Goal: Task Accomplishment & Management: Manage account settings

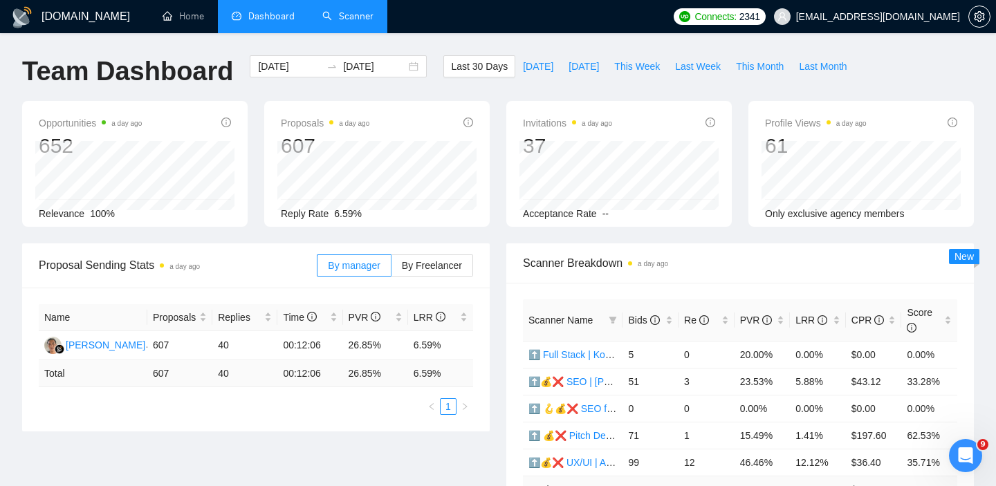
click at [348, 19] on link "Scanner" at bounding box center [347, 16] width 51 height 12
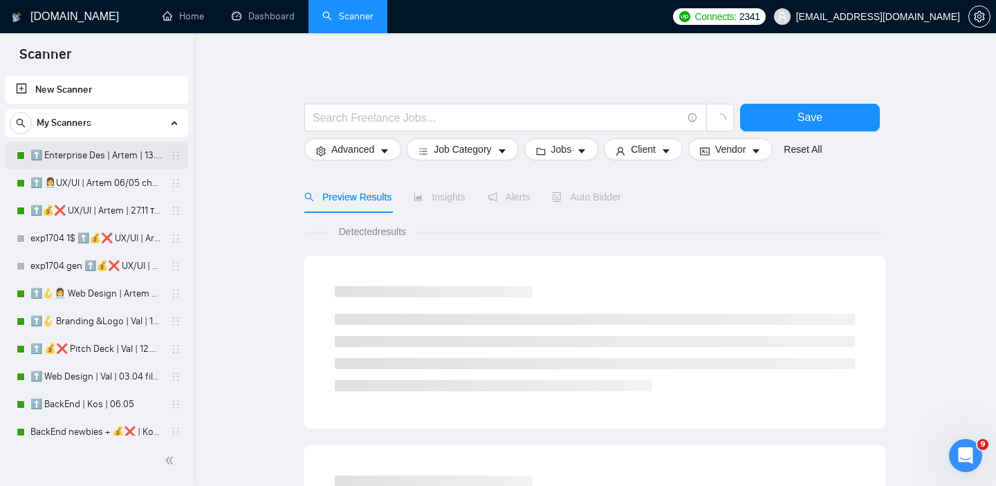
click at [95, 153] on link "⬆️ Enterprise Des | Artem | 13.01" at bounding box center [95, 156] width 131 height 28
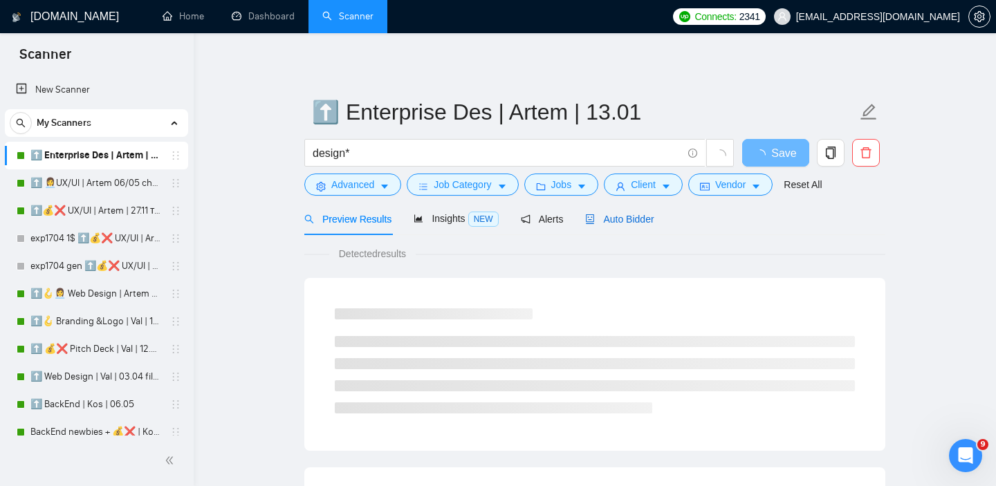
click at [626, 215] on span "Auto Bidder" at bounding box center [619, 219] width 68 height 11
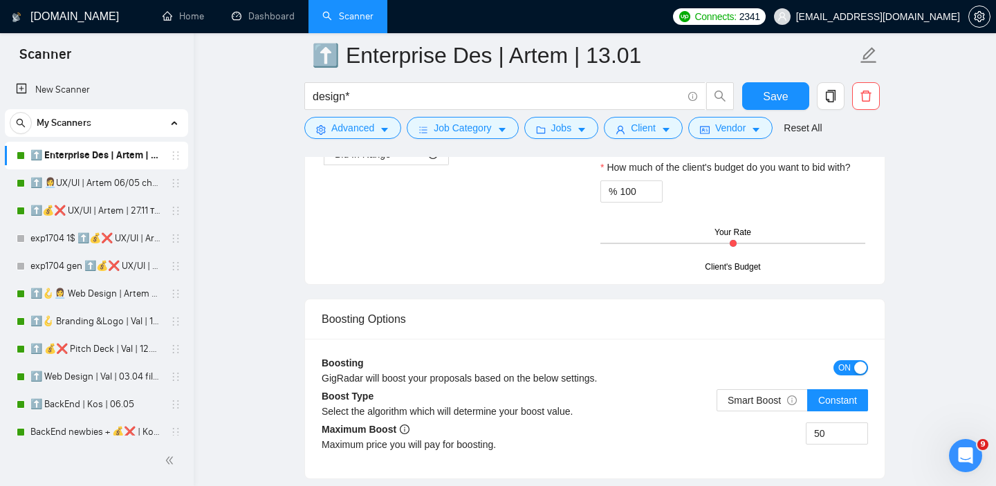
scroll to position [2450, 0]
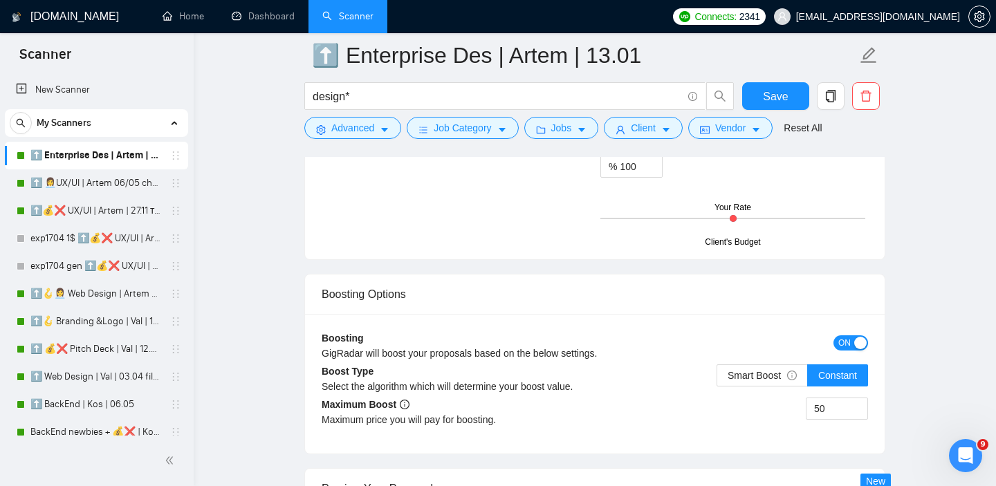
click at [849, 345] on span "ON" at bounding box center [844, 342] width 12 height 15
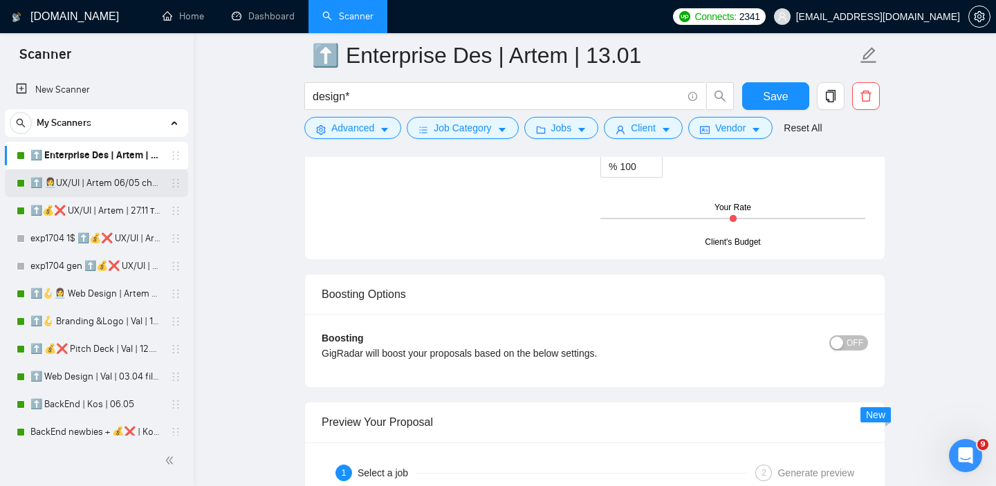
click at [104, 180] on link "⬆️ 👩‍💼UX/UI | Artem 06/05 changed start" at bounding box center [95, 183] width 131 height 28
drag, startPoint x: 774, startPoint y: 94, endPoint x: 296, endPoint y: 182, distance: 485.8
click at [774, 94] on span "Save" at bounding box center [775, 96] width 25 height 17
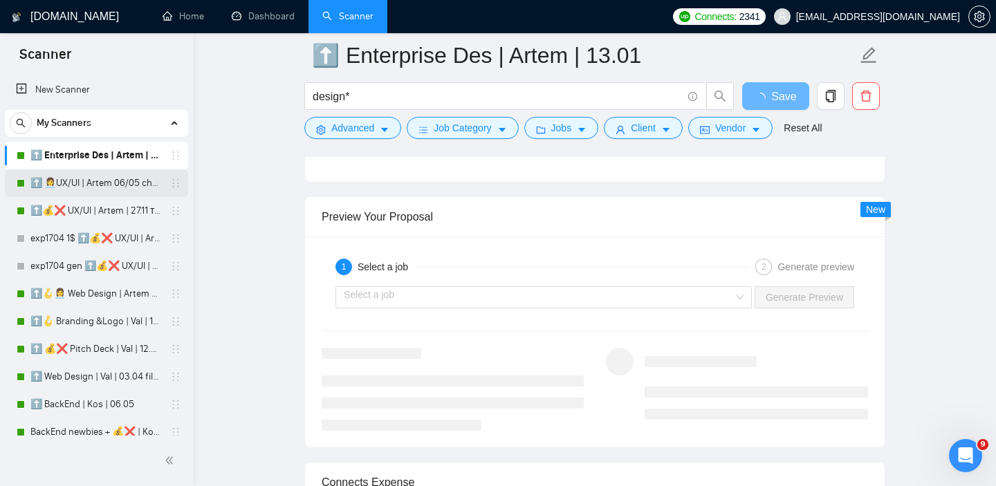
click at [102, 187] on link "⬆️ 👩‍💼UX/UI | Artem 06/05 changed start" at bounding box center [95, 183] width 131 height 28
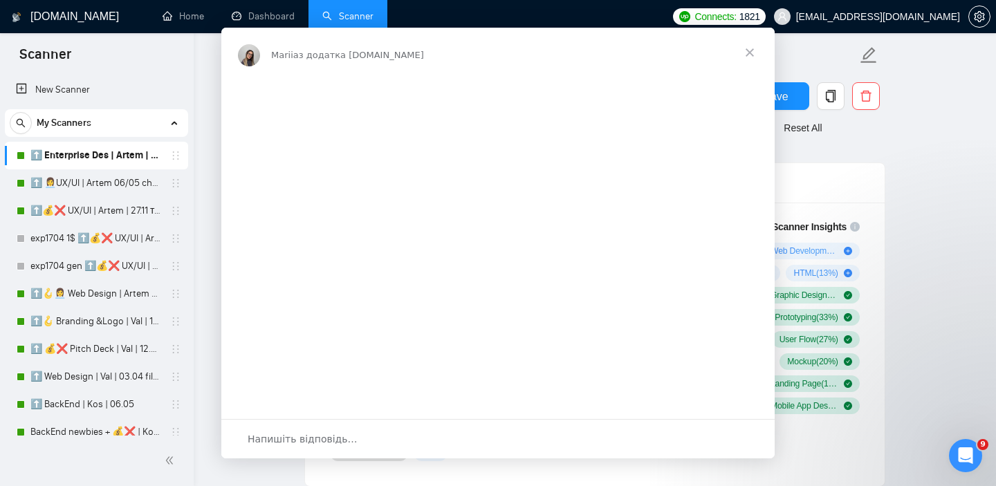
scroll to position [0, 0]
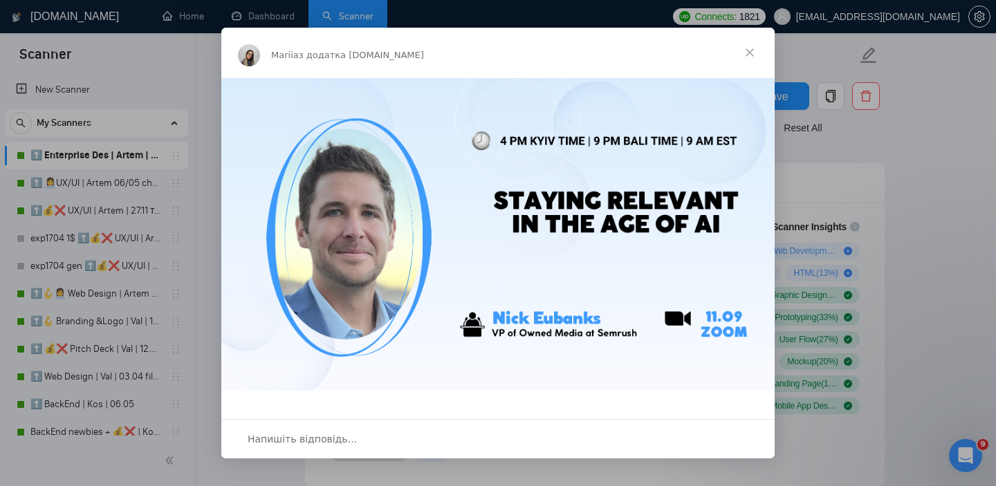
click at [752, 53] on span "Закрити" at bounding box center [750, 53] width 50 height 50
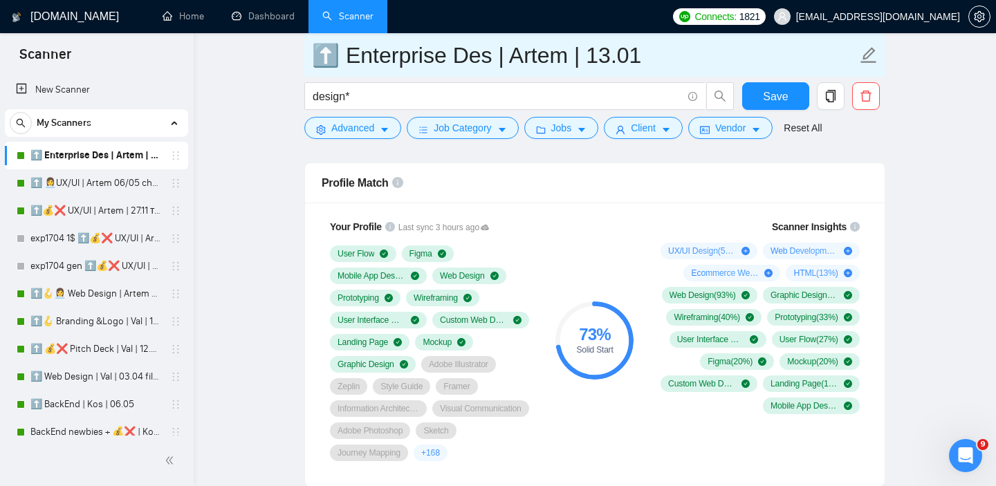
click at [337, 53] on input "⬆️ Enterprise Des | Artem | 13.01" at bounding box center [584, 55] width 545 height 35
type input "Enterprise Des | Artem | 13.01"
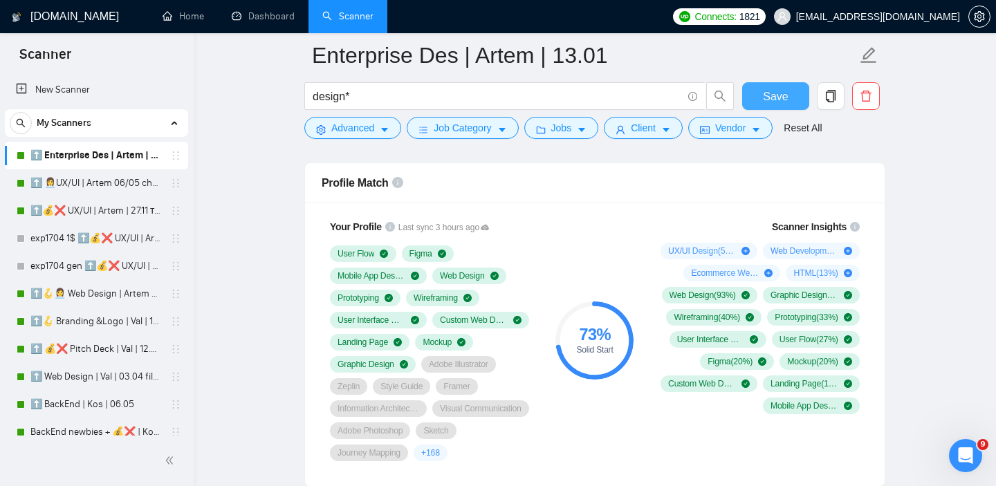
click at [777, 97] on span "Save" at bounding box center [775, 96] width 25 height 17
click at [109, 187] on link "⬆️ 👩‍💼UX/UI | Artem 06/05 changed start" at bounding box center [95, 183] width 131 height 28
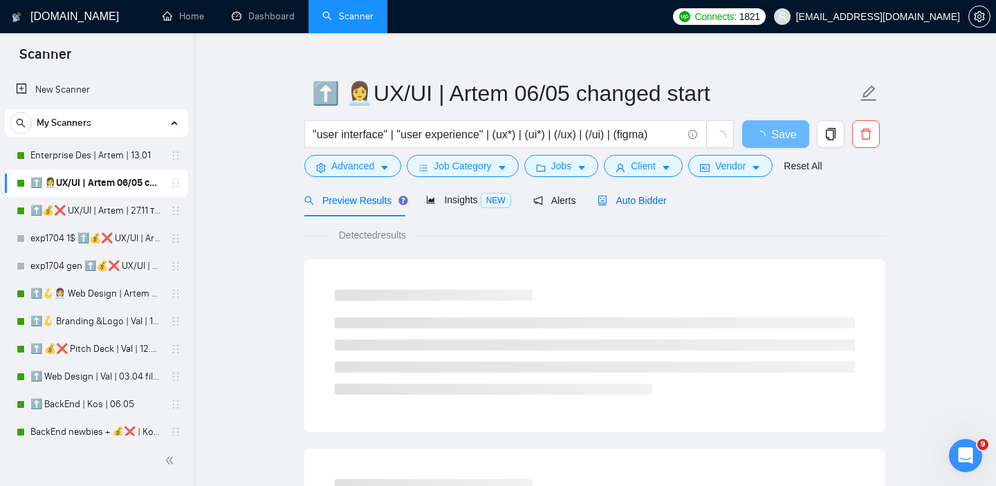
click at [639, 207] on div "Auto Bidder" at bounding box center [631, 200] width 68 height 15
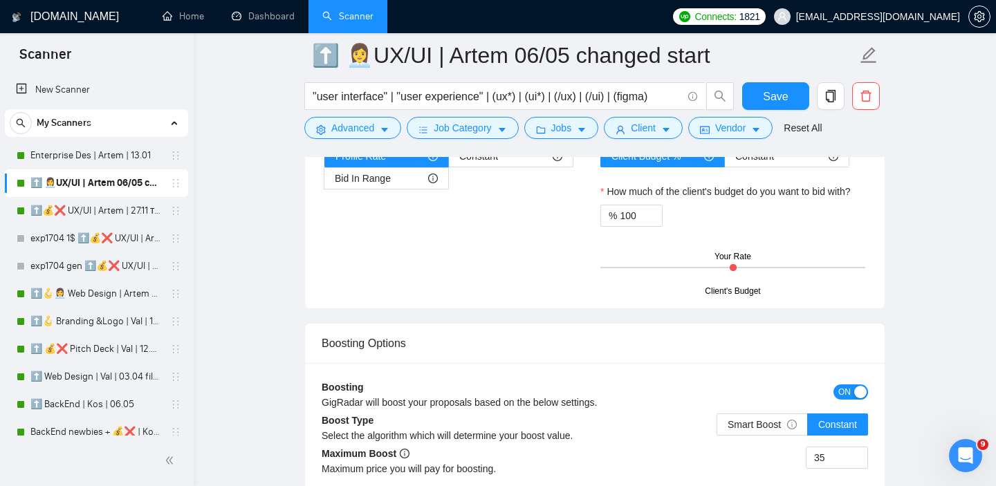
scroll to position [2468, 0]
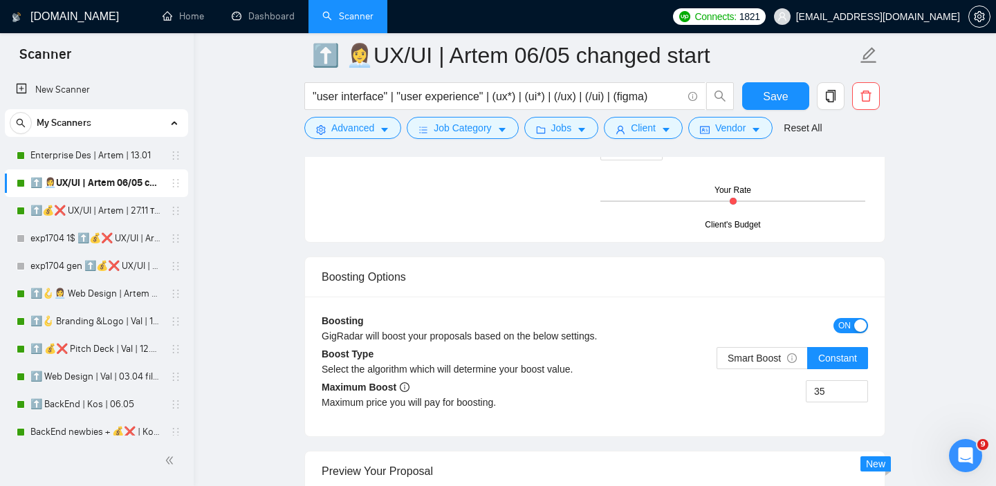
click at [855, 326] on div "button" at bounding box center [860, 325] width 12 height 12
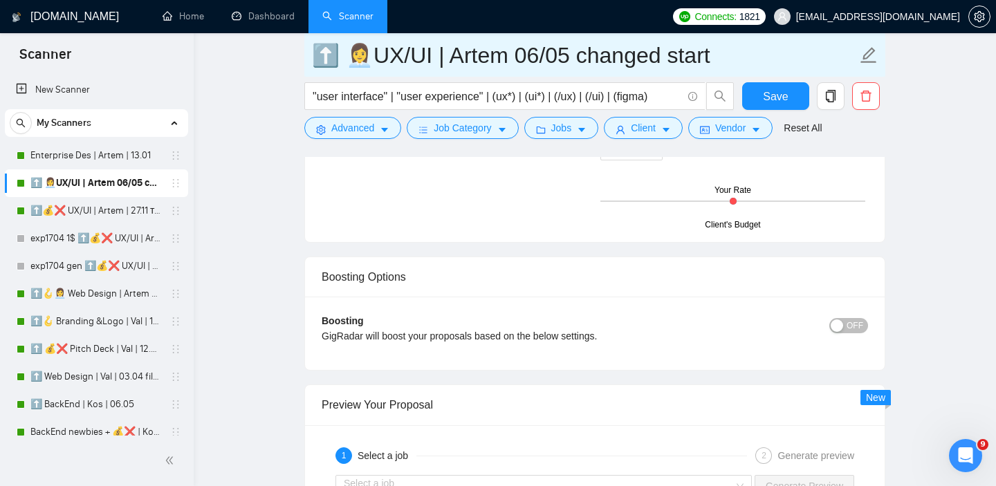
click at [331, 61] on input "⬆️ 👩‍💼UX/UI | Artem 06/05 changed start" at bounding box center [584, 55] width 545 height 35
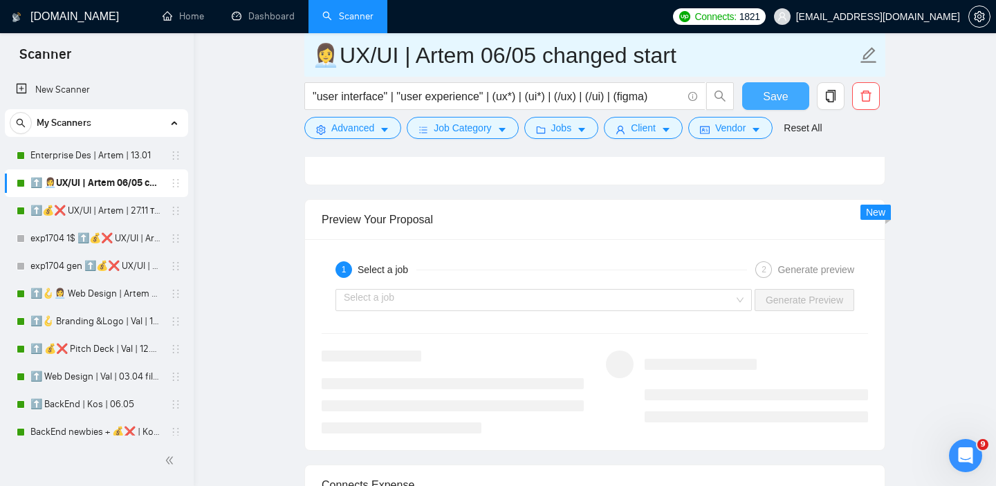
type input "👩‍💼UX/UI | Artem 06/05 changed start"
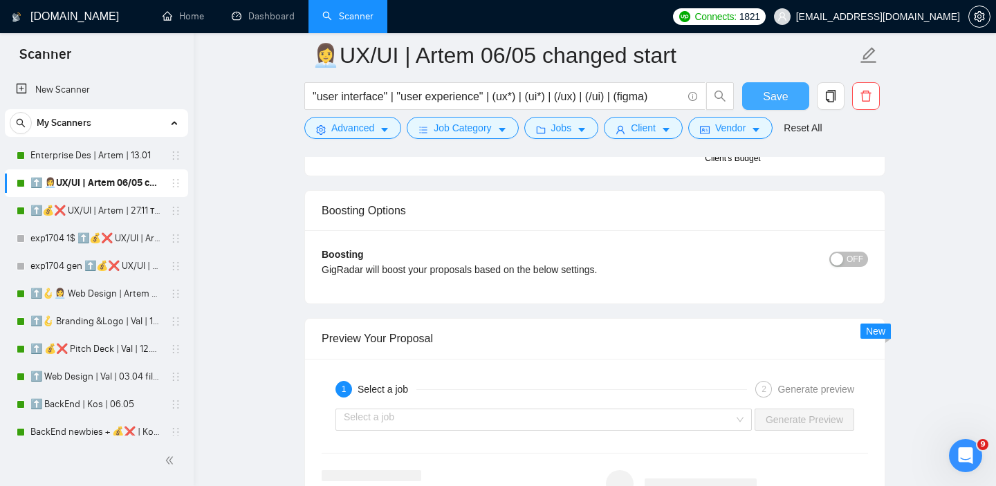
click at [776, 96] on span "Save" at bounding box center [775, 96] width 25 height 17
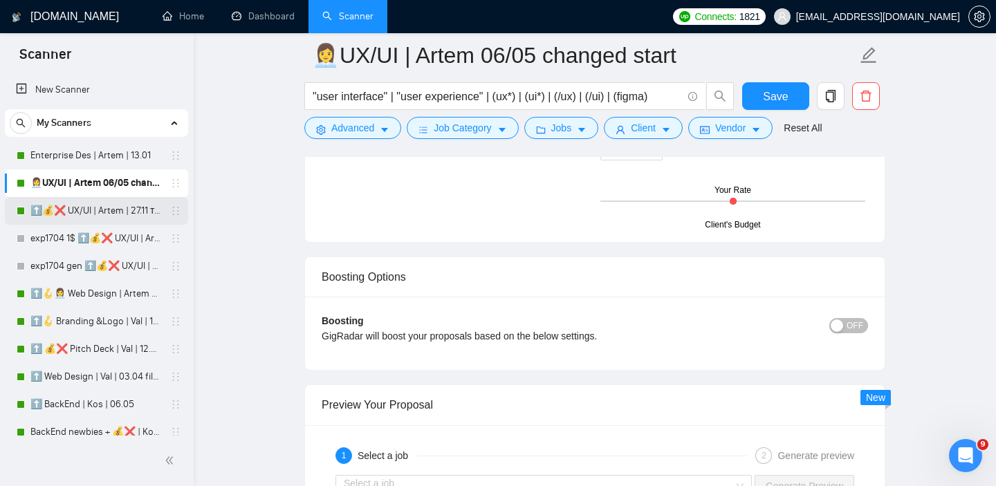
click at [82, 207] on link "⬆️💰❌ UX/UI | Artem | 27.11 тимчасово вимкнула" at bounding box center [95, 211] width 131 height 28
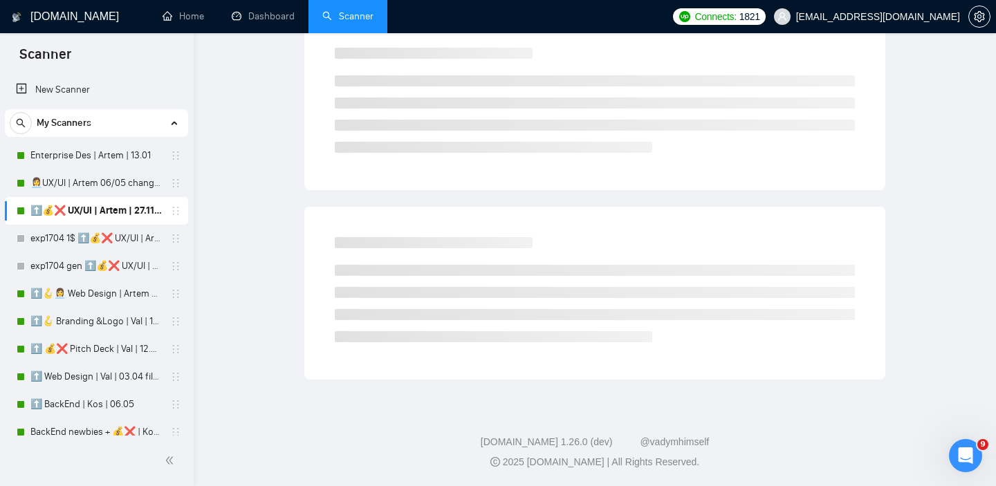
scroll to position [19, 0]
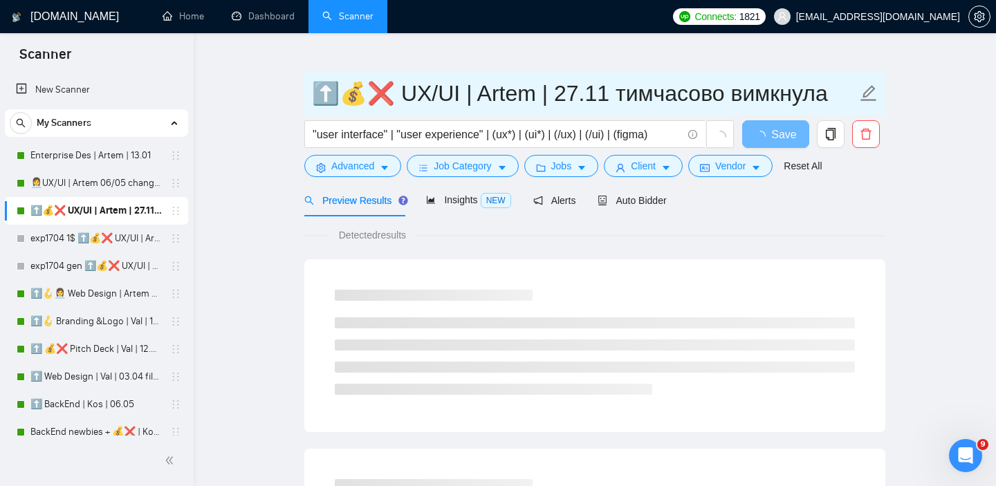
click at [338, 97] on input "⬆️💰❌ UX/UI | Artem | 27.11 тимчасово вимкнула" at bounding box center [584, 93] width 545 height 35
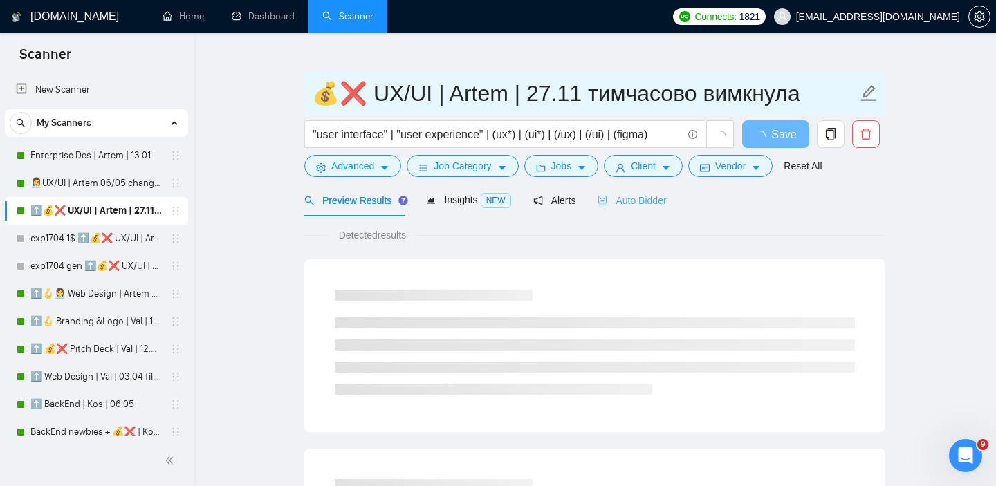
type input "💰❌ UX/UI | Artem | 27.11 тимчасово вимкнула"
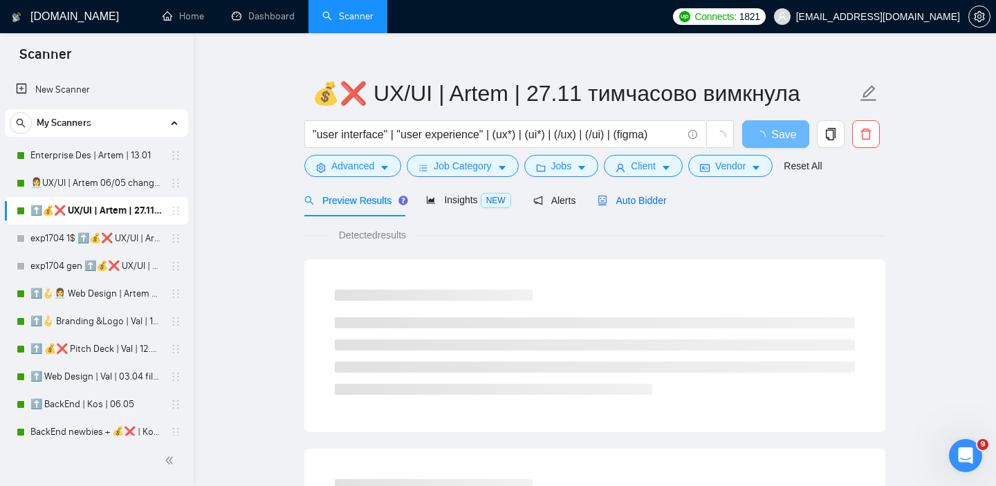
click at [634, 202] on span "Auto Bidder" at bounding box center [631, 200] width 68 height 11
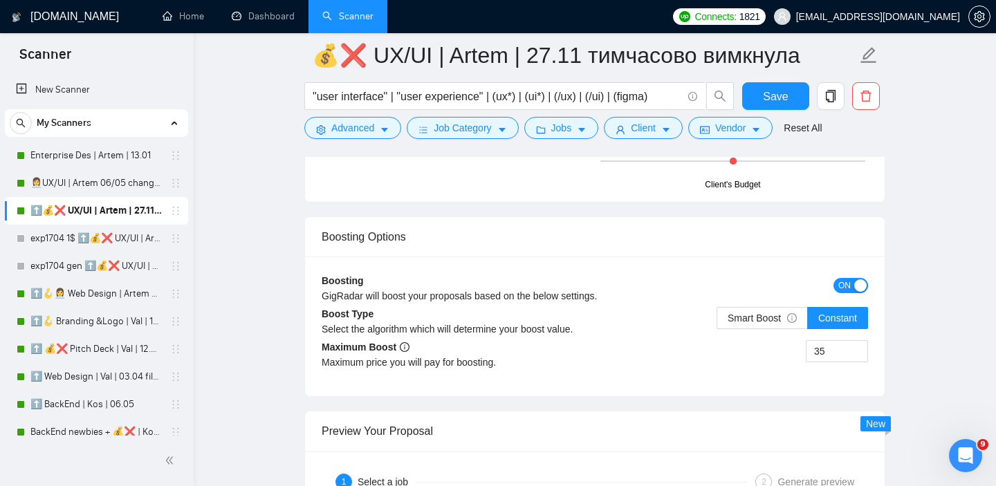
scroll to position [2484, 0]
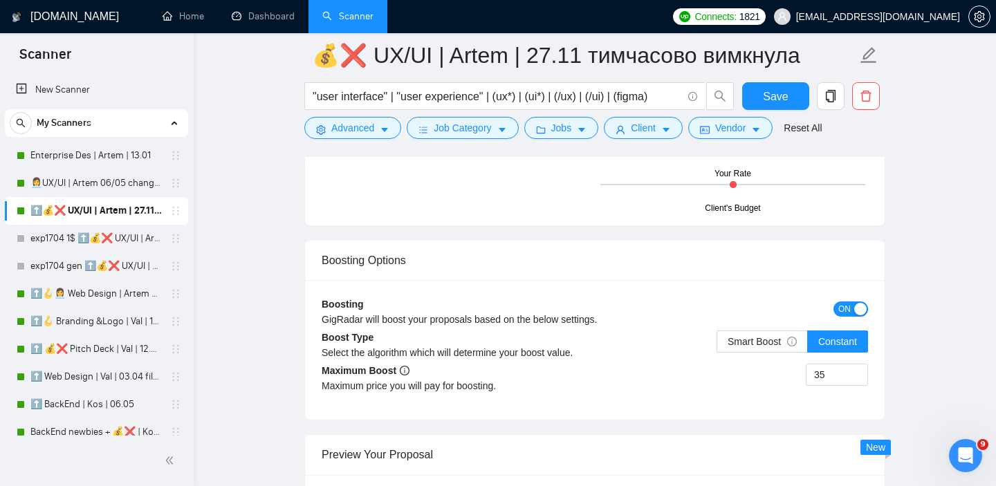
click at [850, 310] on span "ON" at bounding box center [844, 308] width 12 height 15
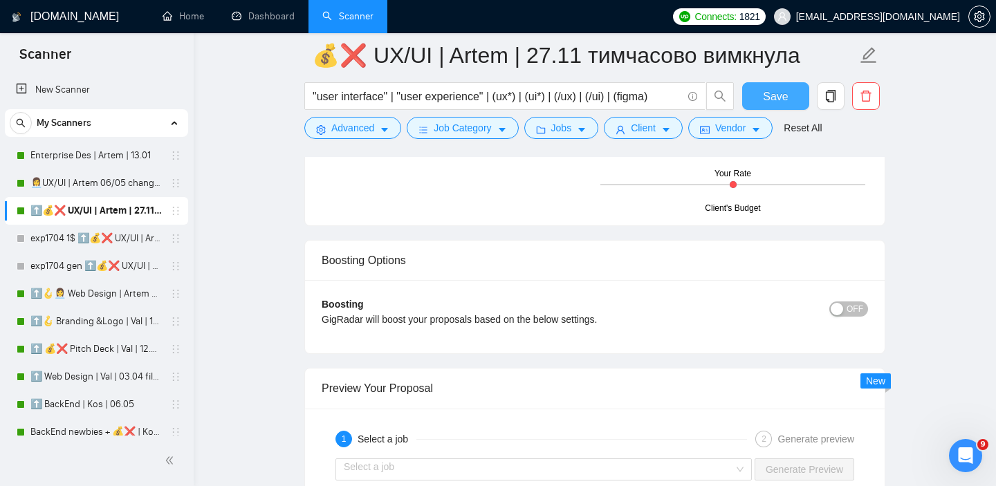
click at [789, 100] on button "Save" at bounding box center [775, 96] width 67 height 28
click at [103, 295] on link "⬆️🪝👩‍💼 Web Design | Artem 26/06 other start" at bounding box center [95, 294] width 131 height 28
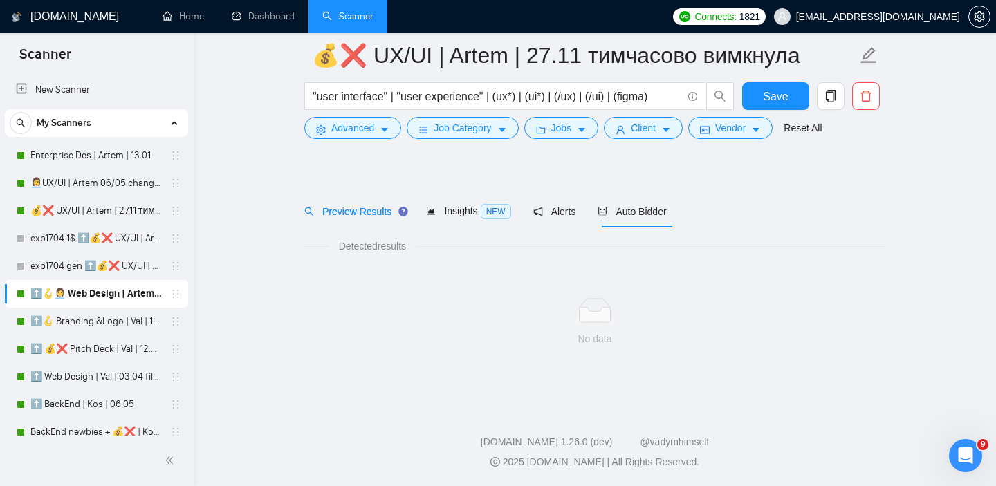
scroll to position [19, 0]
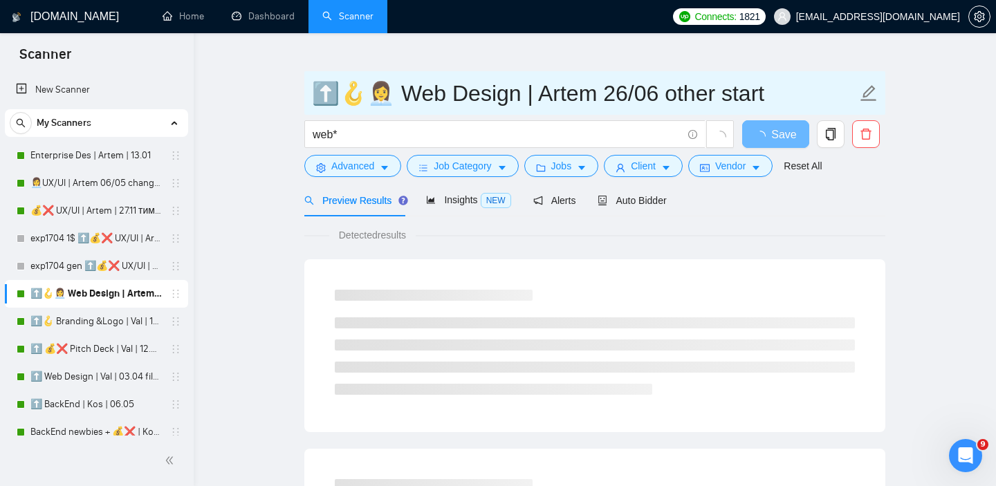
click at [330, 92] on input "⬆️🪝👩‍💼 Web Design | Artem 26/06 other start" at bounding box center [584, 93] width 545 height 35
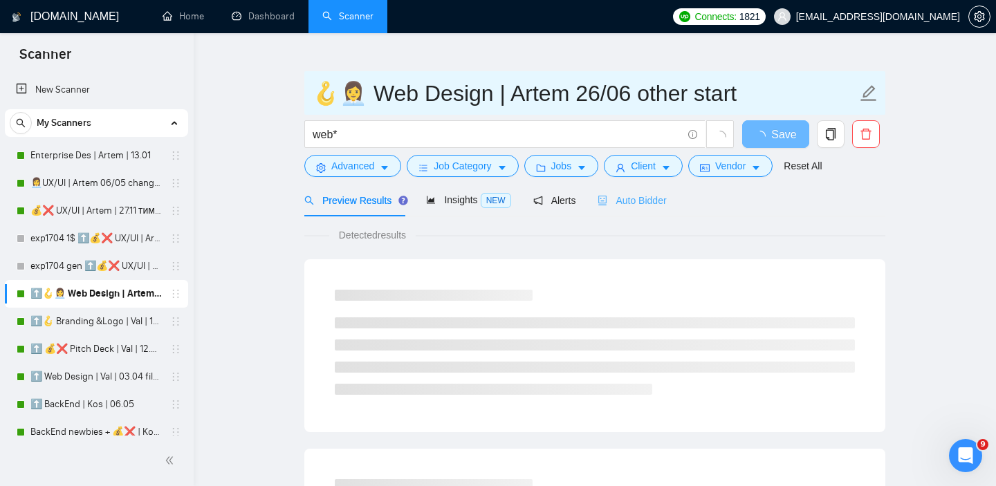
type input "🪝👩‍💼 Web Design | Artem 26/06 other start"
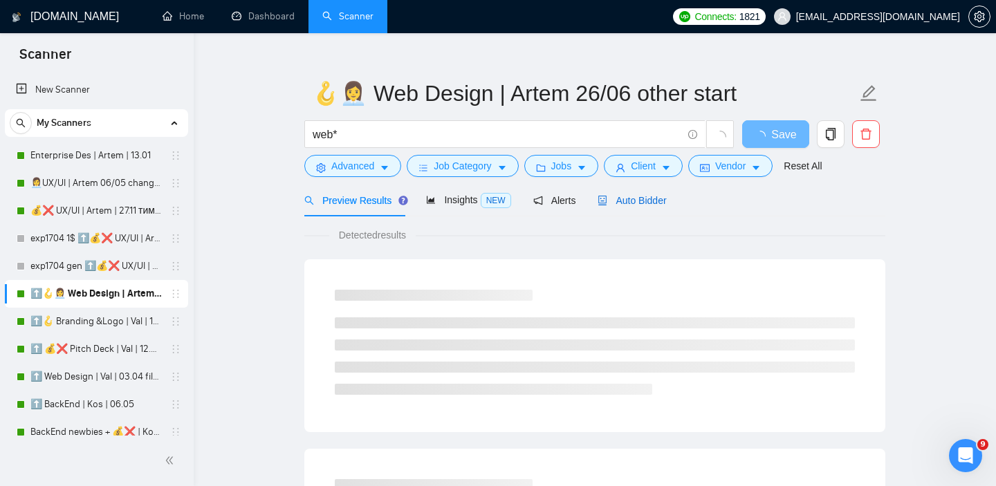
click at [647, 200] on span "Auto Bidder" at bounding box center [631, 200] width 68 height 11
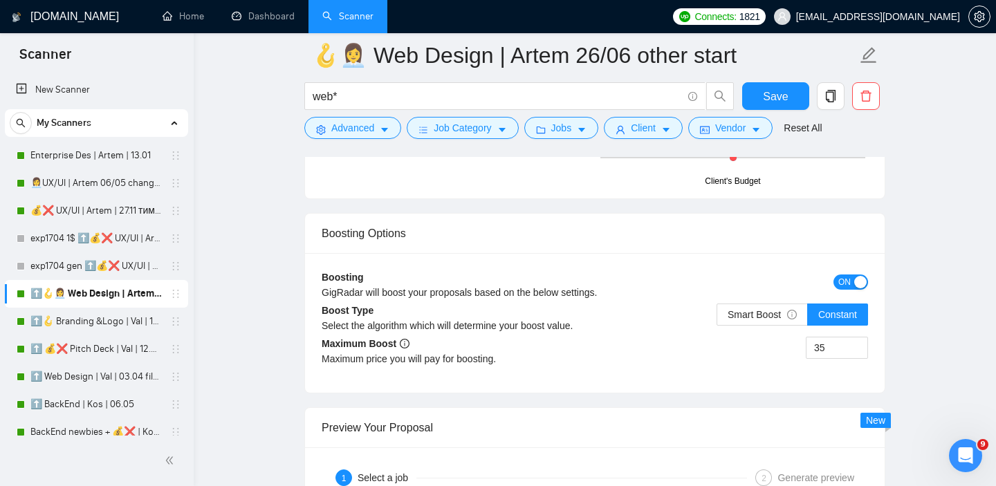
scroll to position [2451, 0]
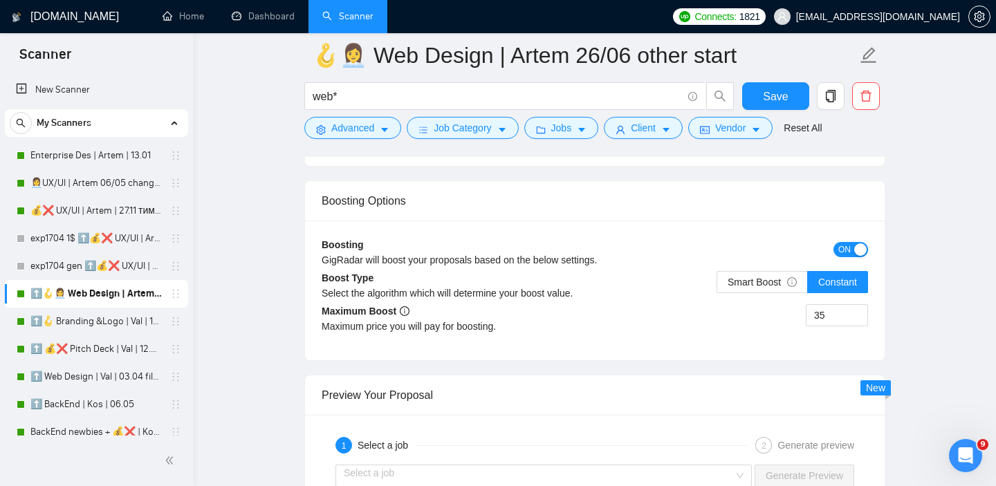
click at [857, 252] on div "button" at bounding box center [860, 249] width 12 height 12
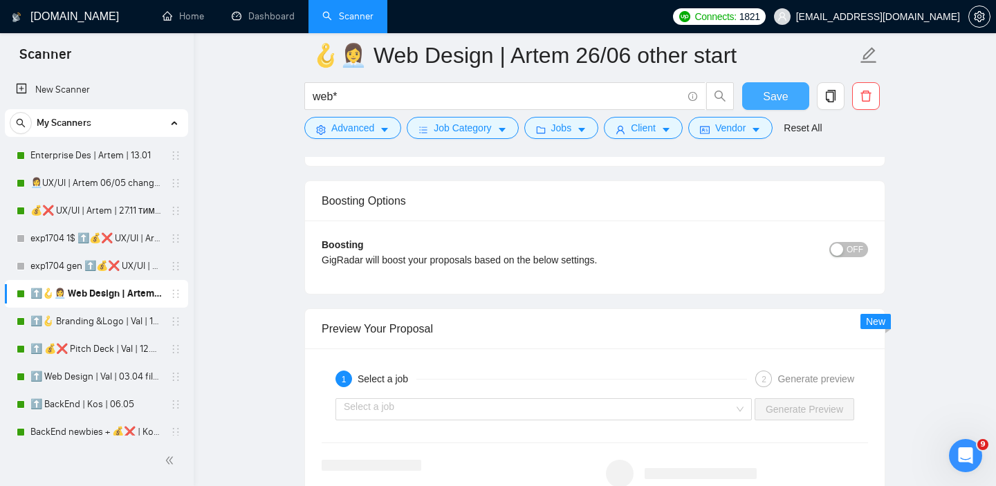
click at [781, 99] on span "Save" at bounding box center [775, 96] width 25 height 17
click at [82, 316] on link "⬆️🪝 Branding &Logo | Val | 15/05 added other end" at bounding box center [95, 322] width 131 height 28
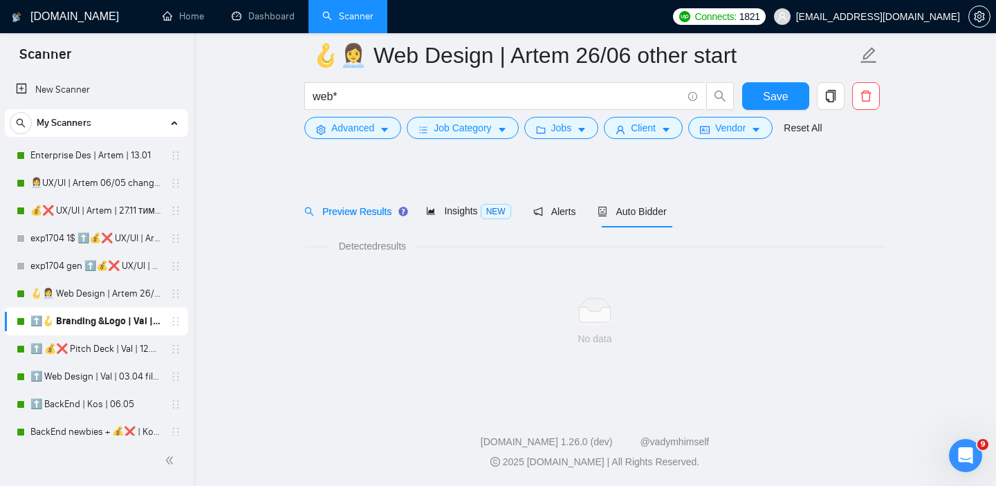
scroll to position [19, 0]
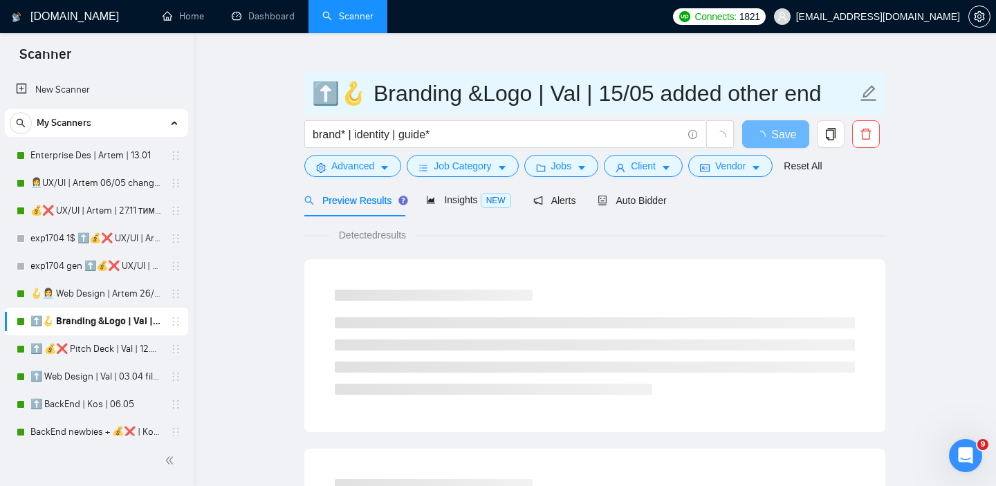
click at [335, 96] on input "⬆️🪝 Branding &Logo | Val | 15/05 added other end" at bounding box center [584, 93] width 545 height 35
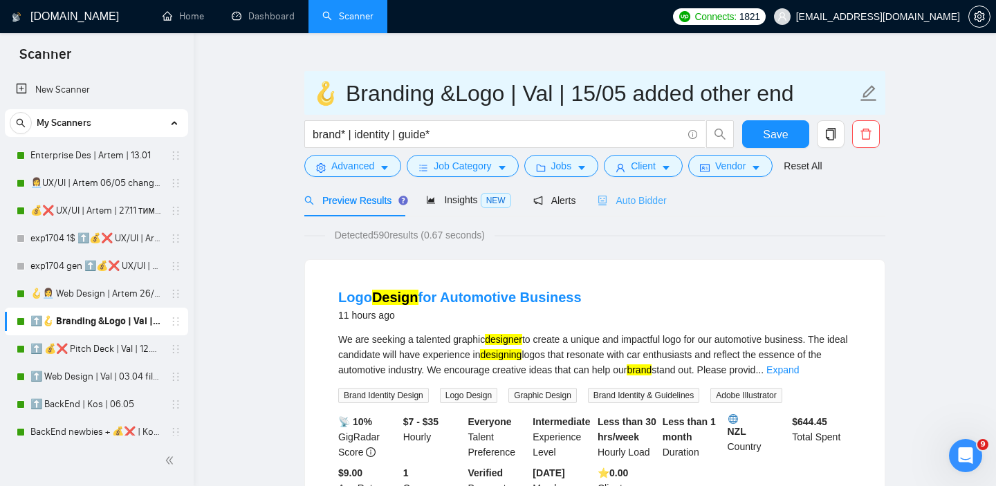
type input "🪝 Branding &Logo | Val | 15/05 added other end"
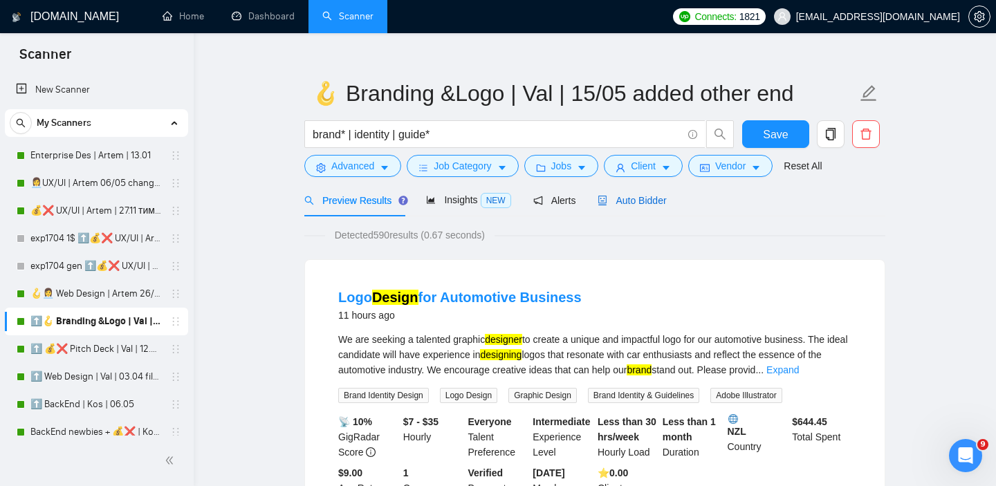
click at [662, 195] on span "Auto Bidder" at bounding box center [631, 200] width 68 height 11
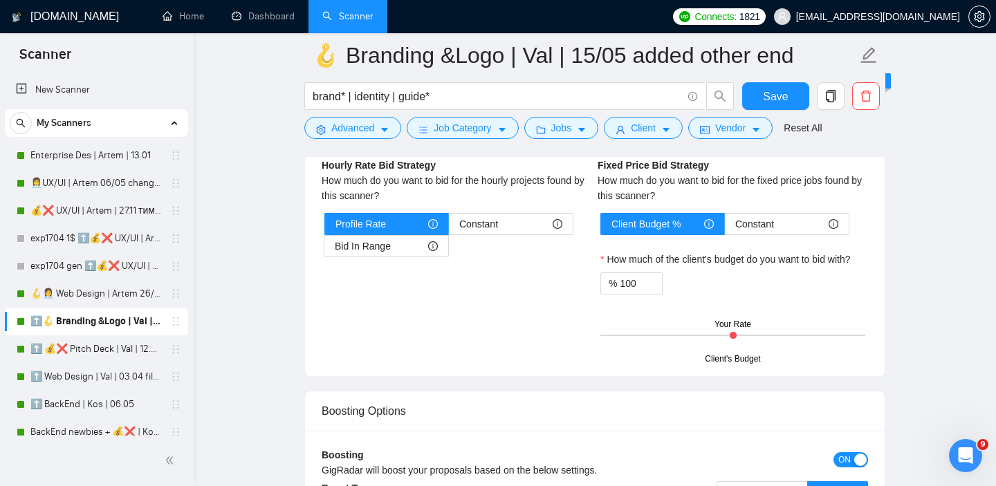
scroll to position [2441, 0]
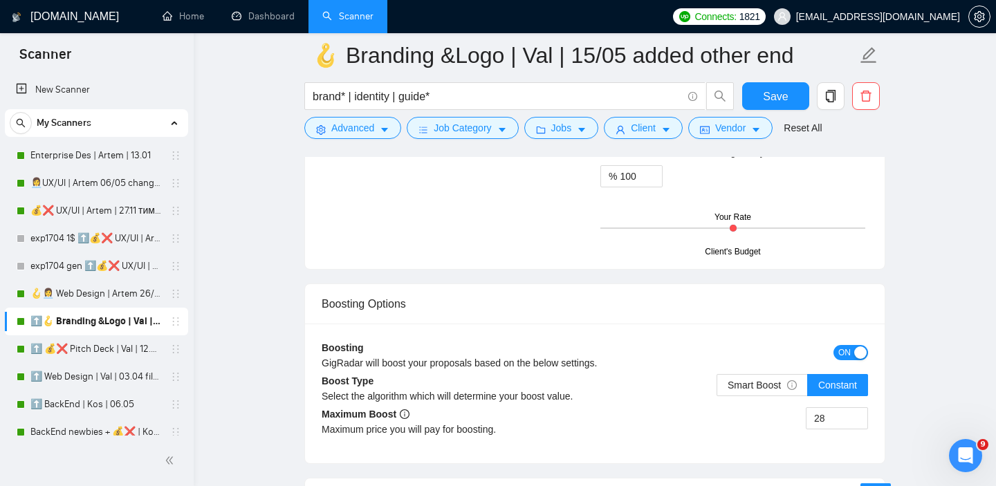
click at [855, 353] on div "button" at bounding box center [860, 352] width 12 height 12
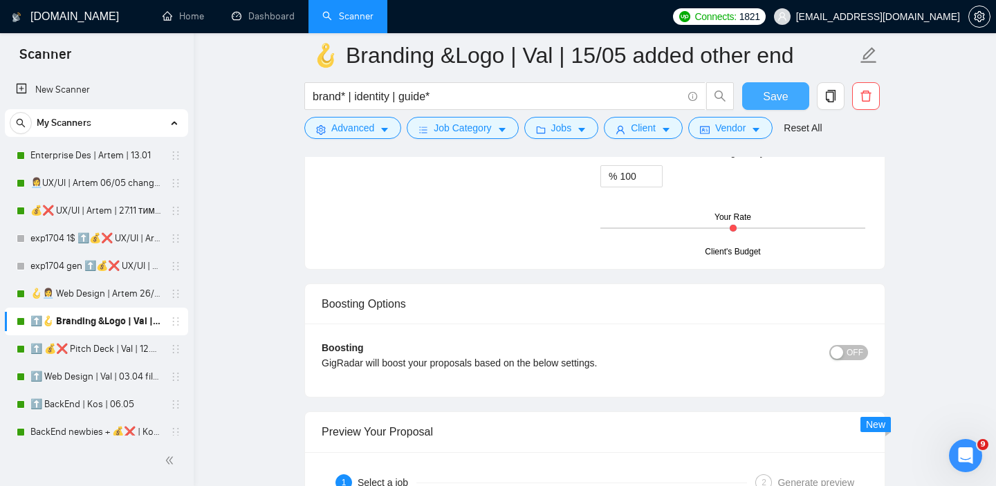
click at [770, 95] on span "Save" at bounding box center [775, 96] width 25 height 17
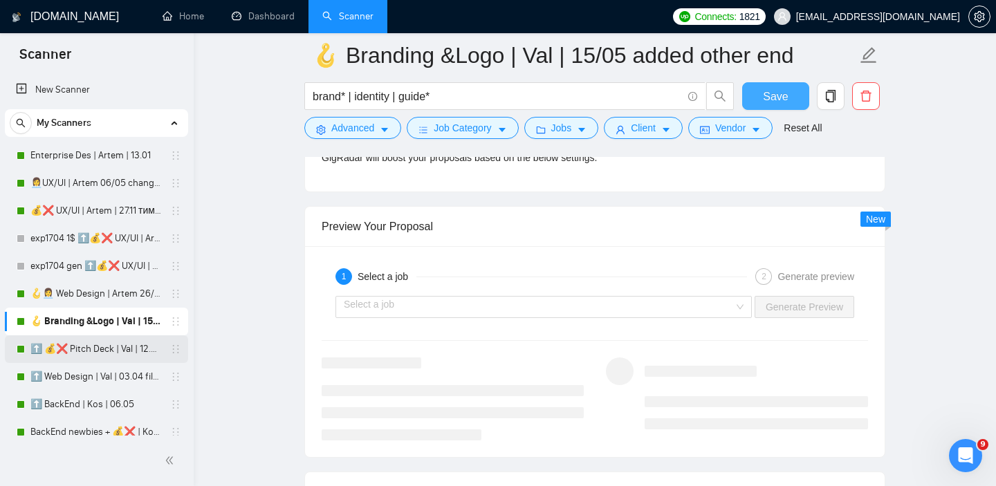
scroll to position [34, 0]
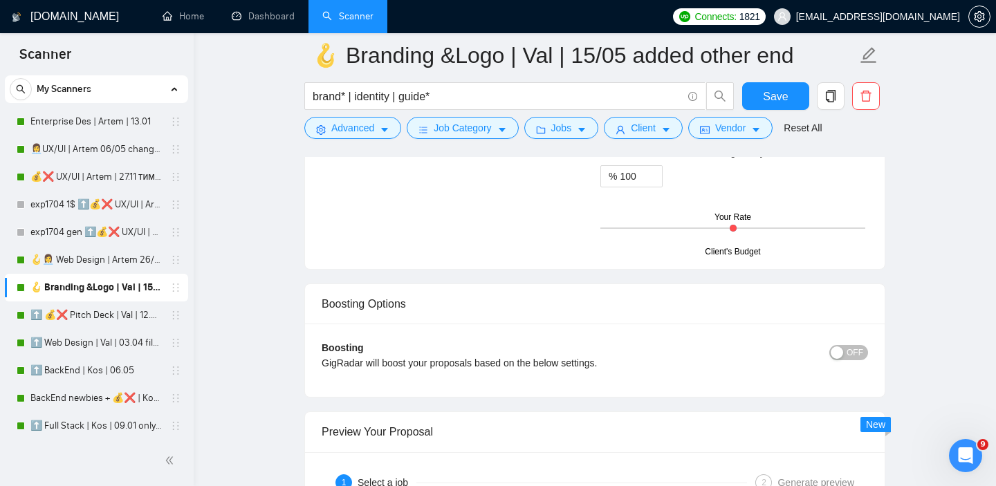
drag, startPoint x: 95, startPoint y: 316, endPoint x: 333, endPoint y: 246, distance: 248.6
click at [95, 316] on link "⬆️ 💰❌ Pitch Deck | Val | 12.06 16% view" at bounding box center [95, 315] width 131 height 28
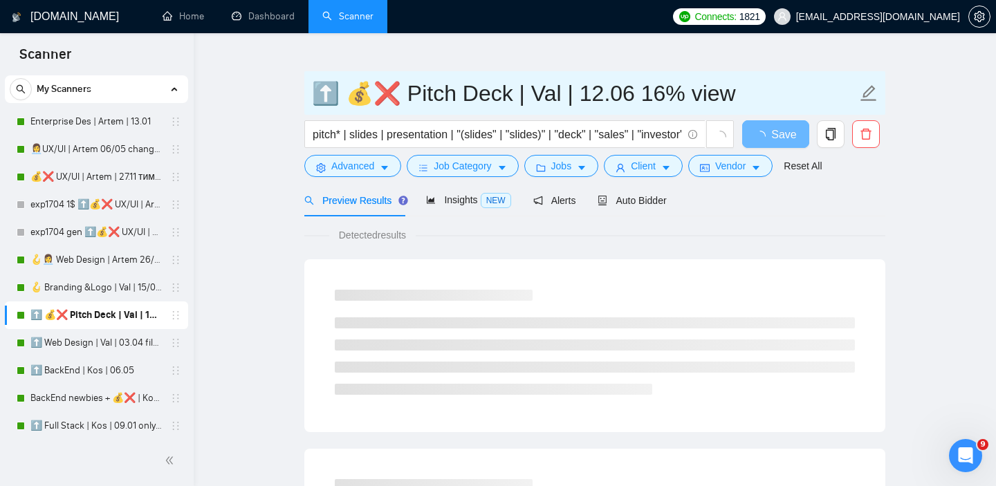
click at [337, 86] on input "⬆️ 💰❌ Pitch Deck | Val | 12.06 16% view" at bounding box center [584, 93] width 545 height 35
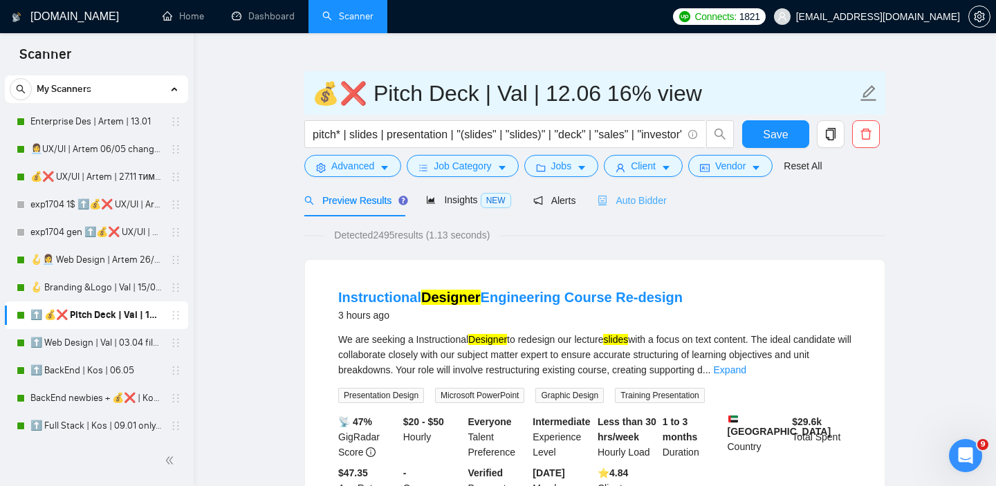
type input "💰❌ Pitch Deck | Val | 12.06 16% view"
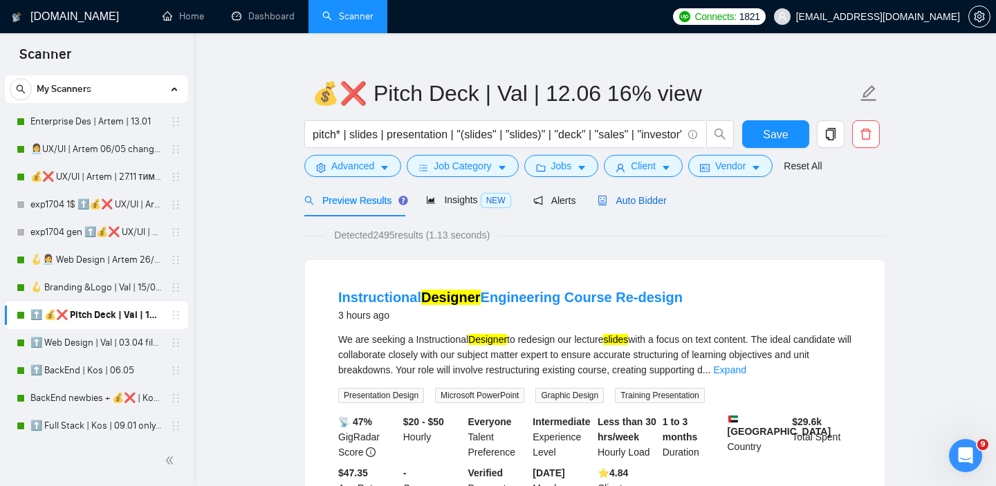
click at [642, 201] on span "Auto Bidder" at bounding box center [631, 200] width 68 height 11
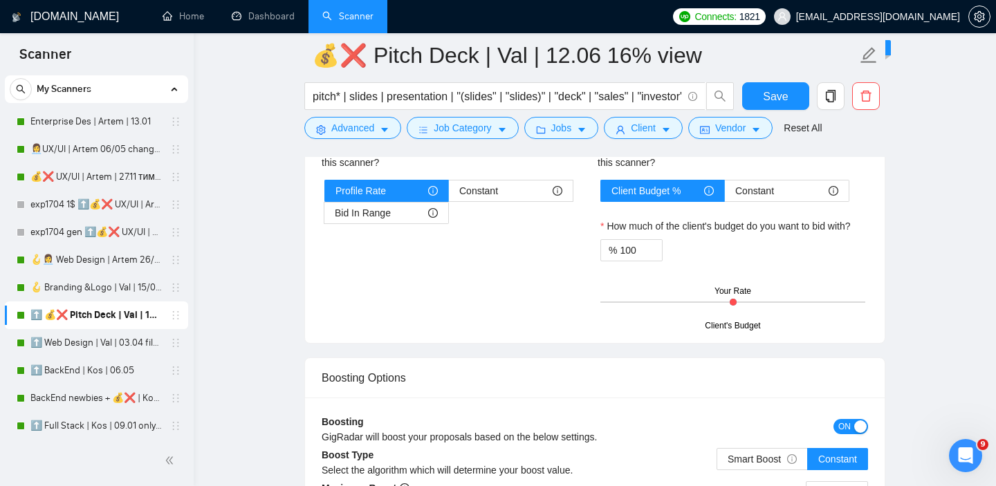
scroll to position [2497, 0]
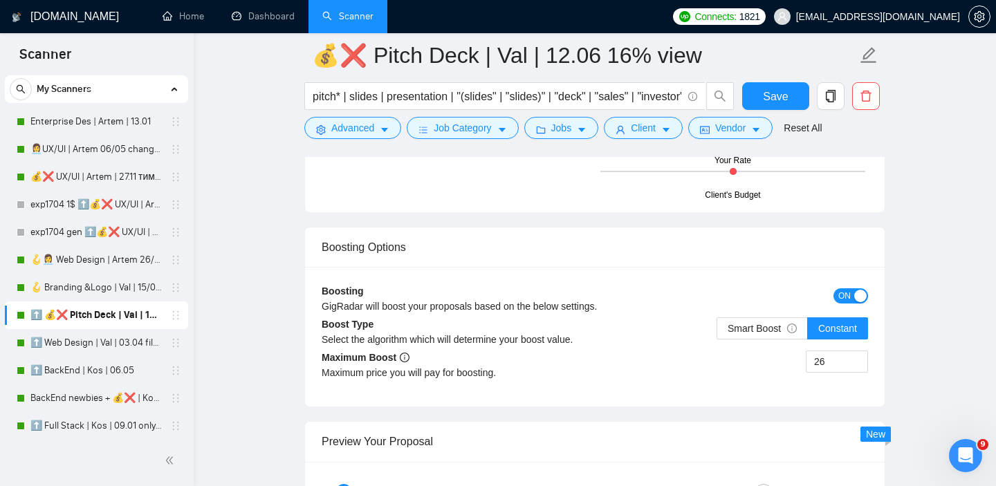
click at [849, 295] on span "ON" at bounding box center [844, 295] width 12 height 15
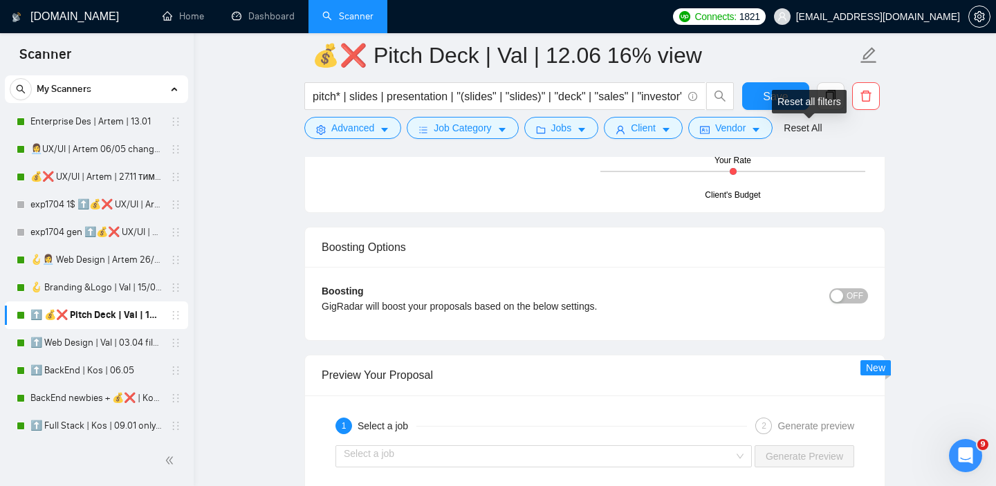
click at [776, 82] on div "Save" at bounding box center [775, 99] width 73 height 35
click at [761, 98] on button "Save" at bounding box center [775, 96] width 67 height 28
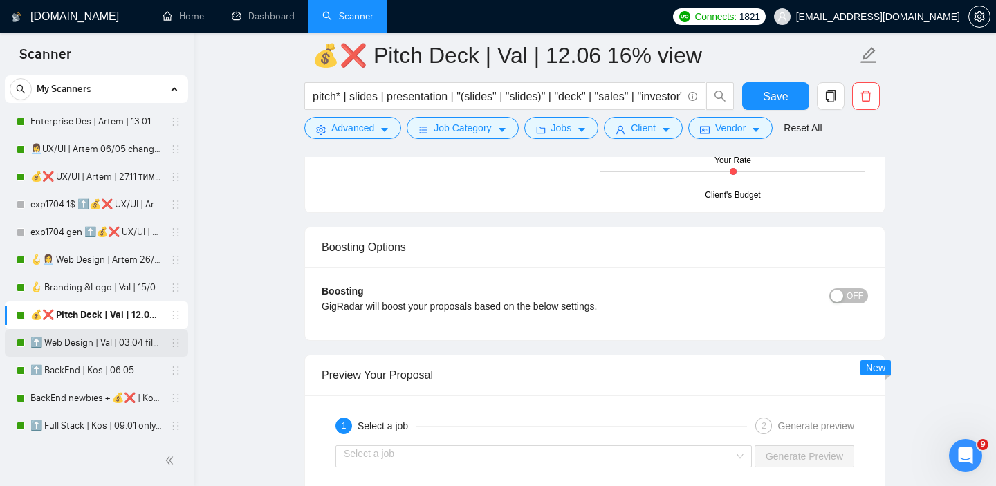
click at [70, 335] on link "⬆️ Web Design | Val | 03.04 filters changed" at bounding box center [95, 343] width 131 height 28
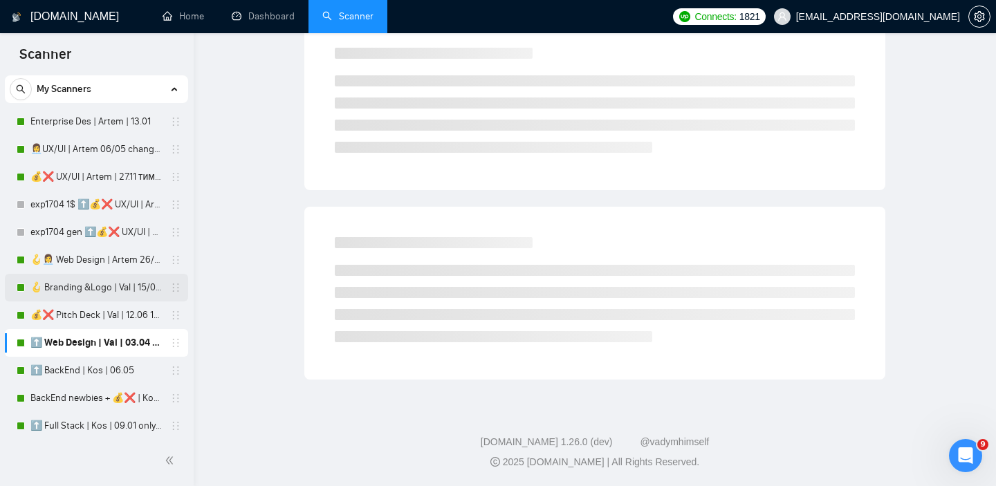
scroll to position [19, 0]
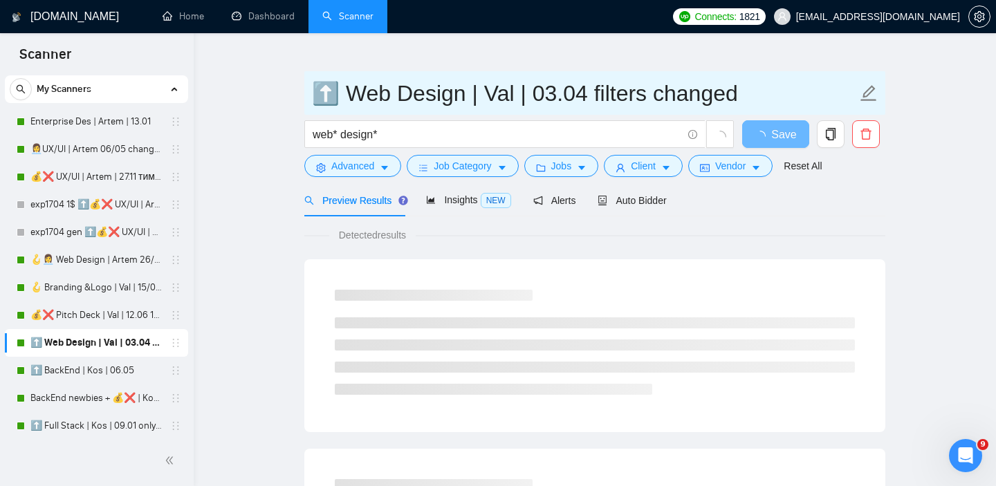
click at [331, 93] on input "⬆️ Web Design | Val | 03.04 filters changed" at bounding box center [584, 93] width 545 height 35
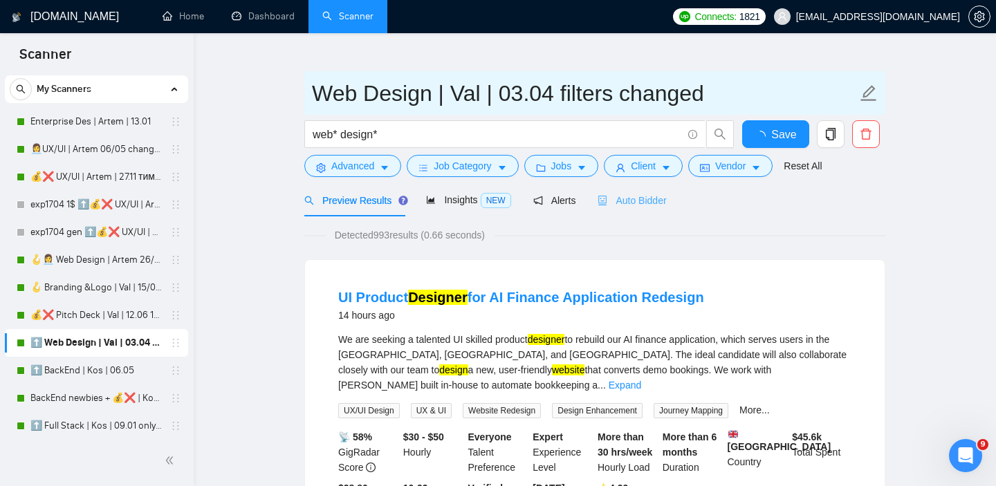
type input "Web Design | Val | 03.04 filters changed"
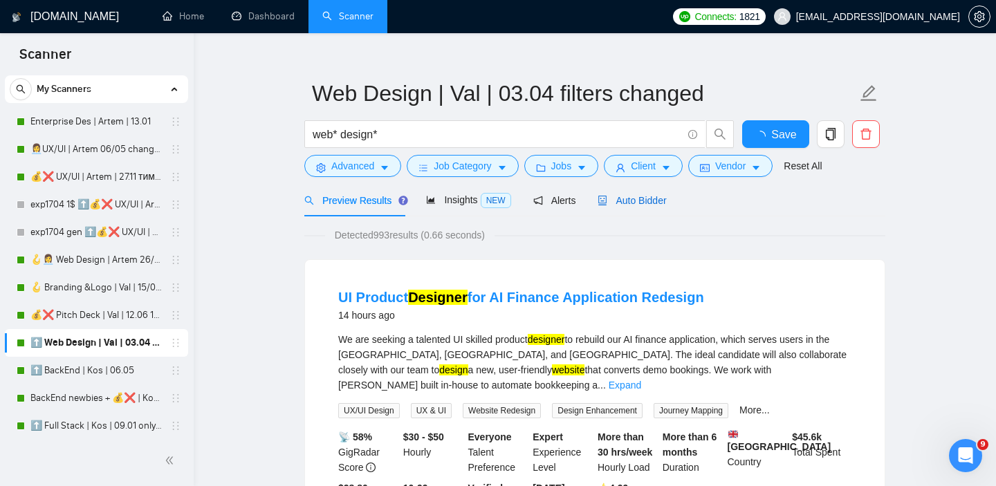
click at [640, 207] on div "Auto Bidder" at bounding box center [631, 200] width 68 height 15
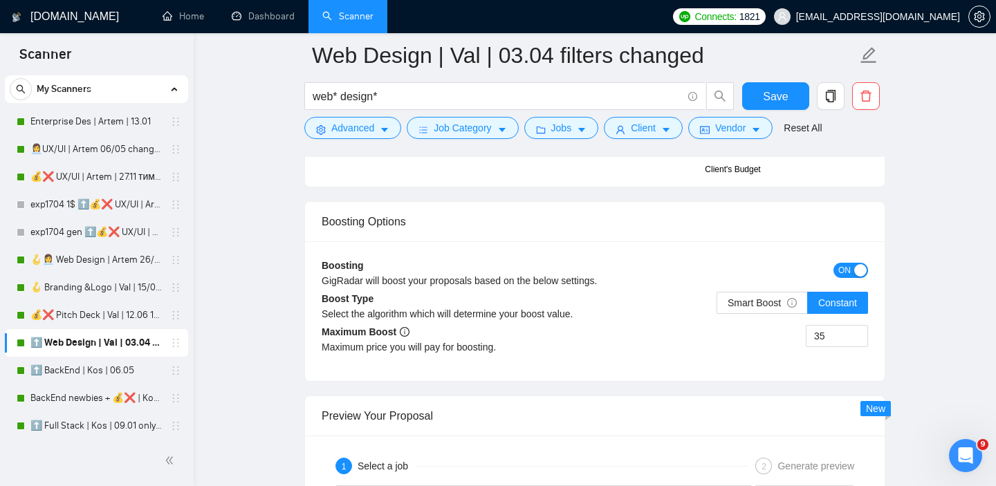
scroll to position [2441, 0]
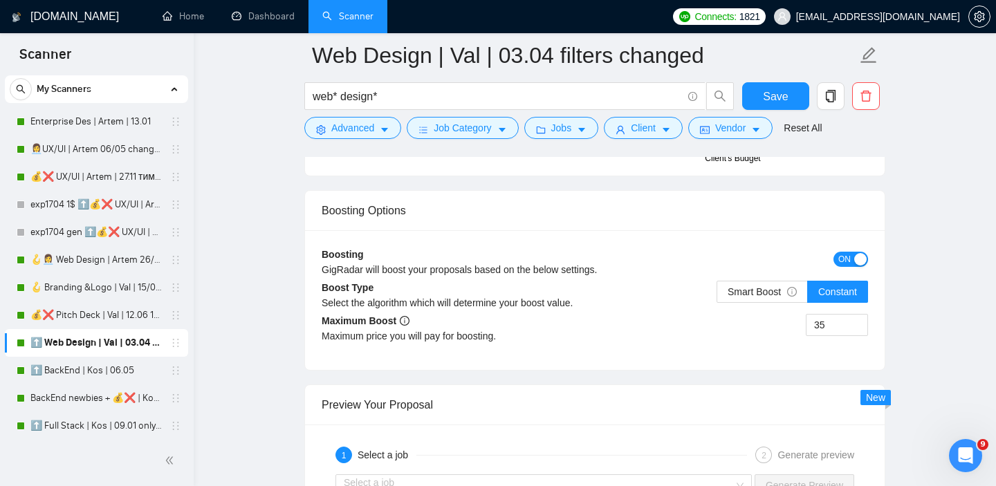
click at [858, 259] on div "button" at bounding box center [860, 259] width 12 height 12
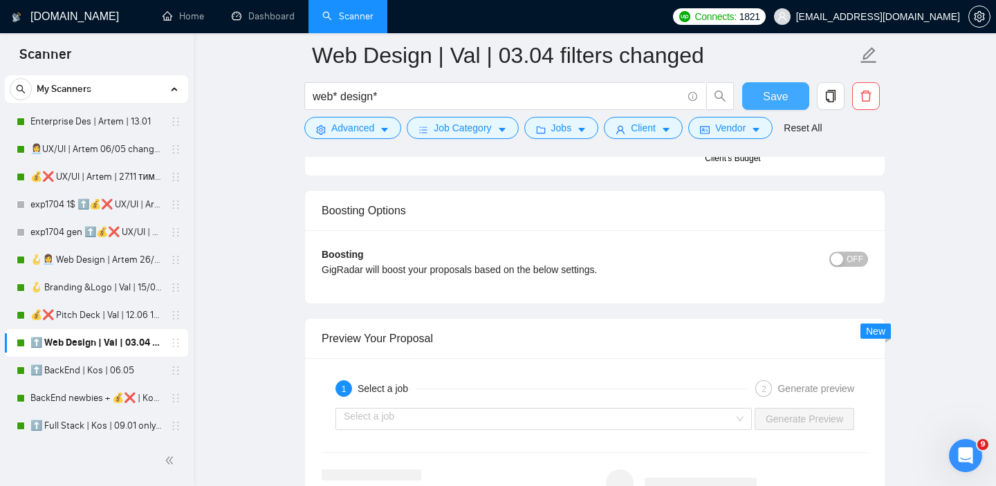
click at [779, 94] on span "Save" at bounding box center [775, 96] width 25 height 17
click at [89, 369] on link "⬆️ BackEnd | Kos | 06.05" at bounding box center [95, 371] width 131 height 28
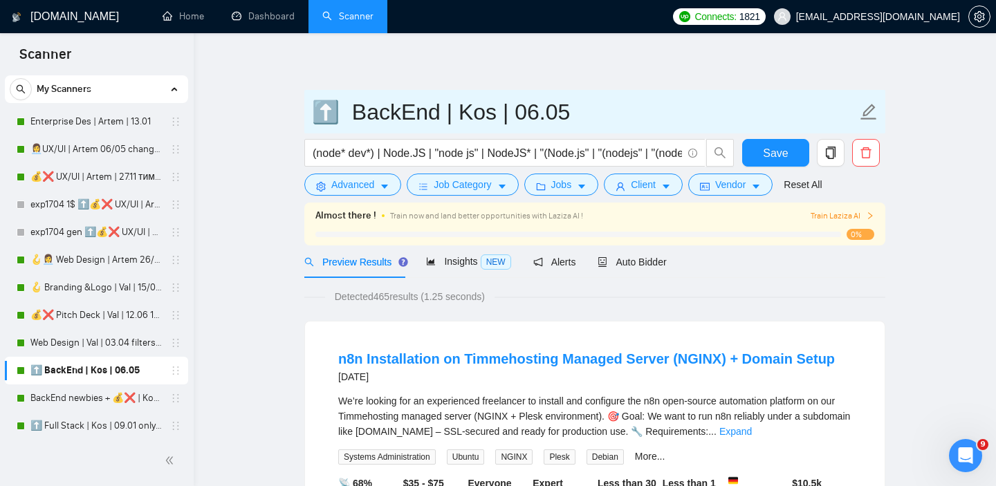
click at [338, 110] on input "⬆️ BackEnd | Kos | 06.05" at bounding box center [584, 112] width 545 height 35
type input "BackEnd | Kos | 06.05"
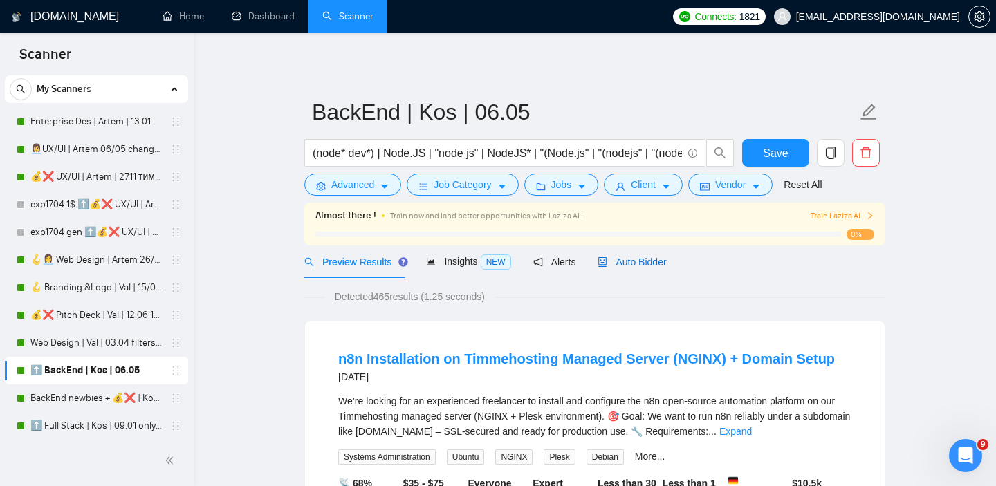
click at [626, 268] on div "Auto Bidder" at bounding box center [631, 261] width 68 height 15
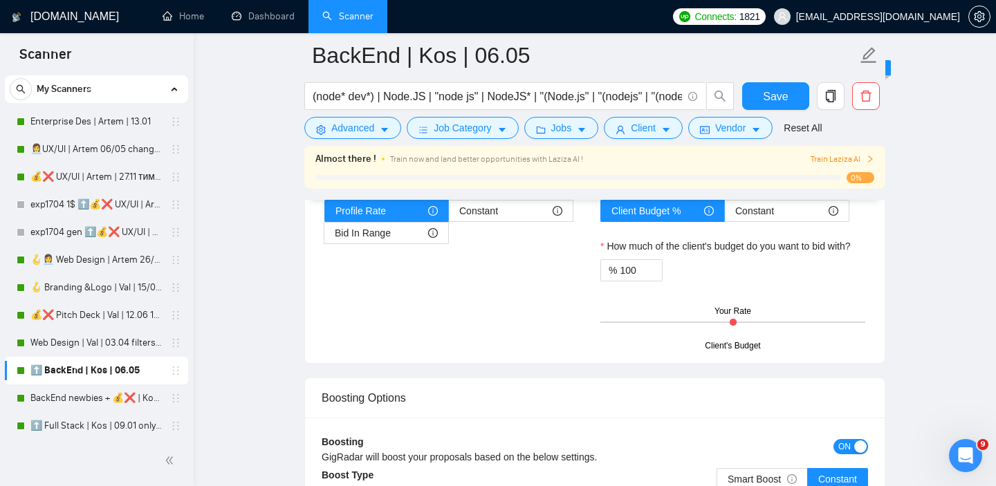
scroll to position [2387, 0]
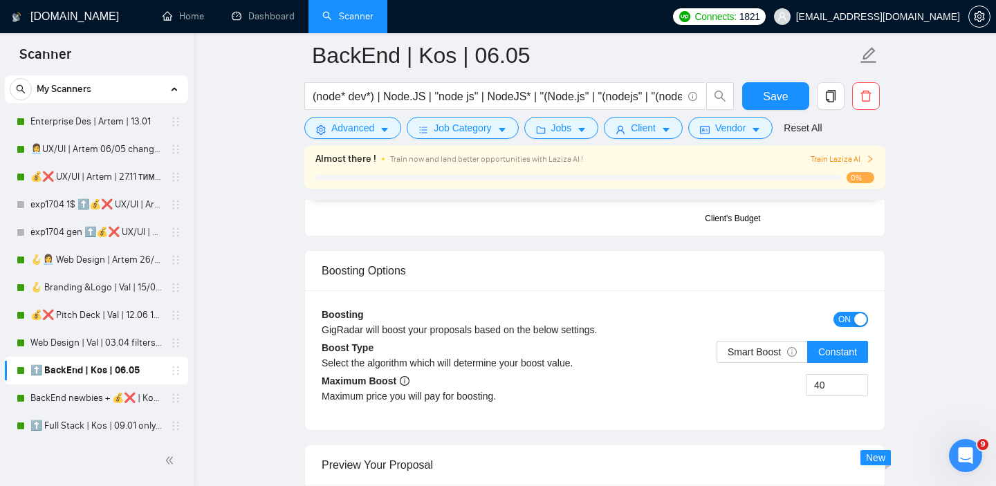
click at [860, 319] on div "button" at bounding box center [860, 319] width 12 height 12
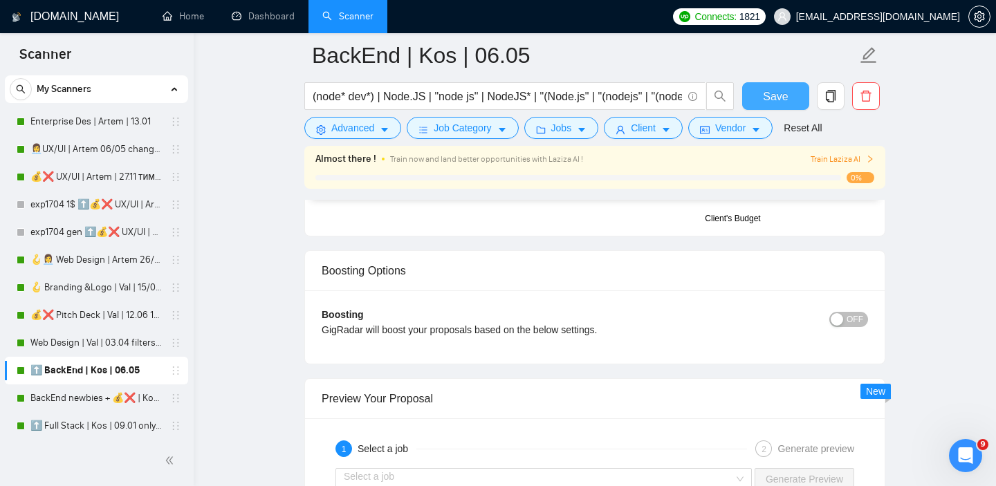
click at [784, 104] on span "Save" at bounding box center [775, 96] width 25 height 17
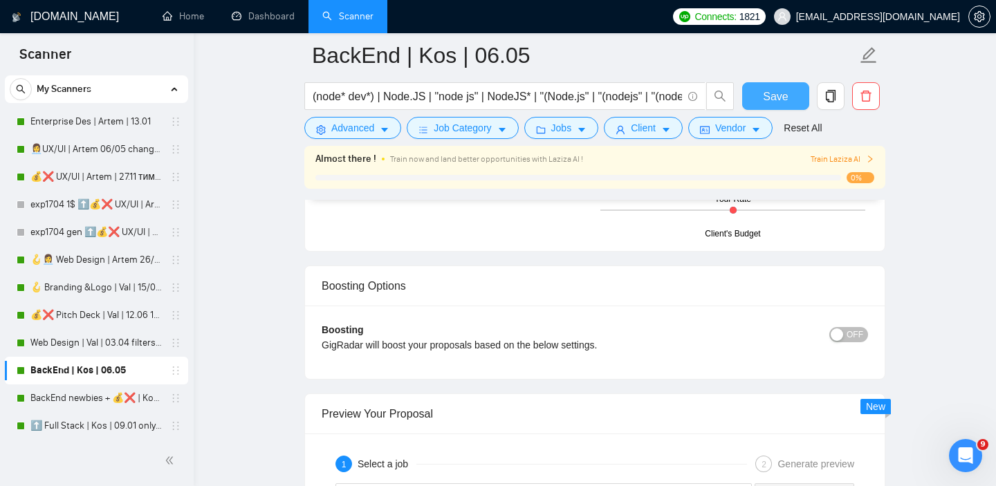
scroll to position [2366, 0]
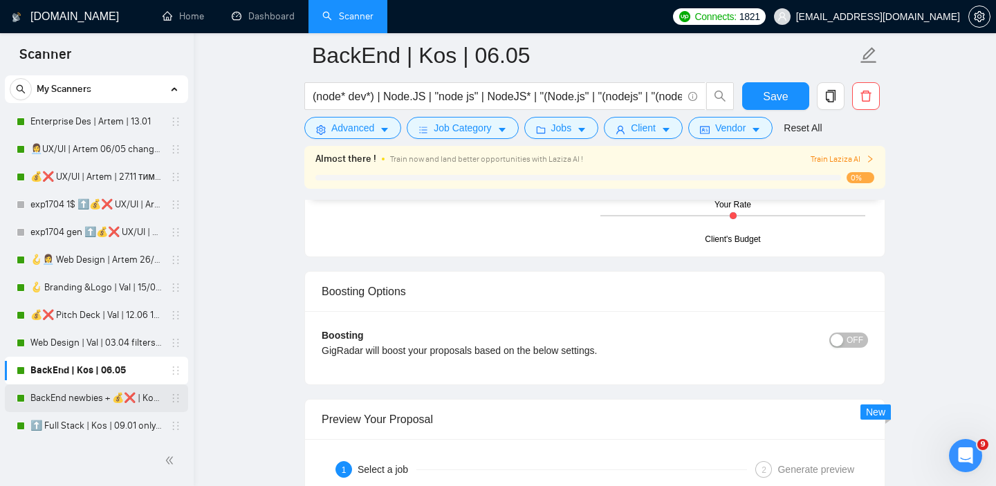
click at [60, 399] on link "BackEnd newbies + 💰❌ | Kos | 06.05" at bounding box center [95, 398] width 131 height 28
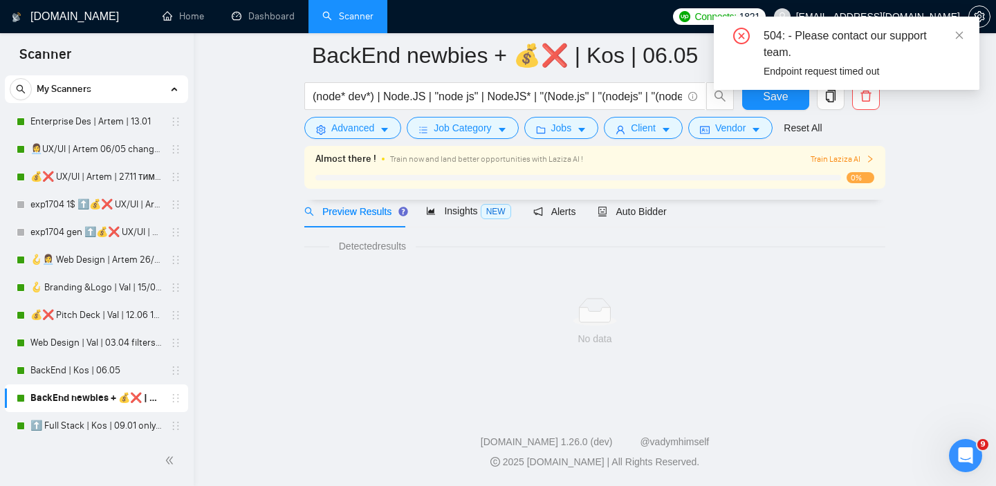
scroll to position [62, 0]
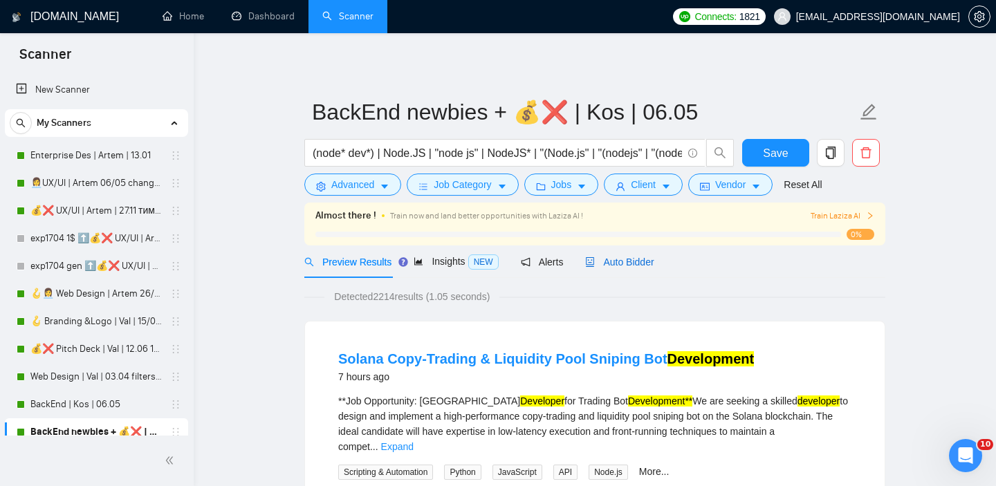
click at [641, 266] on span "Auto Bidder" at bounding box center [619, 262] width 68 height 11
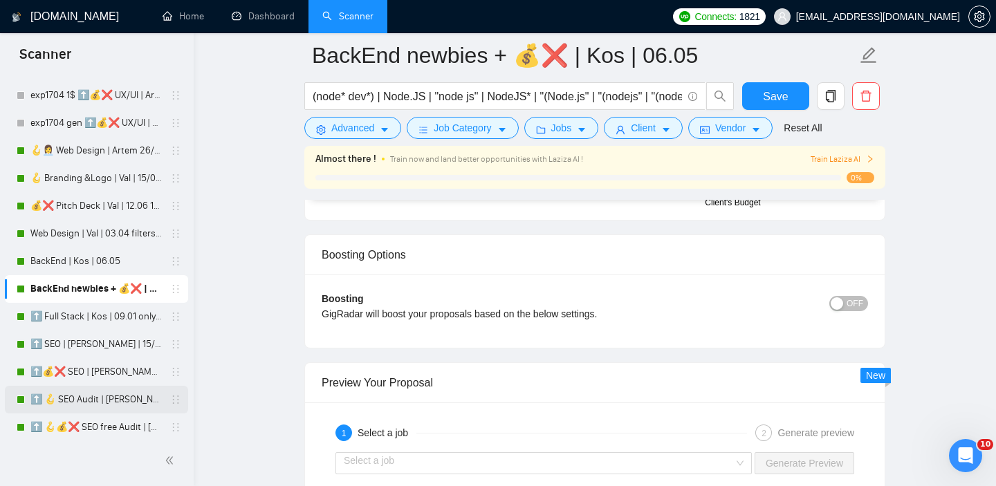
scroll to position [318, 0]
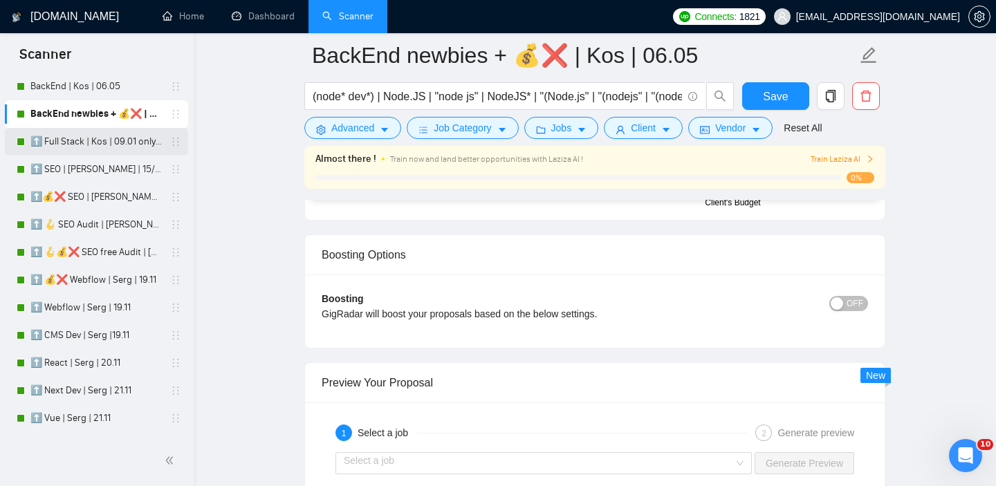
click at [108, 151] on link "⬆️ Full Stack | Kos | 09.01 only titles" at bounding box center [95, 142] width 131 height 28
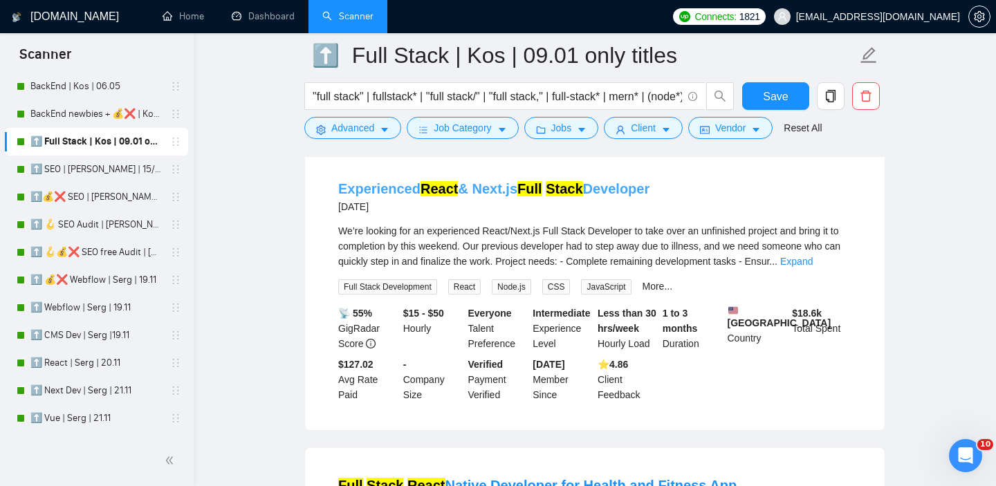
scroll to position [43, 0]
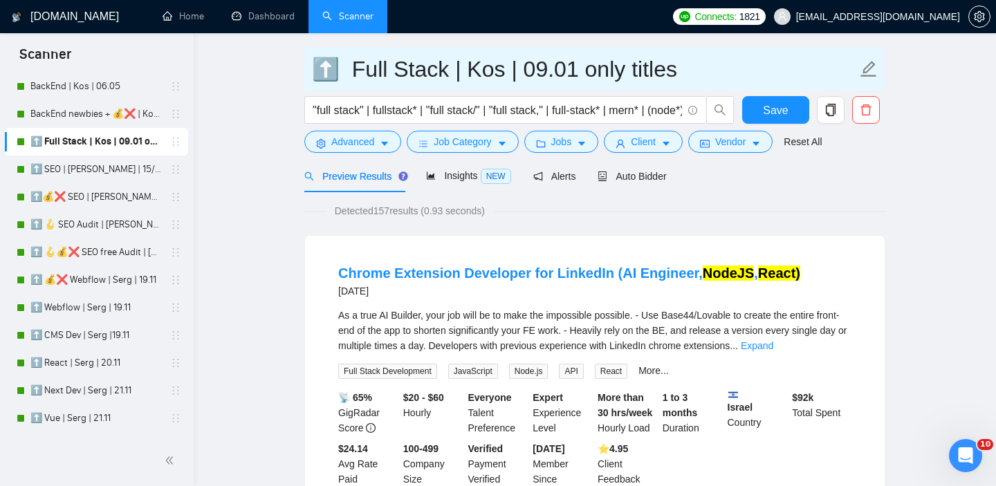
click at [330, 59] on input "⬆️ Full Stack | Kos | 09.01 only titles" at bounding box center [584, 69] width 545 height 35
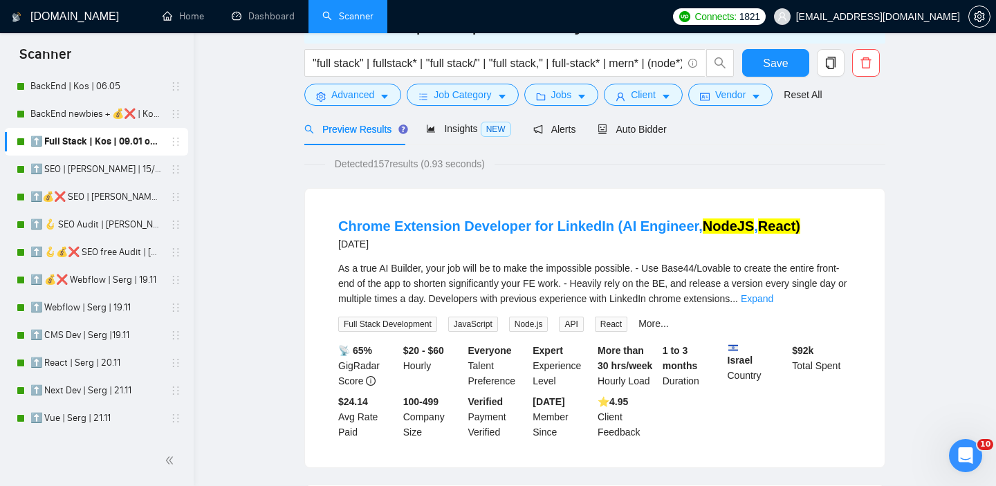
scroll to position [0, 0]
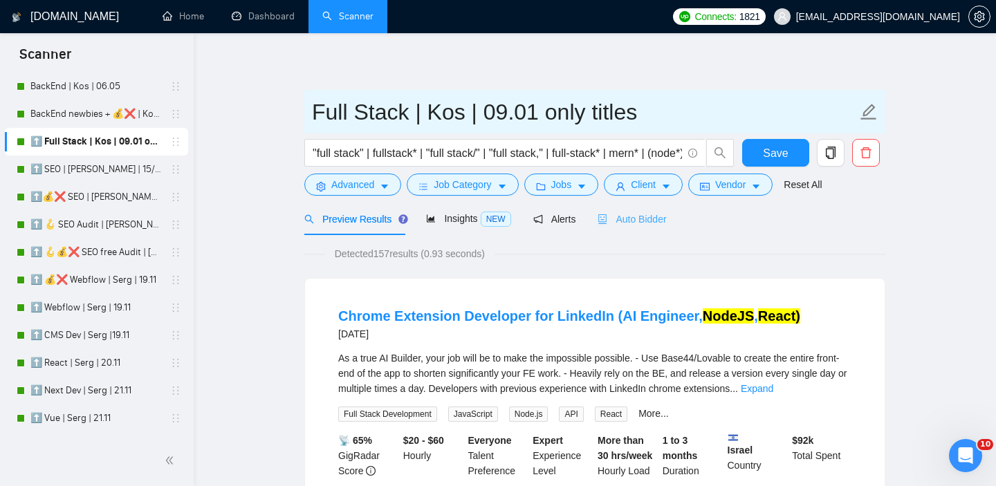
type input "Full Stack | Kos | 09.01 only titles"
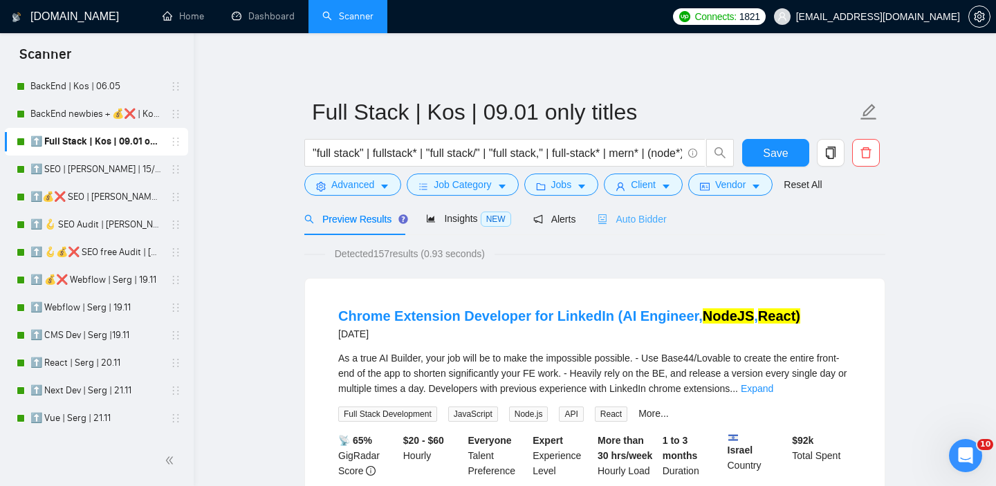
click at [635, 228] on div "Auto Bidder" at bounding box center [631, 219] width 68 height 32
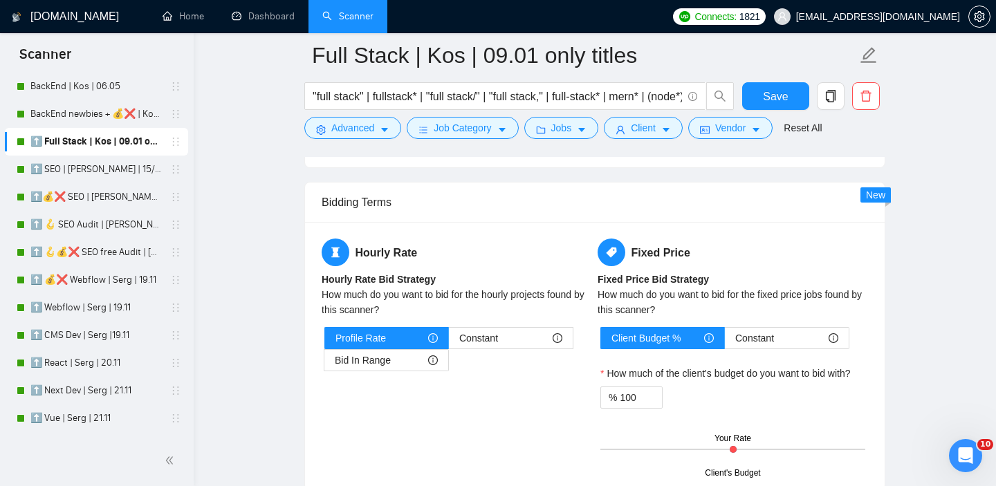
scroll to position [2231, 0]
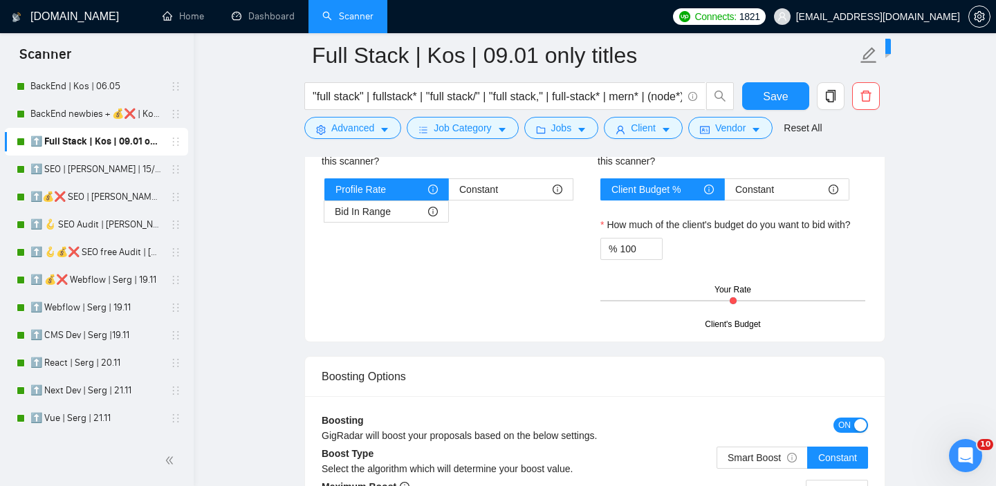
click at [849, 423] on span "ON" at bounding box center [844, 425] width 12 height 15
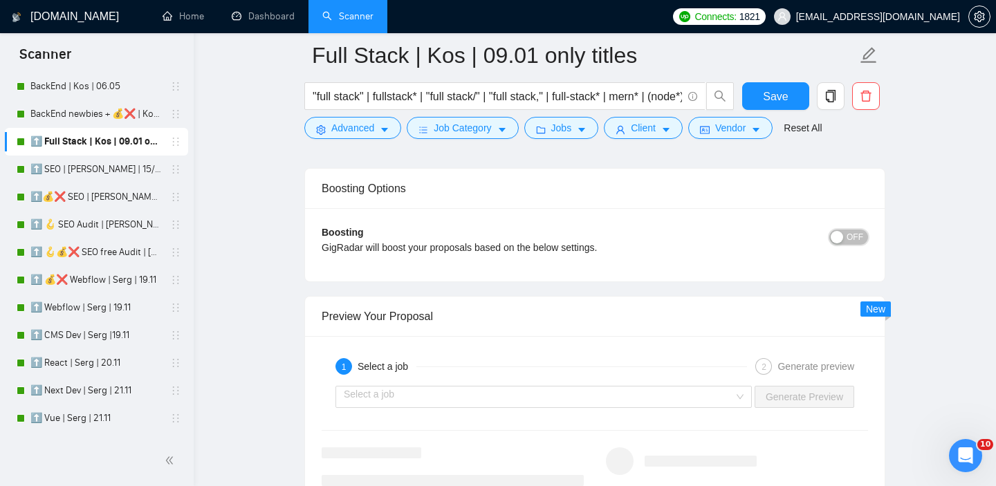
scroll to position [2621, 0]
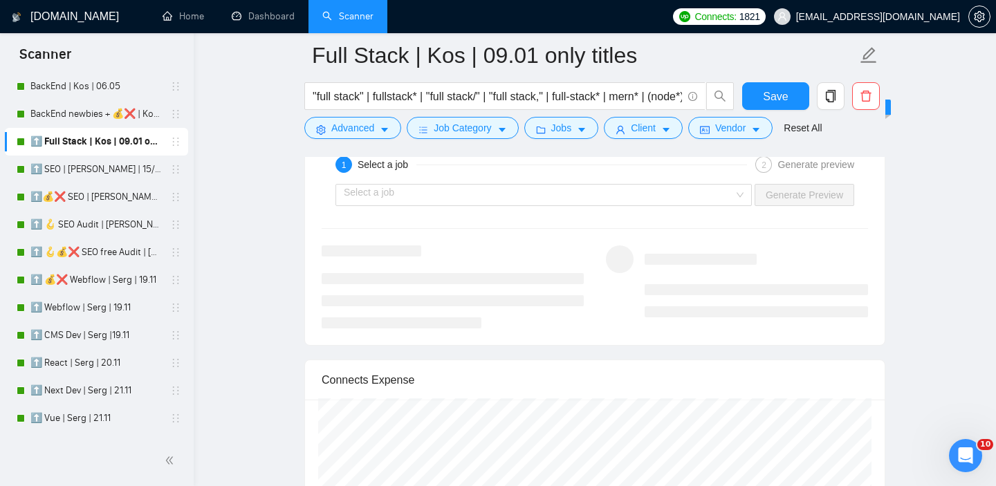
click at [788, 79] on form "Full Stack | Kos | 09.01 only titles "full stack" | fullstack* | "full stack/" …" at bounding box center [594, 89] width 581 height 113
click at [786, 90] on span "Save" at bounding box center [775, 96] width 25 height 17
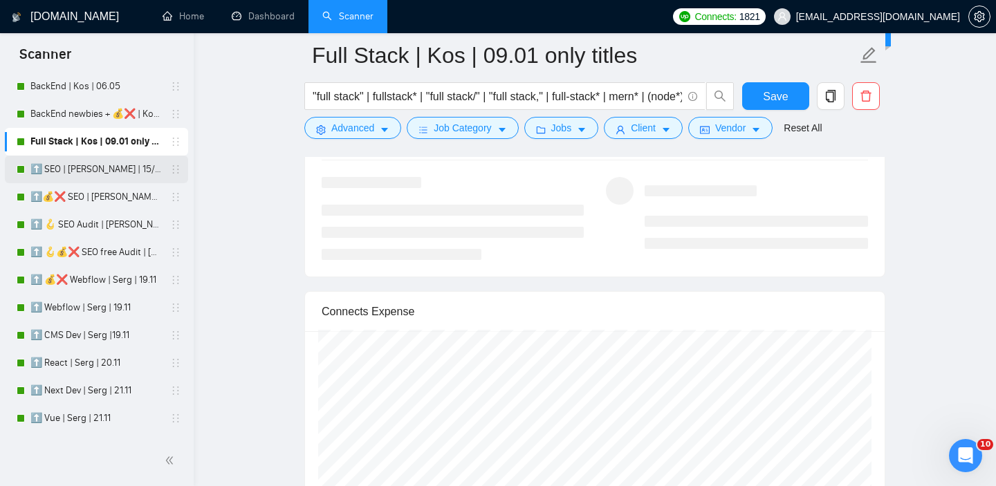
click at [96, 170] on link "⬆️ SEO | Andrew | 15/05" at bounding box center [95, 170] width 131 height 28
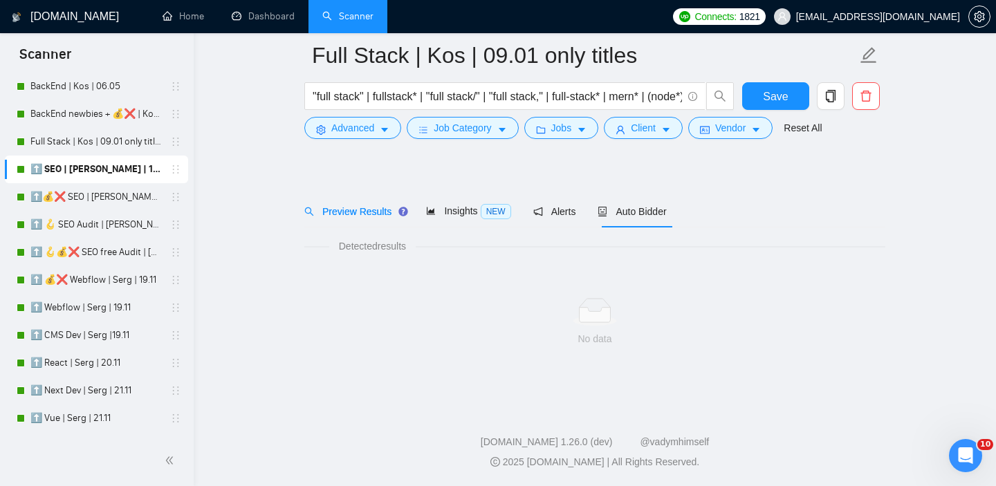
scroll to position [19, 0]
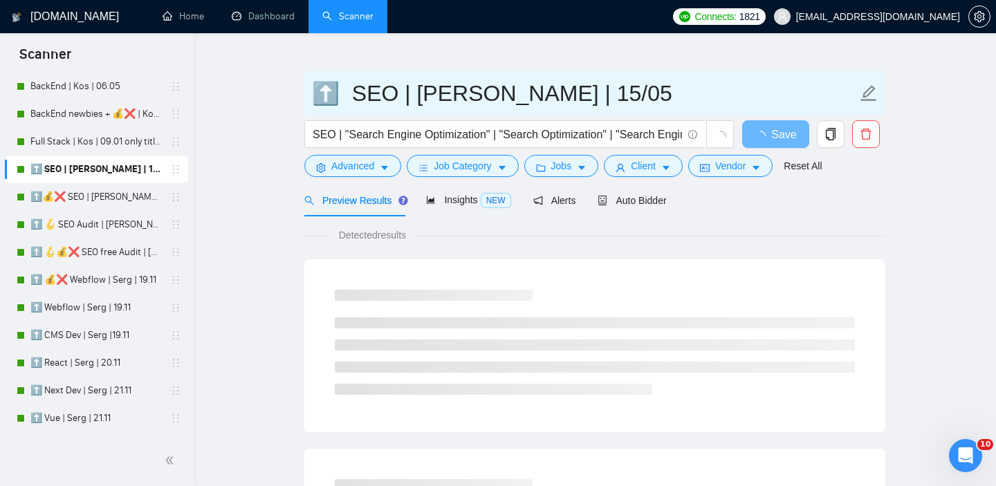
click at [317, 85] on input "⬆️ SEO | Andrew | 15/05" at bounding box center [584, 93] width 545 height 35
click at [333, 93] on input "⬆️ SEO | Andrew | 15/05" at bounding box center [584, 93] width 545 height 35
type input "SEO | [PERSON_NAME] | 15/05"
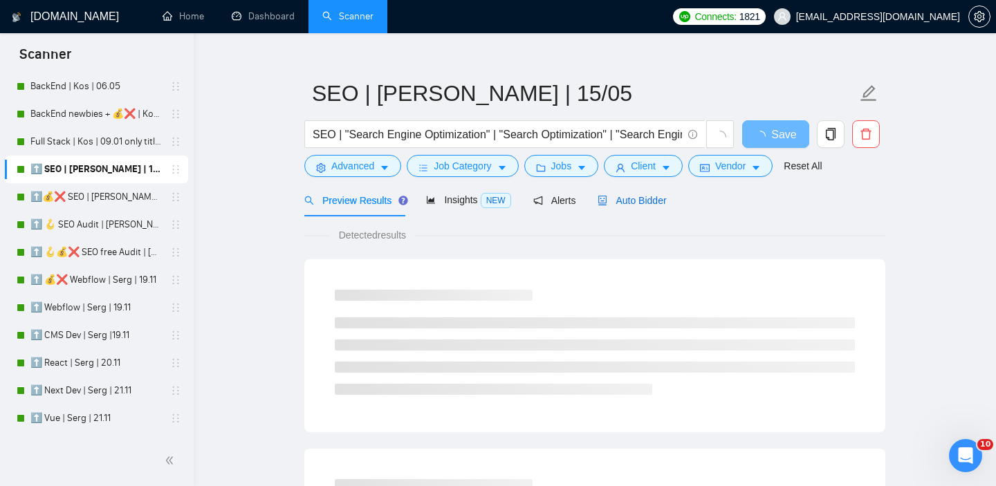
click at [632, 195] on span "Auto Bidder" at bounding box center [631, 200] width 68 height 11
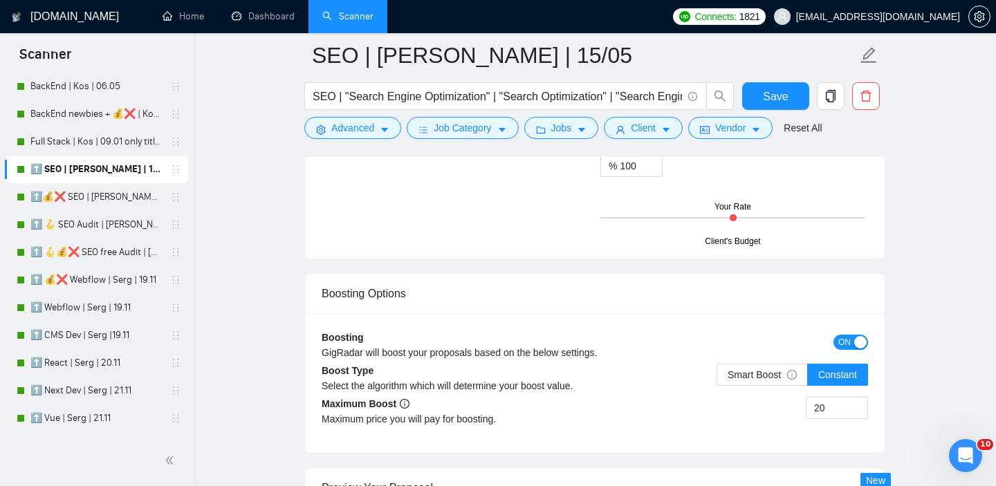
scroll to position [2330, 0]
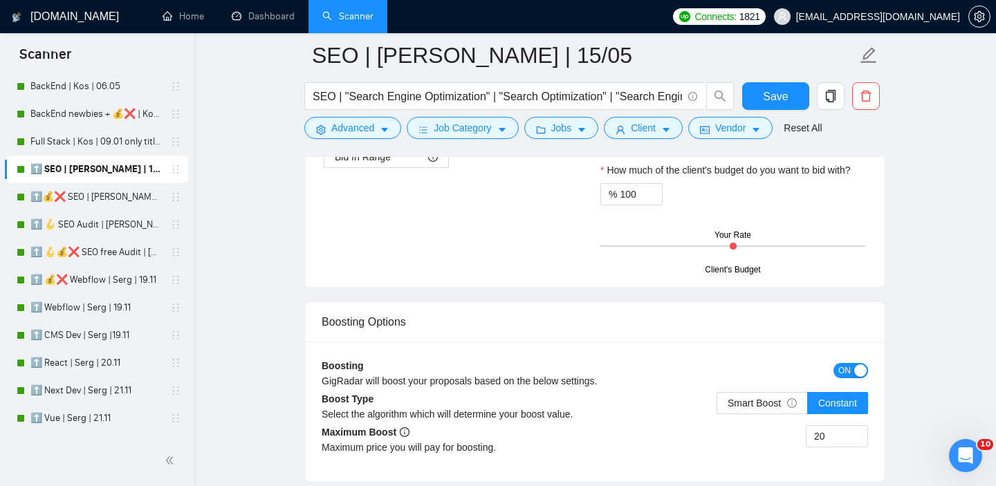
click at [856, 372] on div "button" at bounding box center [860, 370] width 12 height 12
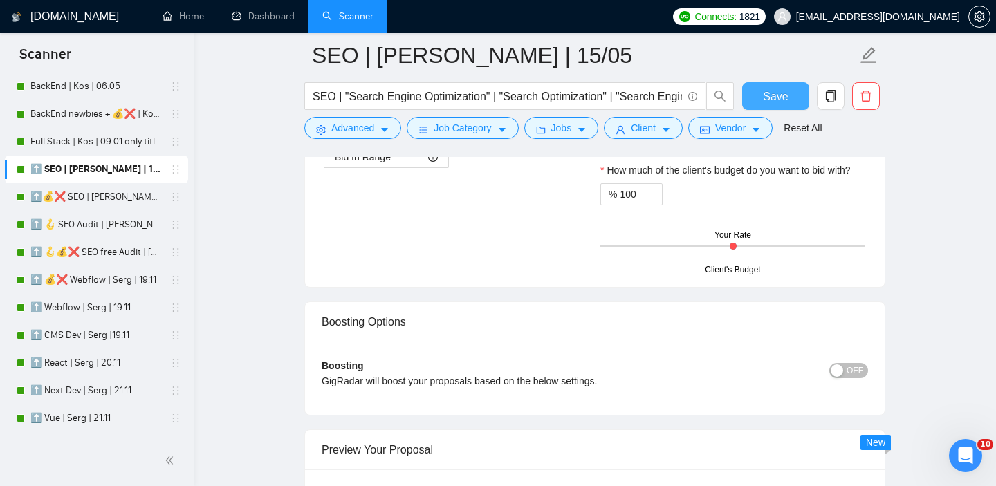
click at [779, 92] on span "Save" at bounding box center [775, 96] width 25 height 17
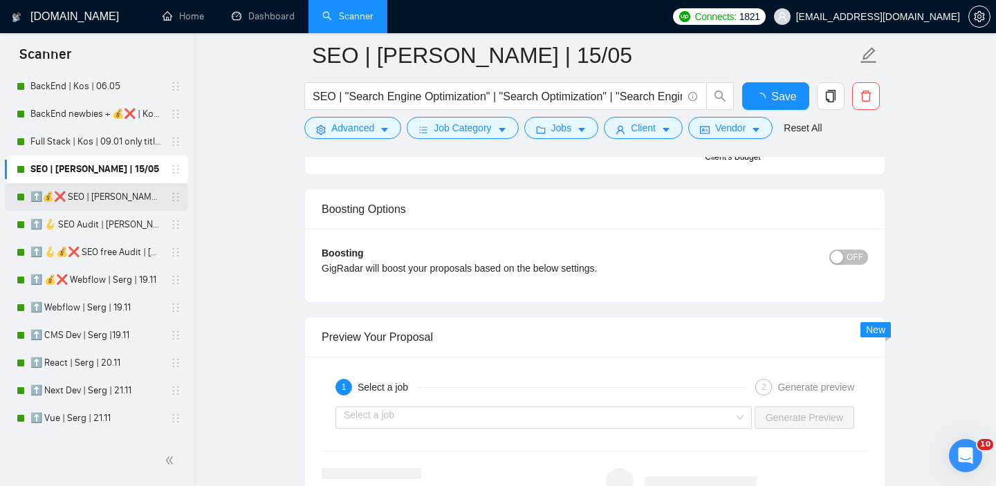
click at [112, 200] on link "⬆️💰❌ SEO | Andrew | 20.11" at bounding box center [95, 197] width 131 height 28
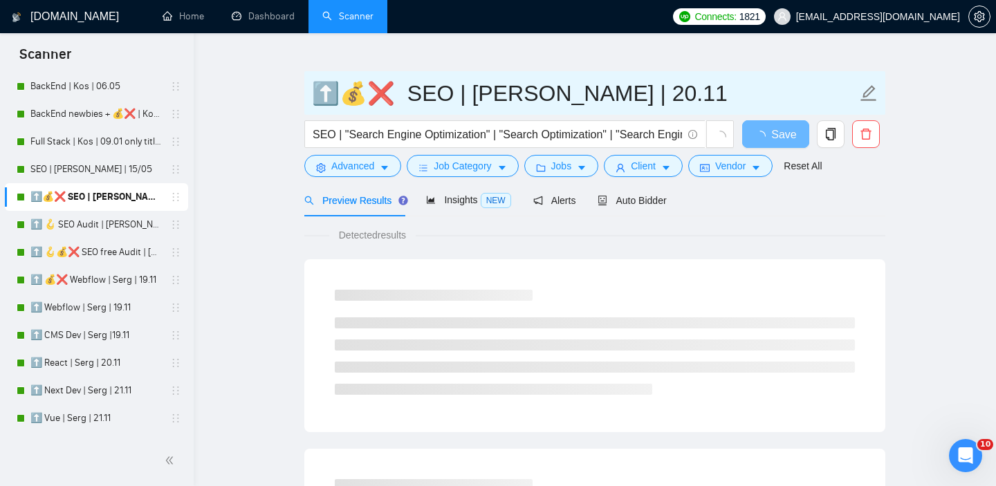
click at [334, 99] on input "⬆️💰❌ SEO | Andrew | 20.11" at bounding box center [584, 93] width 545 height 35
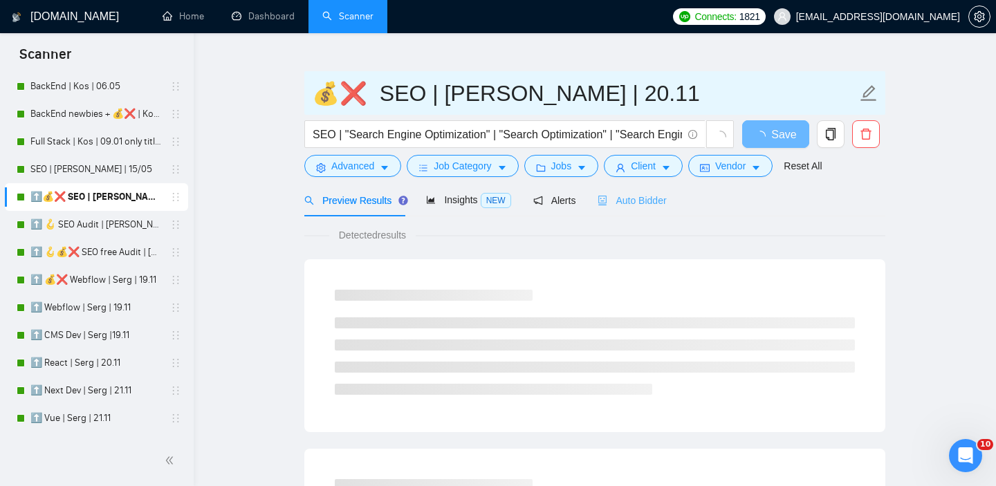
type input "💰❌ SEO | [PERSON_NAME] | 20.11"
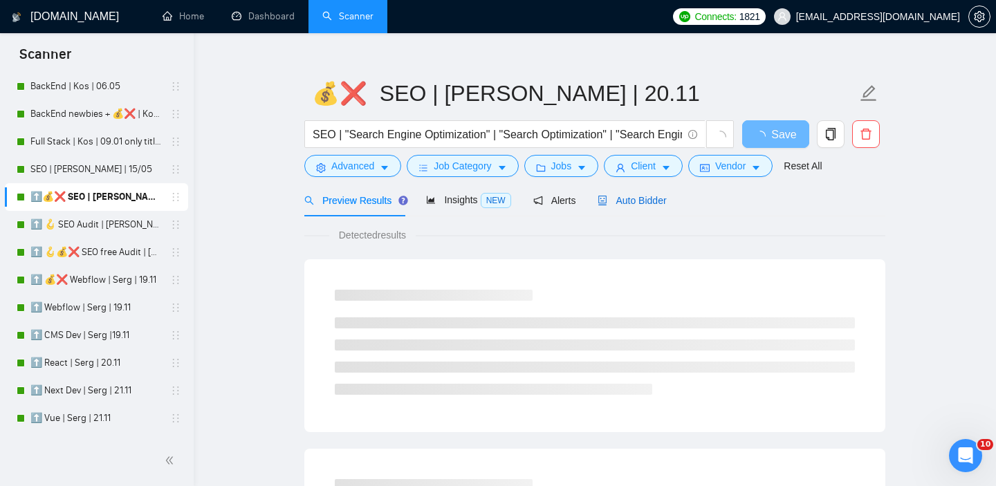
drag, startPoint x: 637, startPoint y: 206, endPoint x: 637, endPoint y: 227, distance: 20.7
click at [637, 206] on div "Auto Bidder" at bounding box center [631, 200] width 68 height 15
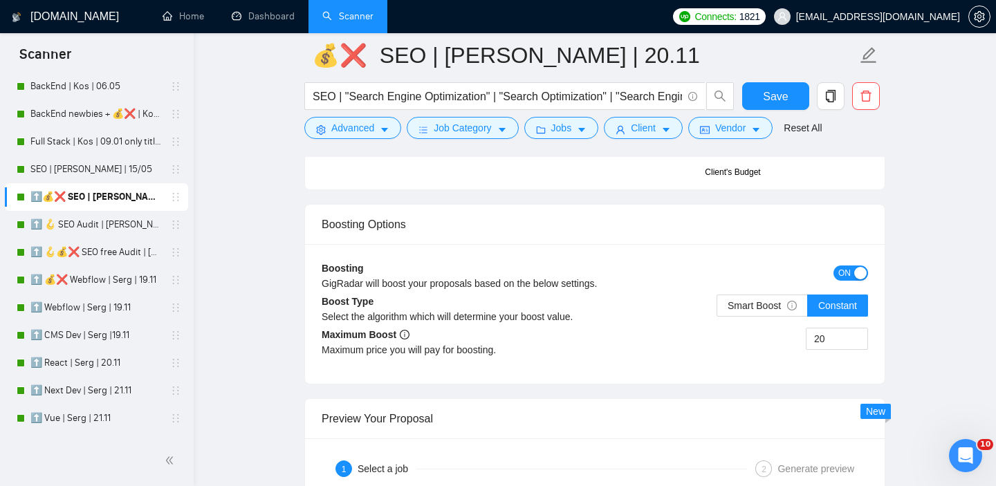
scroll to position [2404, 0]
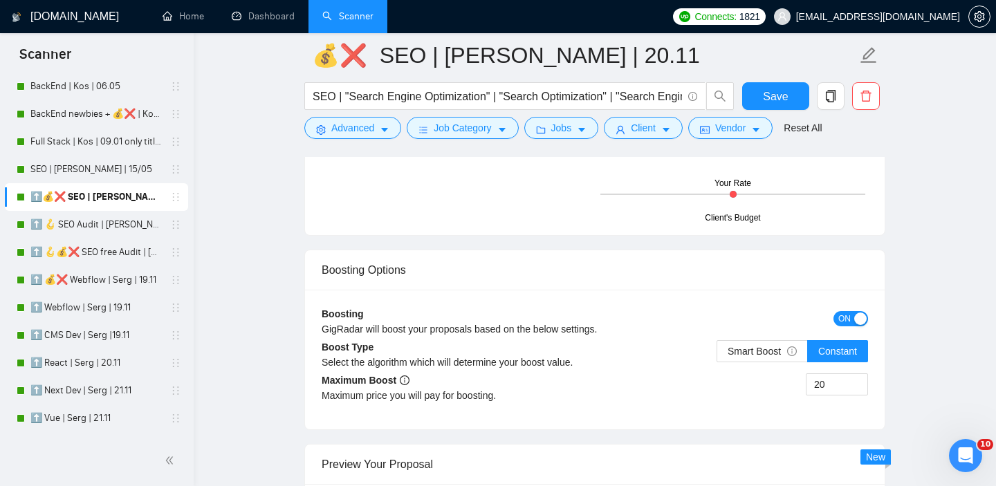
click at [854, 330] on div "ON" at bounding box center [800, 326] width 137 height 39
click at [855, 319] on div "button" at bounding box center [860, 319] width 12 height 12
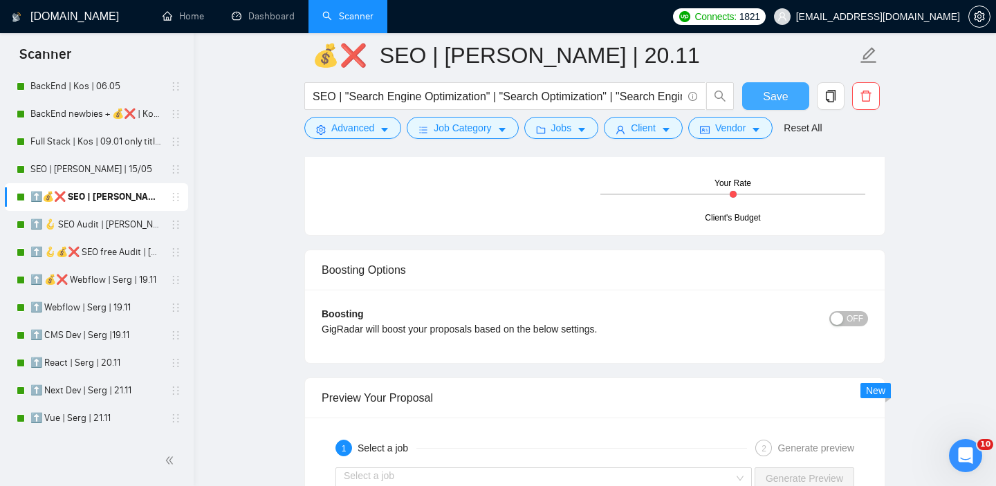
click at [785, 95] on span "Save" at bounding box center [775, 96] width 25 height 17
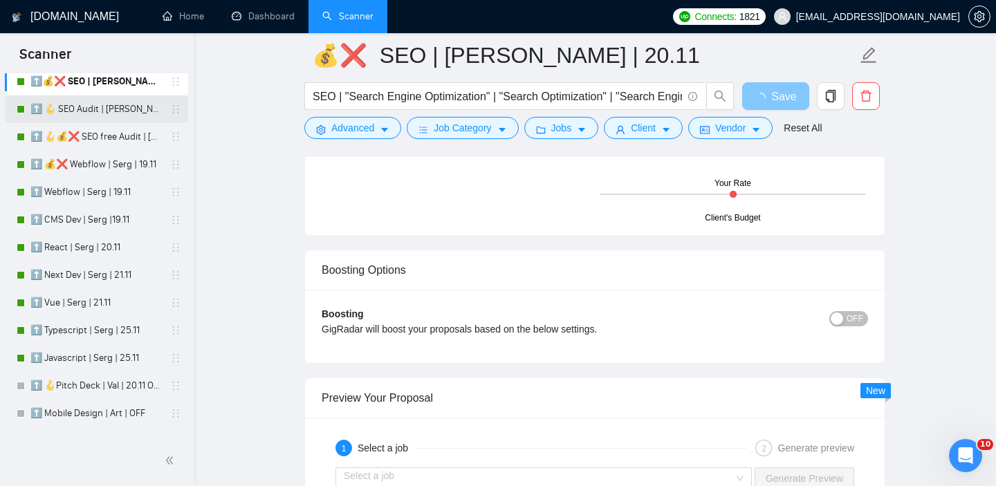
scroll to position [427, 0]
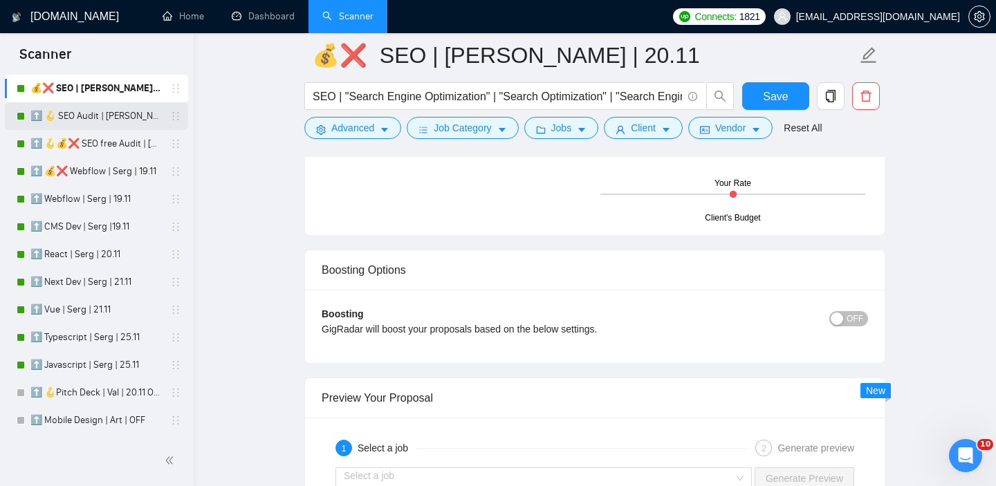
click at [64, 119] on link "⬆️ 🪝 SEO Audit | Andrew | 20.11 | "free audit"" at bounding box center [95, 116] width 131 height 28
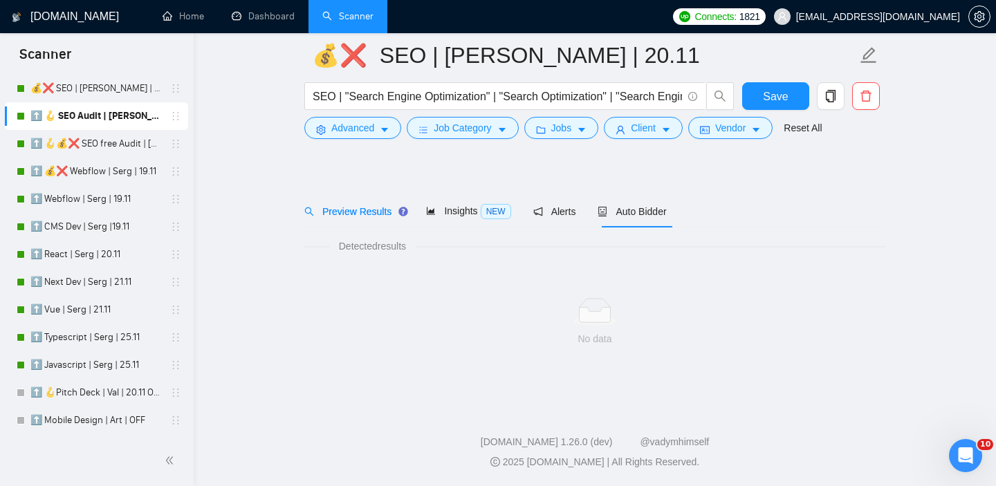
scroll to position [19, 0]
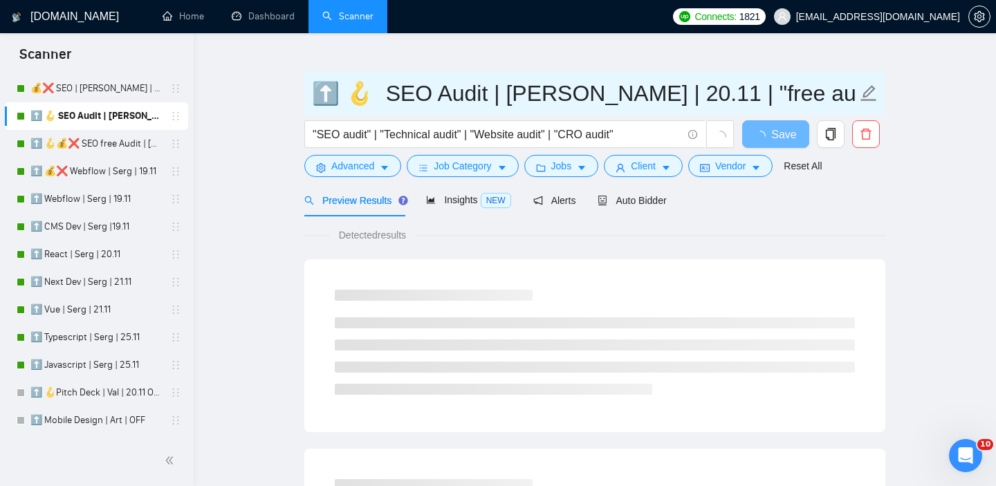
click at [342, 94] on input "⬆️ 🪝 SEO Audit | Andrew | 20.11 | "free audit"" at bounding box center [584, 93] width 545 height 35
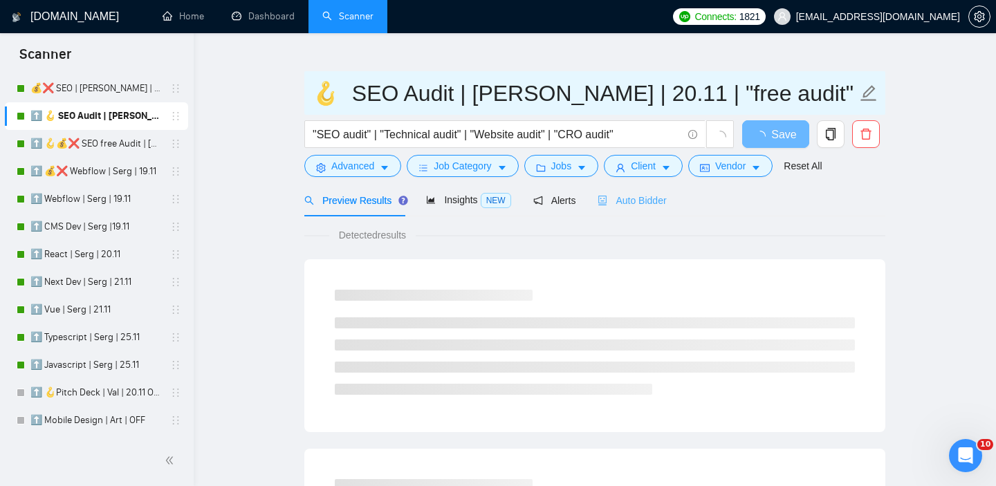
type input "🪝 SEO Audit | [PERSON_NAME] | 20.11 | "free audit""
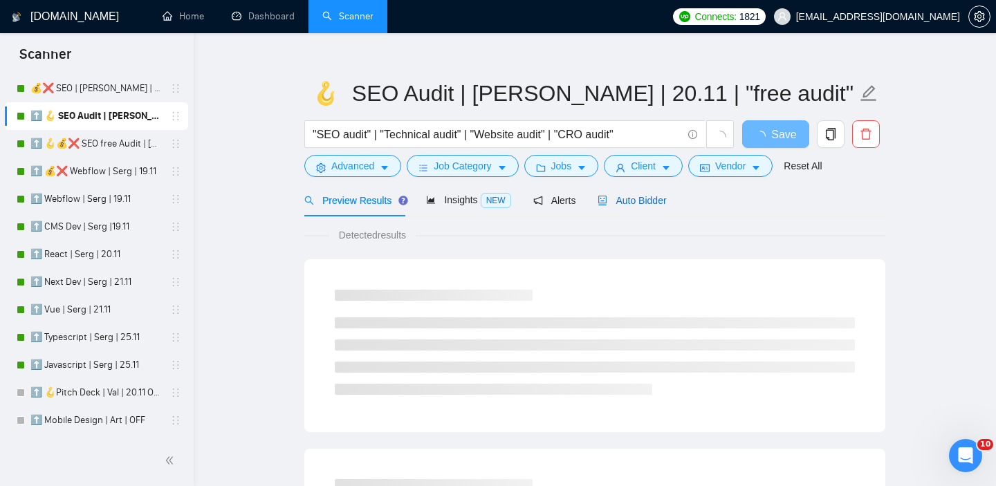
click at [636, 196] on span "Auto Bidder" at bounding box center [631, 200] width 68 height 11
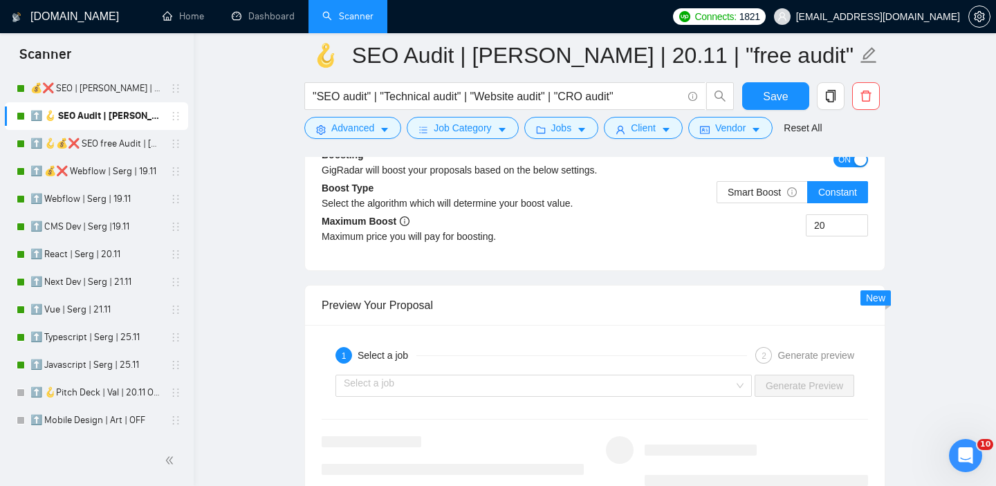
scroll to position [2517, 0]
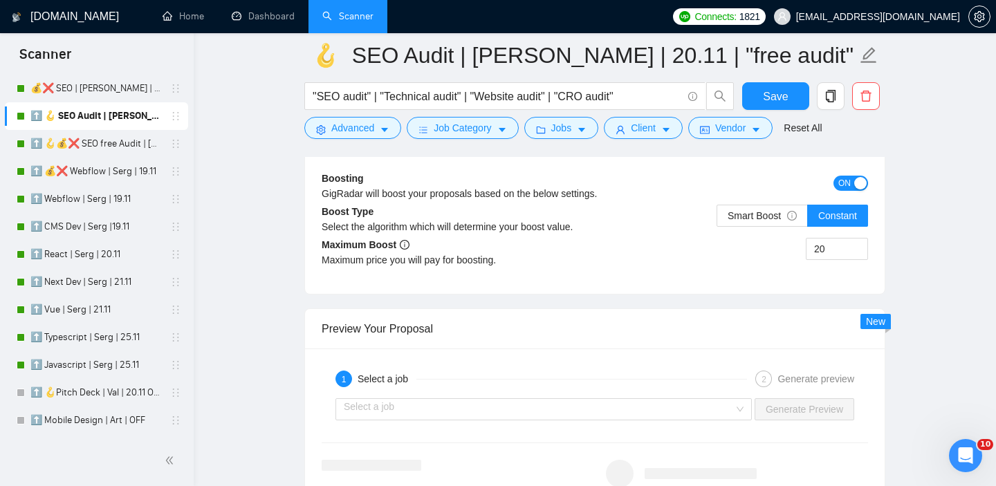
click at [844, 189] on span "ON" at bounding box center [844, 183] width 12 height 15
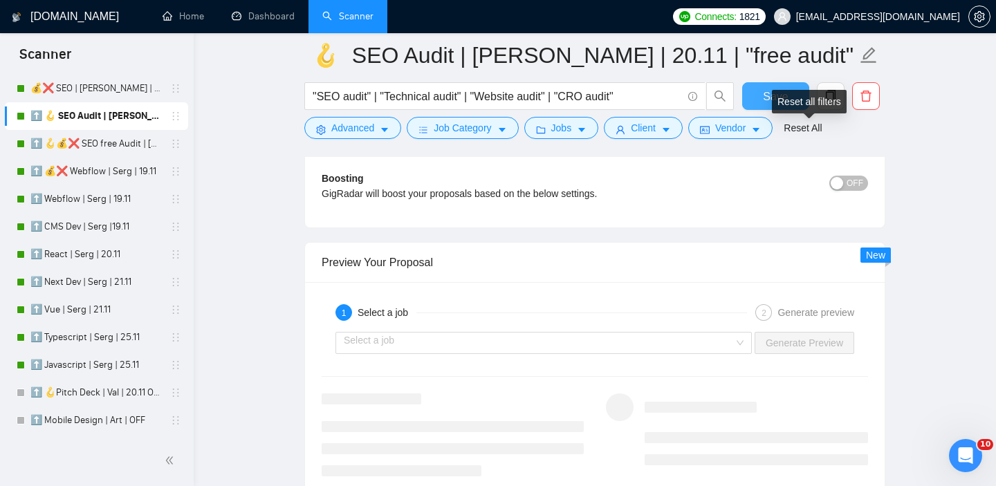
click at [757, 97] on button "Save" at bounding box center [775, 96] width 67 height 28
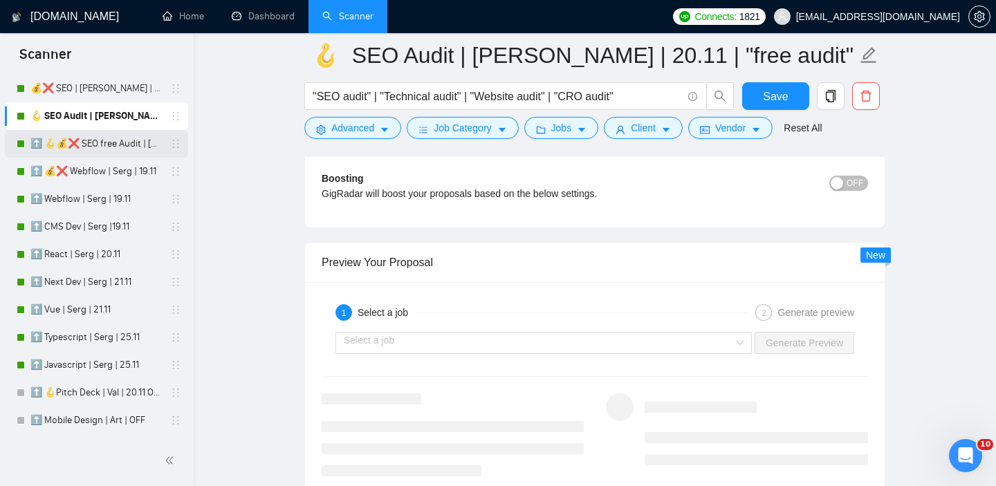
click at [99, 140] on link "⬆️ 🪝💰❌ SEO free Audit | Andrew | 20.11 | "free audit"" at bounding box center [95, 144] width 131 height 28
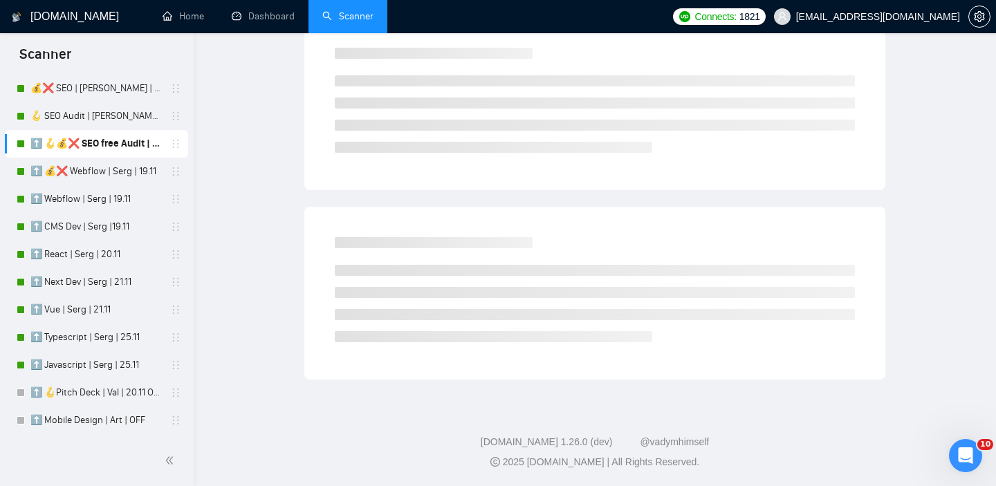
scroll to position [19, 0]
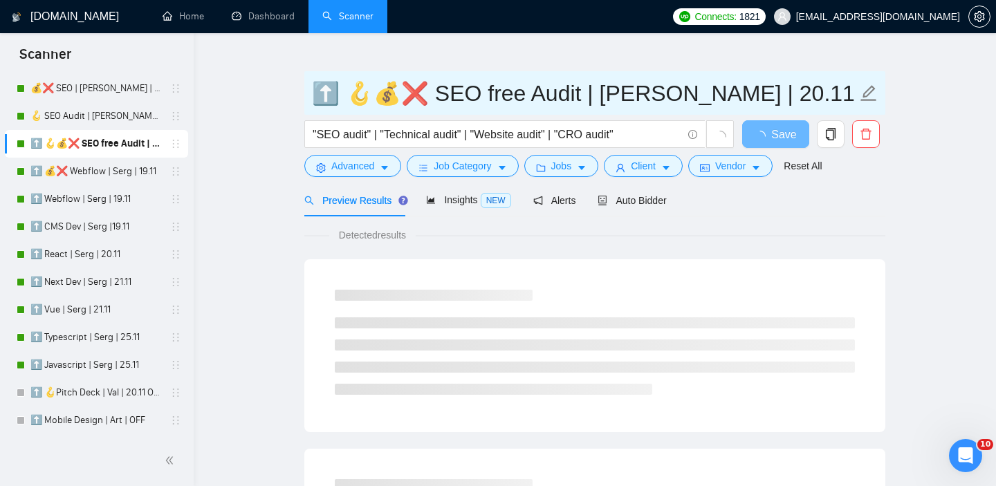
click at [331, 91] on input "⬆️ 🪝💰❌ SEO free Audit | Andrew | 20.11 | "free audit"" at bounding box center [584, 93] width 545 height 35
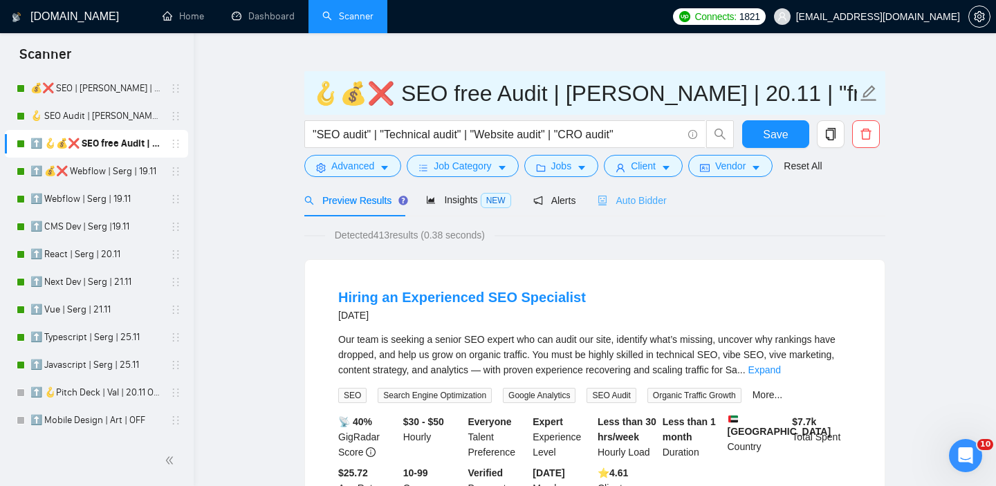
type input "🪝💰❌ SEO free Audit | [PERSON_NAME] | 20.11 | "free audit""
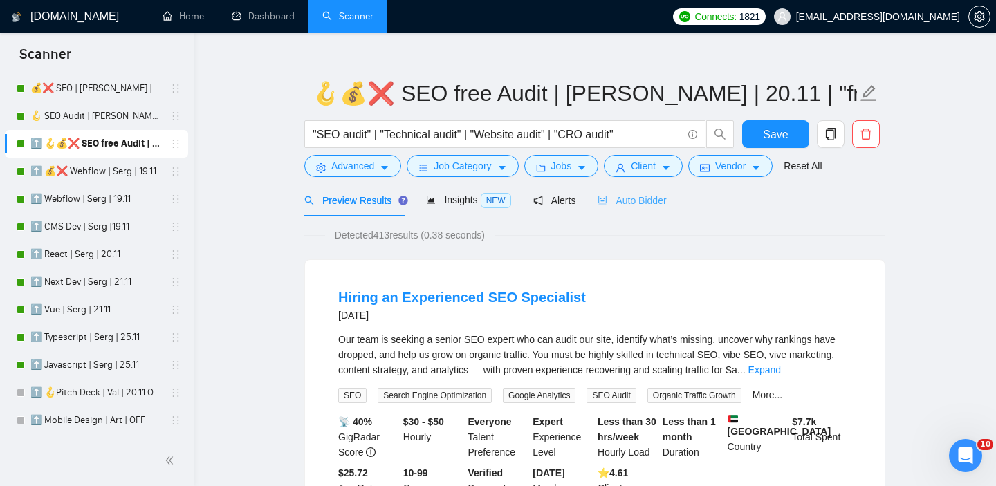
click at [628, 208] on div "Auto Bidder" at bounding box center [631, 200] width 68 height 32
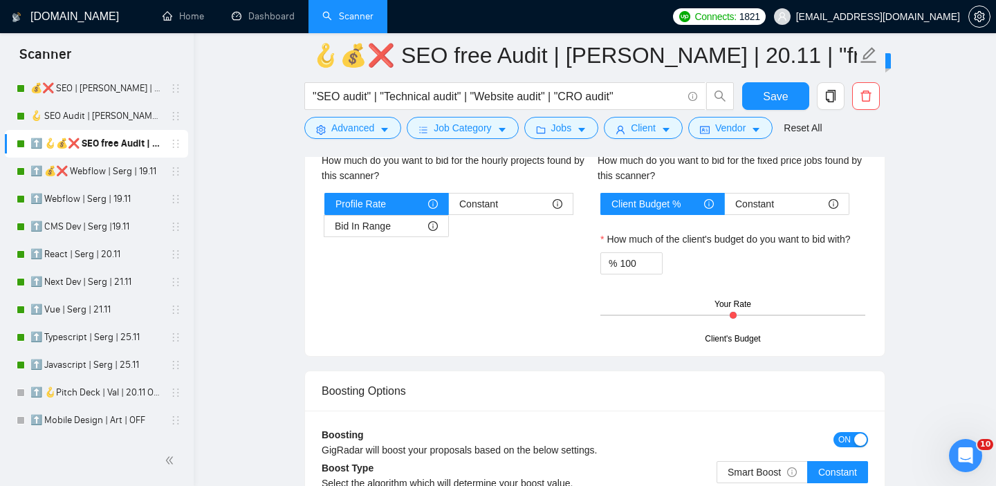
scroll to position [2448, 0]
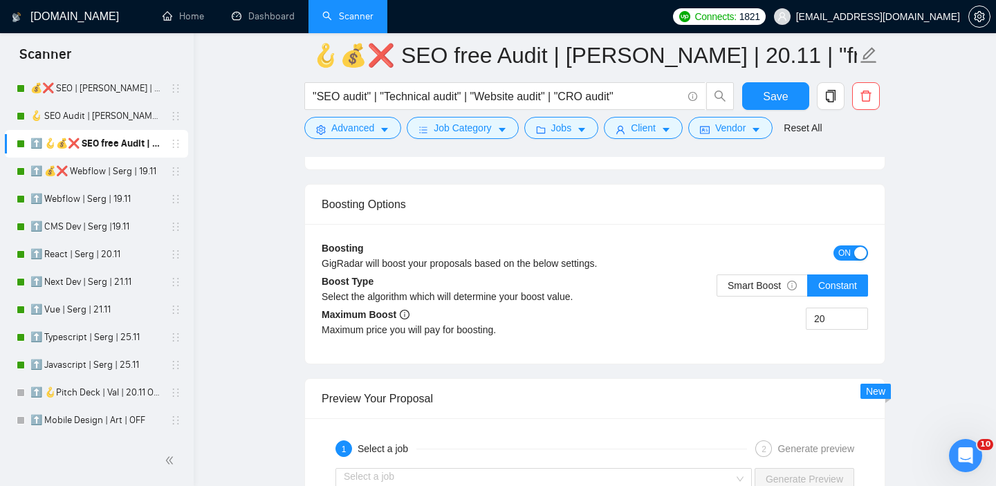
click at [846, 248] on span "ON" at bounding box center [844, 252] width 12 height 15
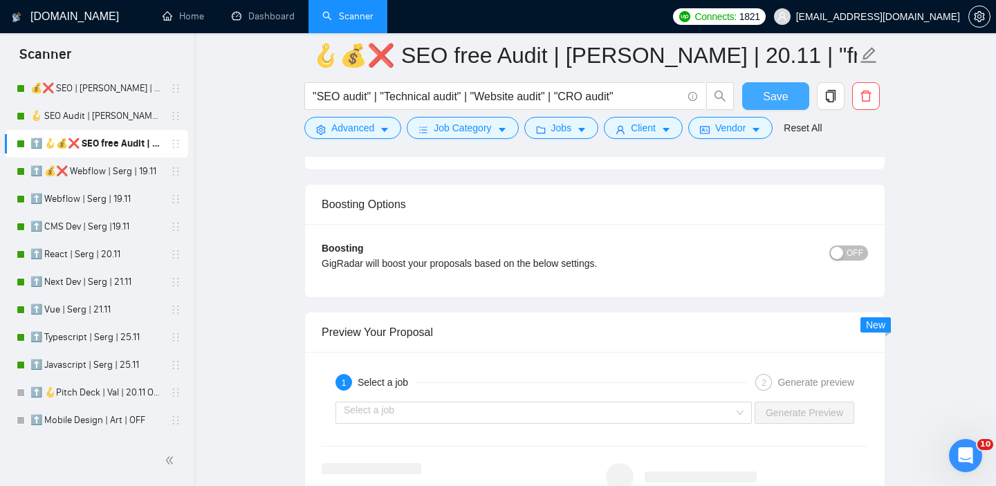
click at [777, 96] on span "Save" at bounding box center [775, 96] width 25 height 17
click at [86, 169] on link "⬆️ 💰❌ Webflow | Serg | 19.11" at bounding box center [95, 172] width 131 height 28
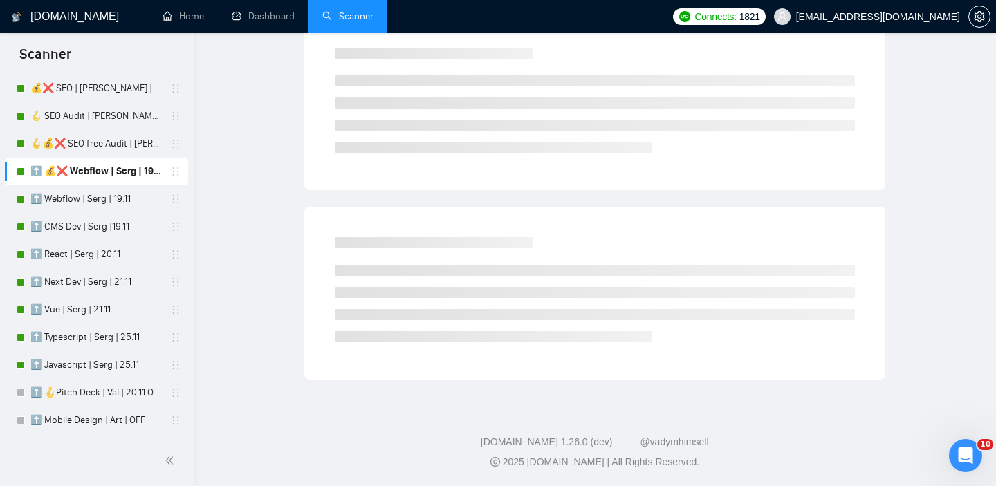
scroll to position [19, 0]
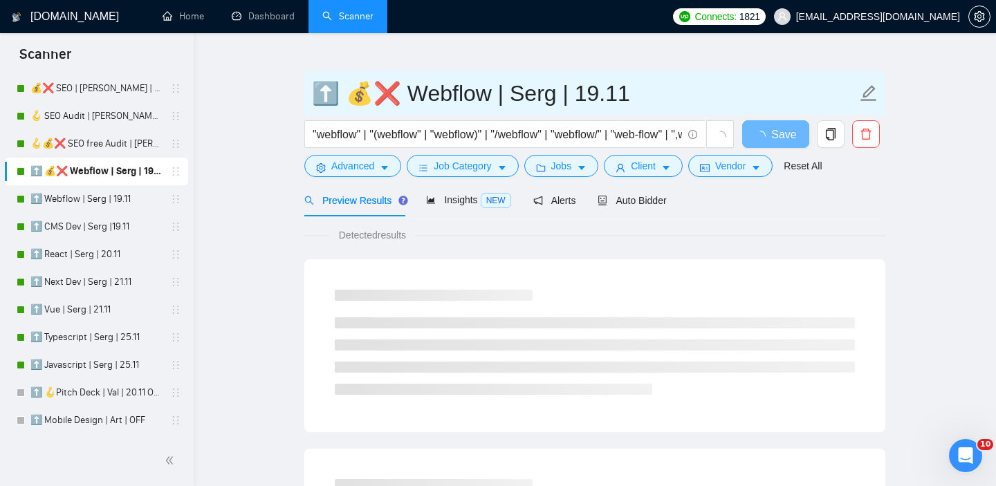
click at [337, 93] on input "⬆️ 💰❌ Webflow | Serg | 19.11" at bounding box center [584, 93] width 545 height 35
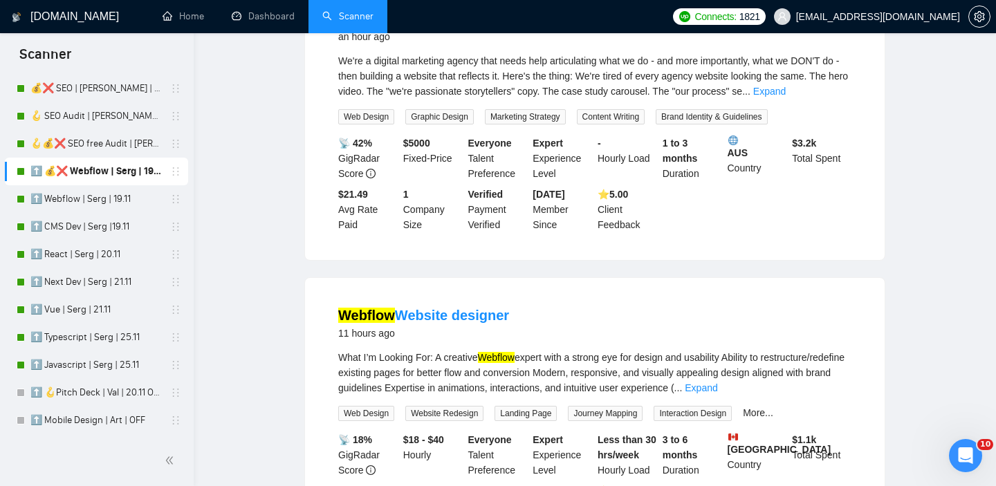
scroll to position [0, 0]
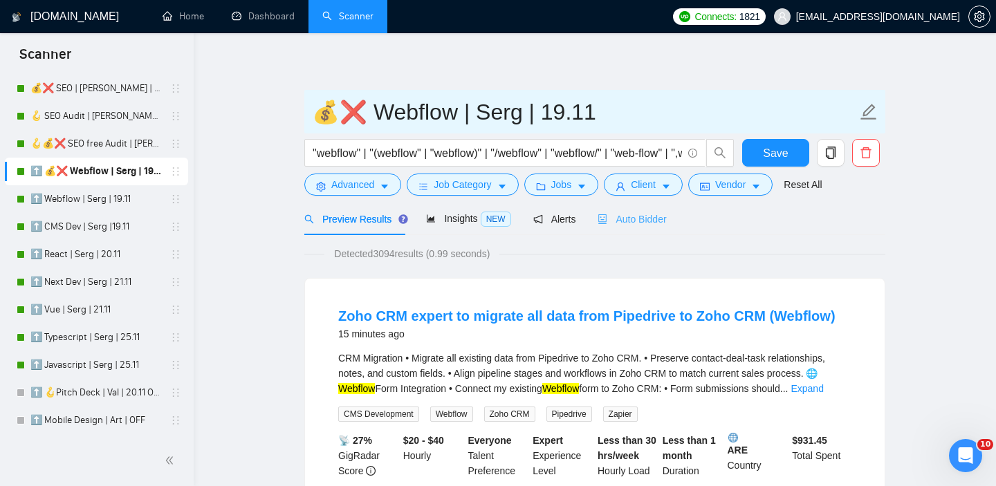
type input "💰❌ Webflow | Serg | 19.11"
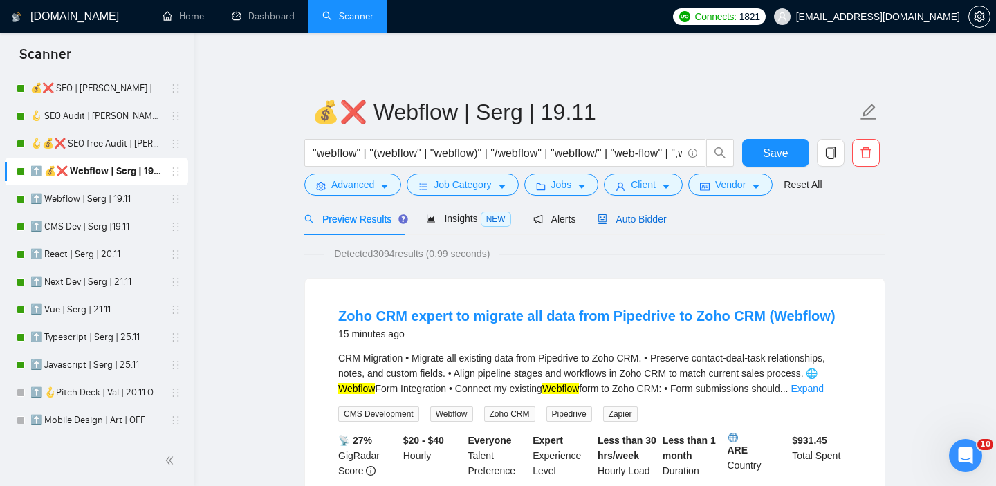
click at [658, 225] on div "Auto Bidder" at bounding box center [631, 219] width 68 height 15
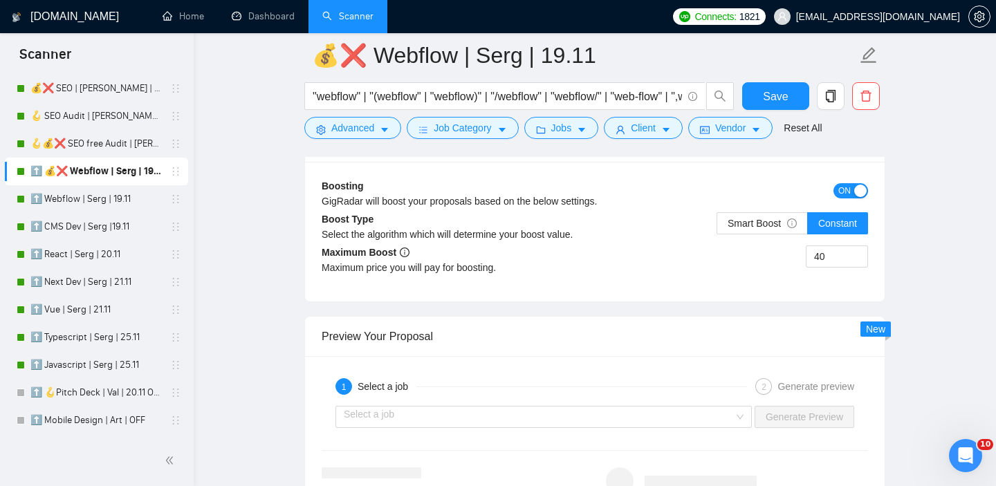
scroll to position [2314, 0]
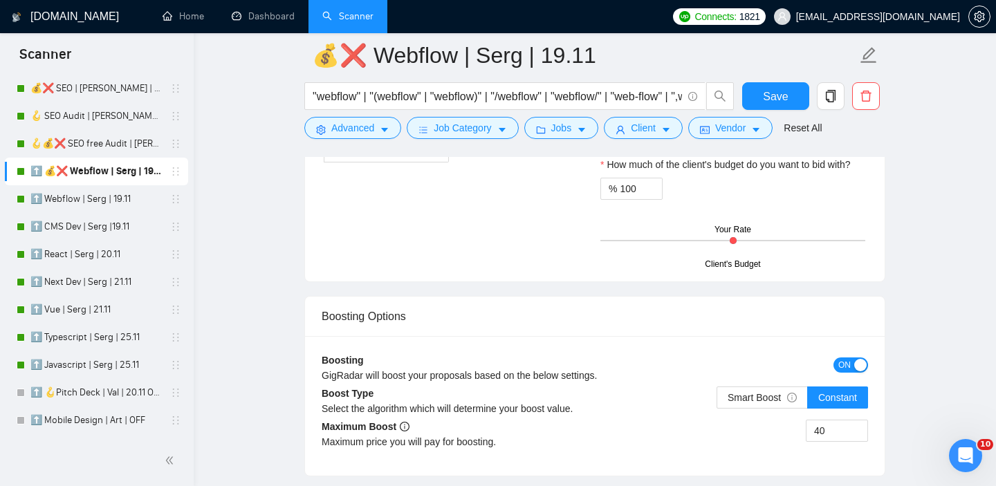
click at [847, 373] on span "ON" at bounding box center [844, 364] width 12 height 15
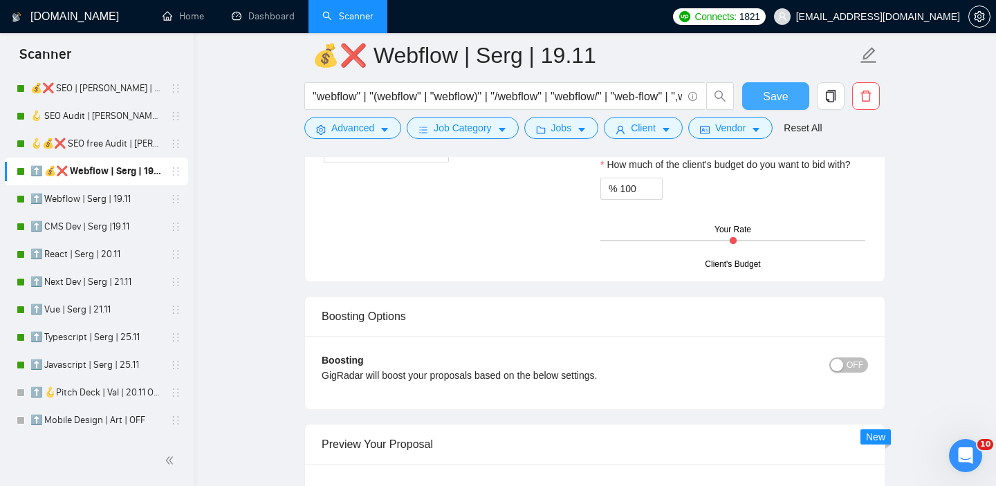
click at [767, 97] on span "Save" at bounding box center [775, 96] width 25 height 17
click at [105, 195] on link "⬆️ Webflow | Serg | 19.11" at bounding box center [95, 199] width 131 height 28
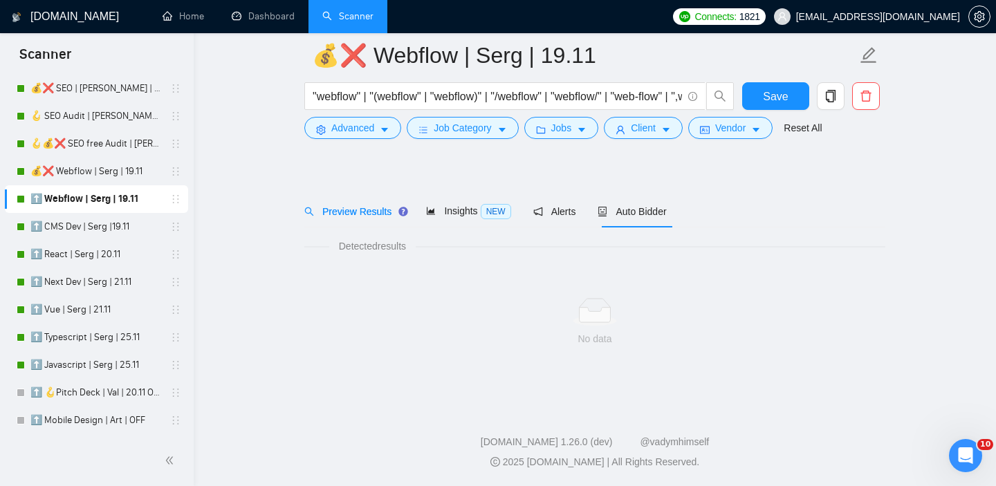
scroll to position [19, 0]
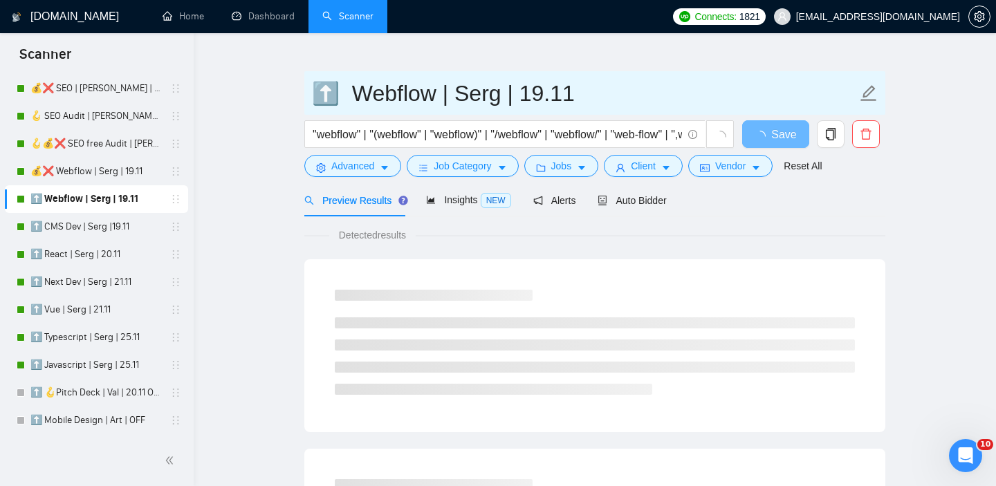
click at [335, 95] on input "⬆️ Webflow | Serg | 19.11" at bounding box center [584, 93] width 545 height 35
type input "Webflow | Serg | 19.11"
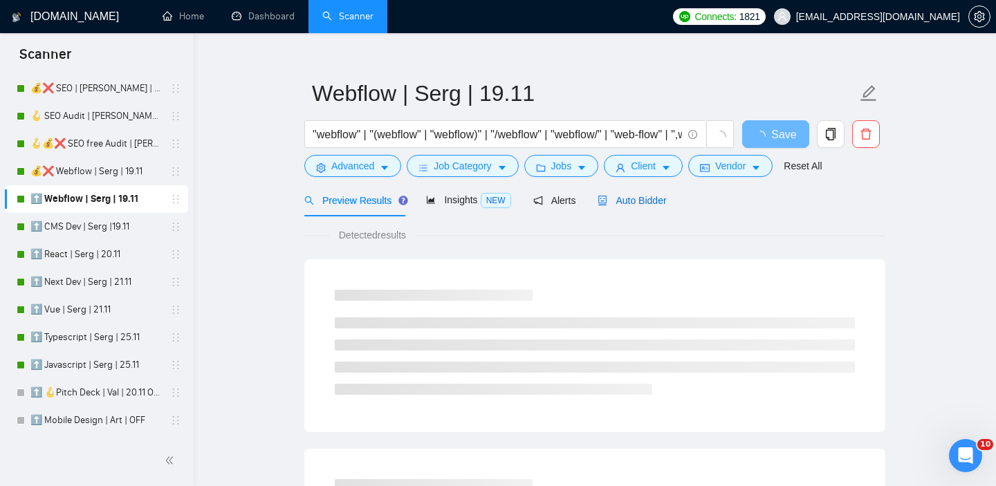
click at [620, 197] on span "Auto Bidder" at bounding box center [631, 200] width 68 height 11
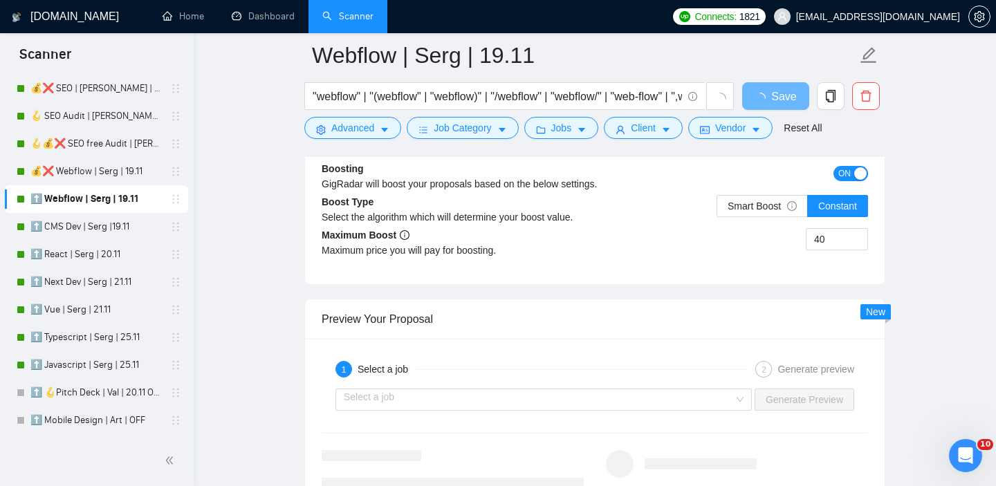
scroll to position [2461, 0]
click at [850, 171] on span "ON" at bounding box center [844, 172] width 12 height 15
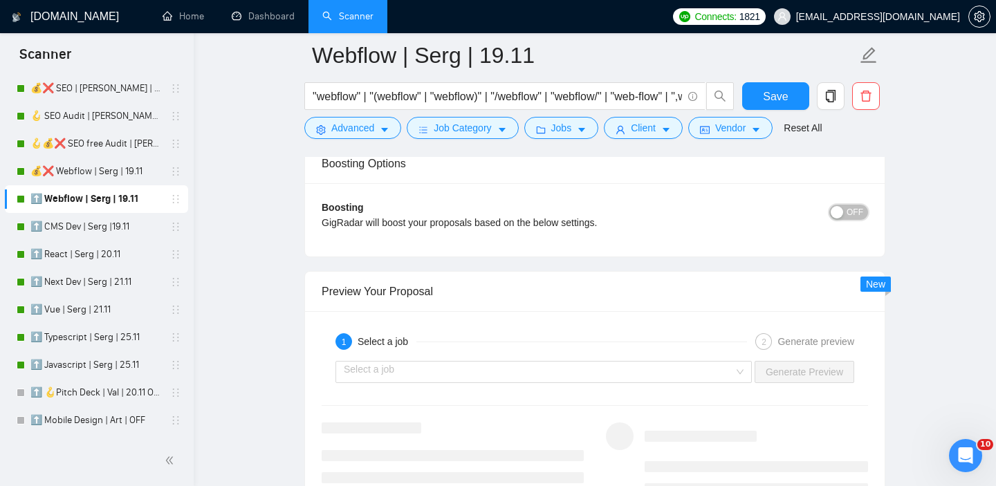
scroll to position [2442, 0]
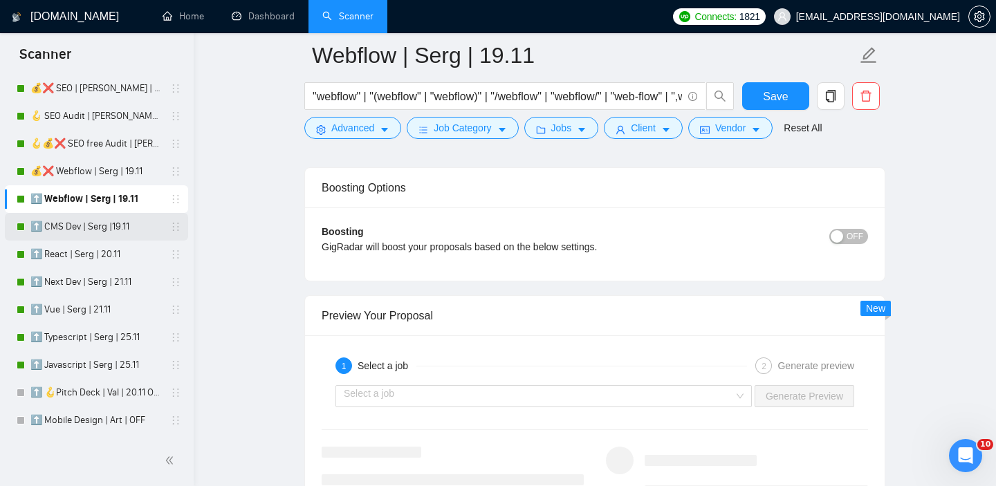
click at [98, 228] on link "⬆️ CMS Dev | Serg |19.11" at bounding box center [95, 227] width 131 height 28
click at [771, 94] on span "Save" at bounding box center [775, 96] width 25 height 17
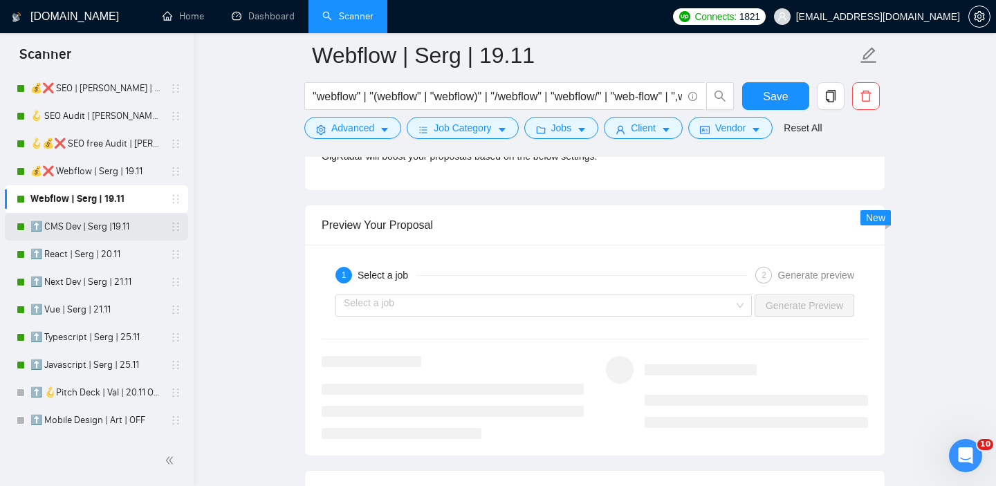
click at [86, 227] on link "⬆️ CMS Dev | Serg |19.11" at bounding box center [95, 227] width 131 height 28
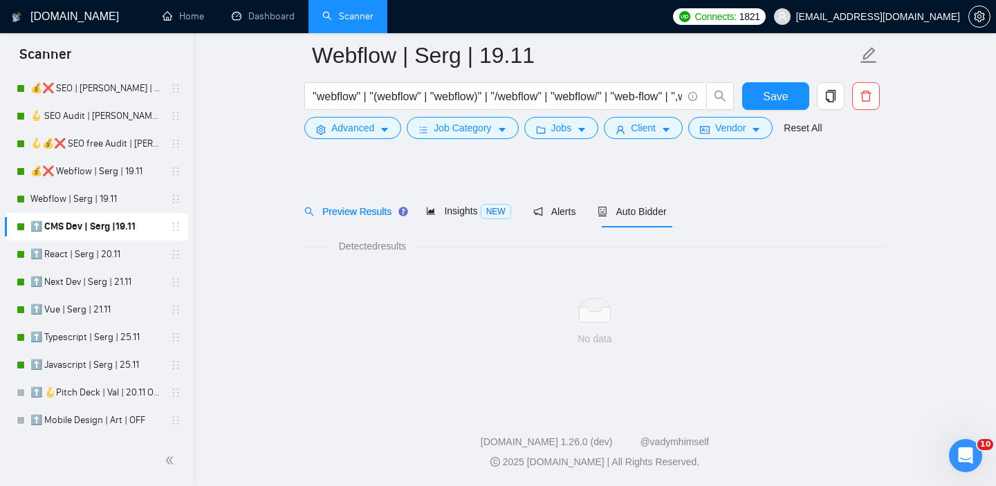
scroll to position [19, 0]
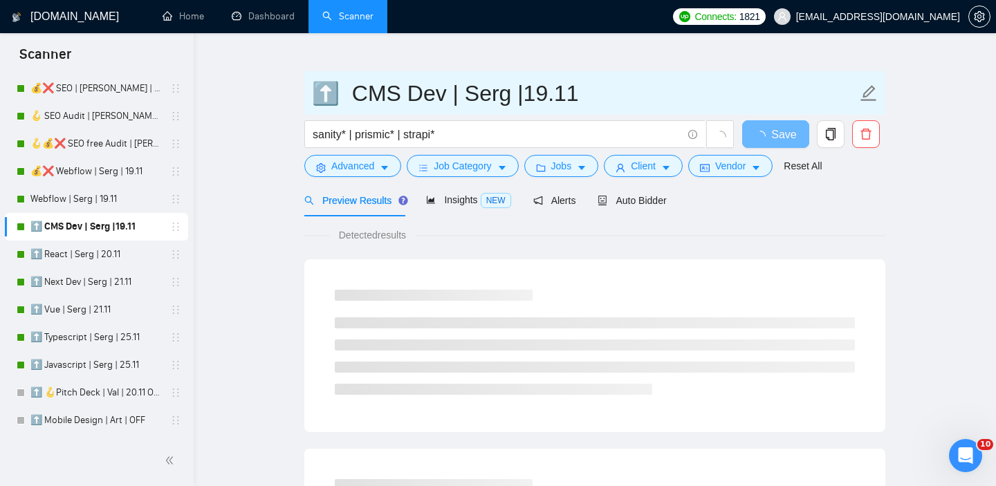
click at [338, 87] on input "⬆️ CMS Dev | Serg |19.11" at bounding box center [584, 93] width 545 height 35
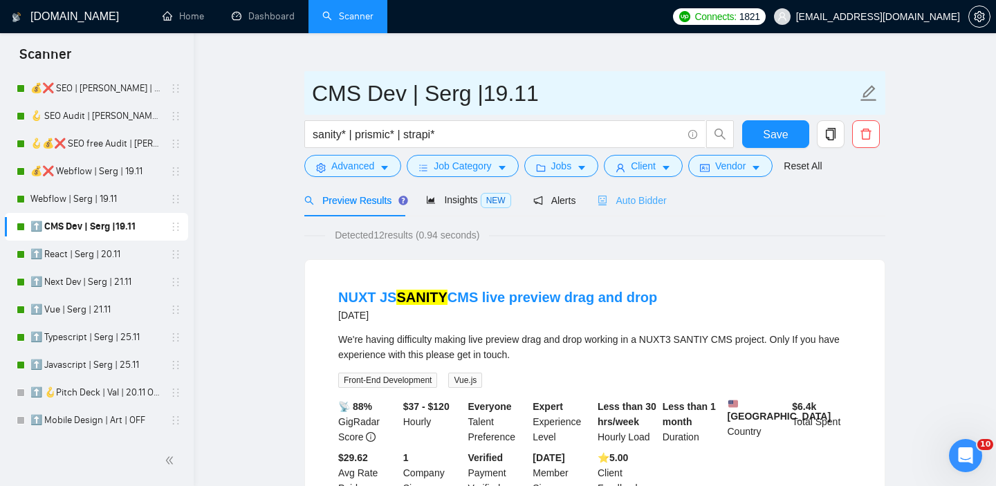
type input "CMS Dev | Serg |19.11"
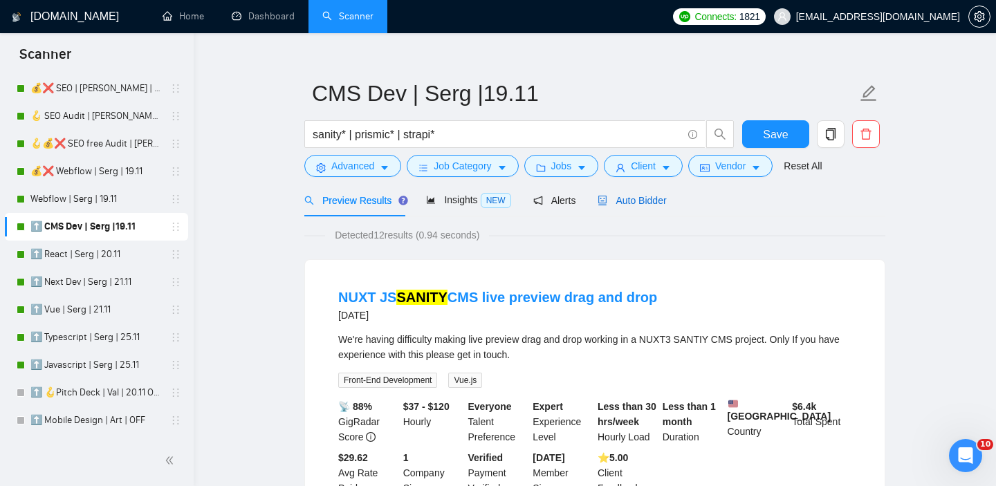
click at [631, 193] on div "Auto Bidder" at bounding box center [631, 200] width 68 height 15
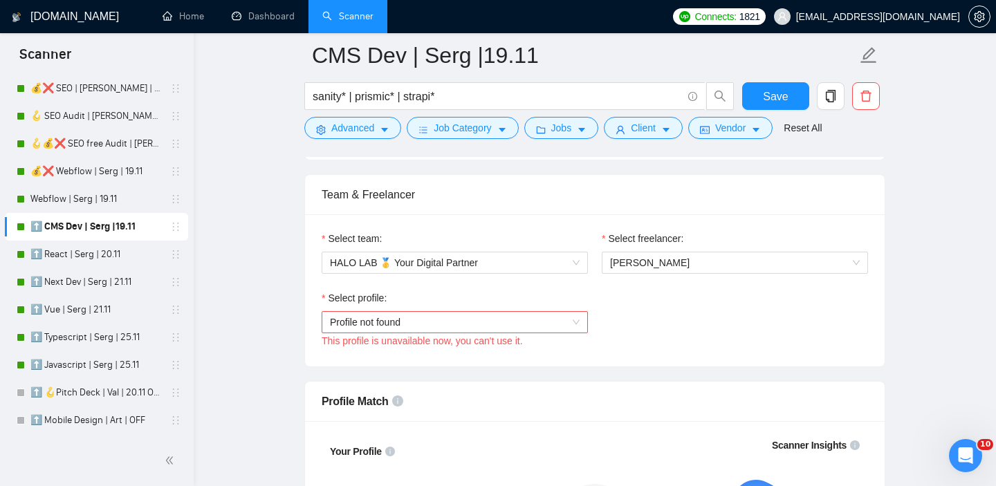
scroll to position [664, 0]
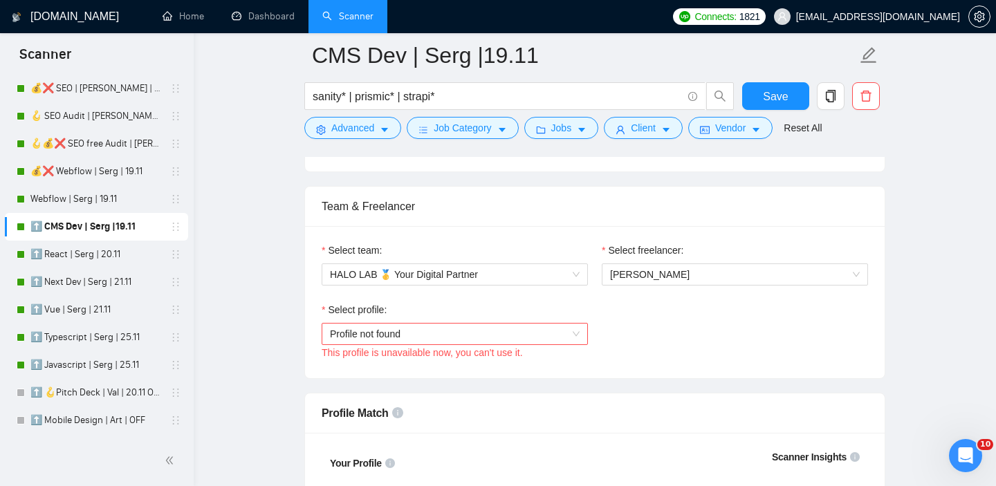
click at [524, 330] on span "Profile not found" at bounding box center [455, 334] width 250 height 21
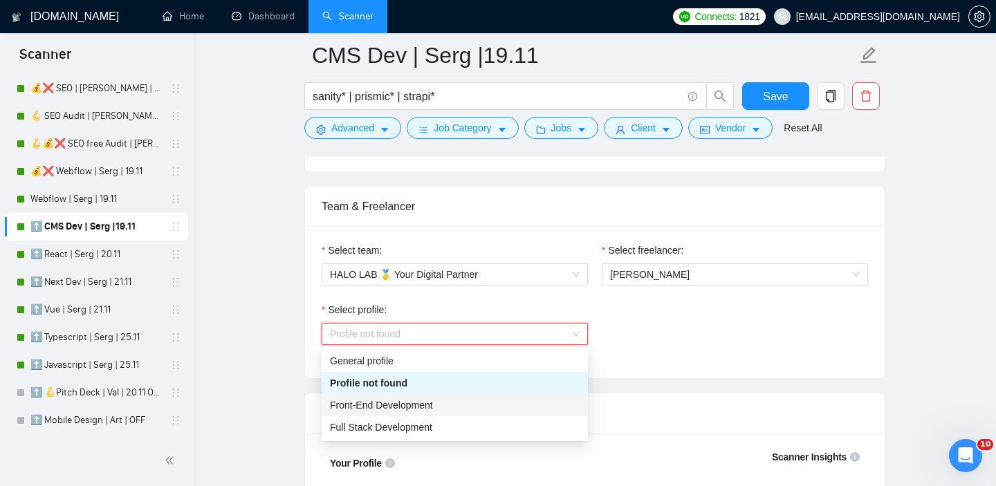
click at [465, 404] on div "Front-End Development" at bounding box center [455, 405] width 250 height 15
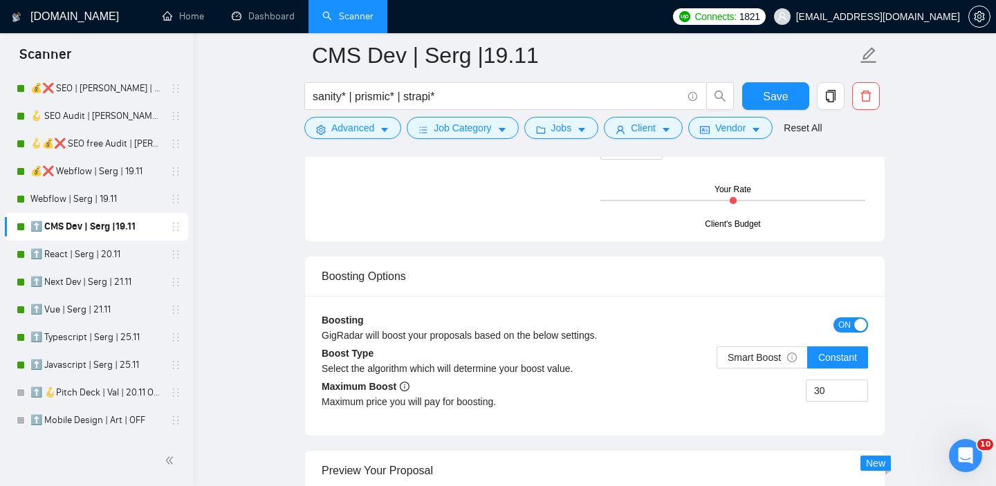
scroll to position [2367, 0]
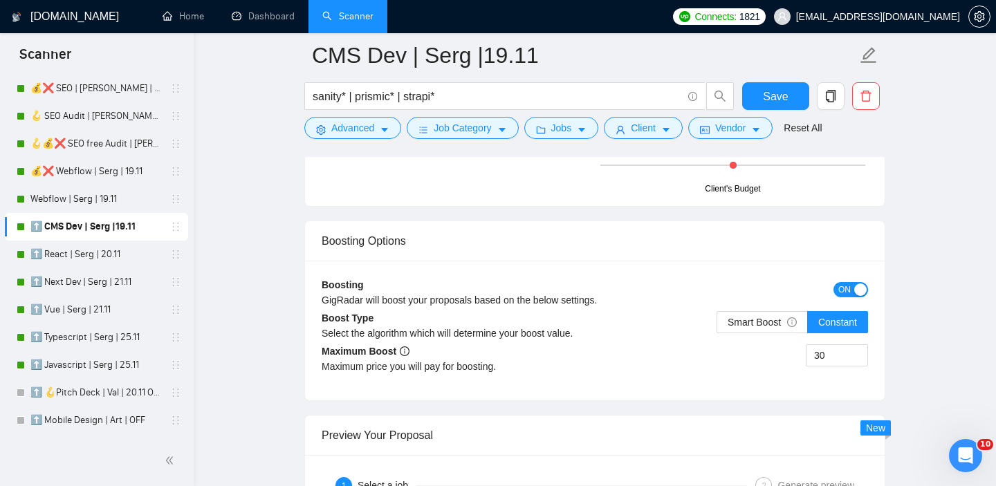
click at [846, 297] on span "ON" at bounding box center [844, 289] width 12 height 15
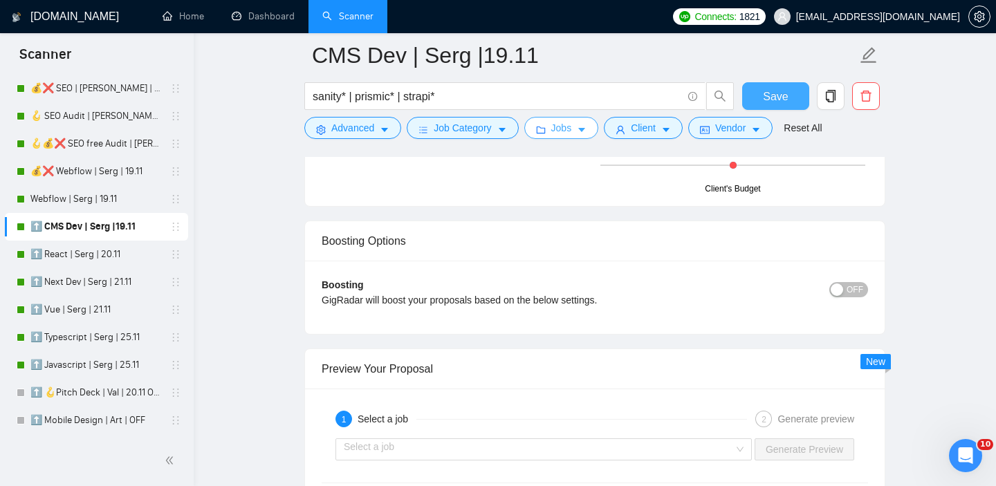
click at [774, 95] on span "Save" at bounding box center [775, 96] width 25 height 17
click at [111, 256] on link "⬆️ React | Serg | 20.11" at bounding box center [95, 255] width 131 height 28
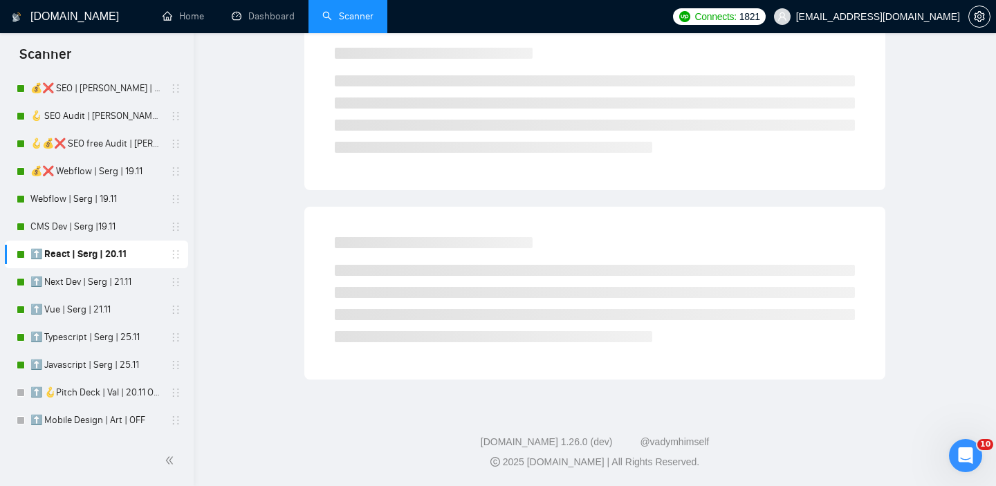
scroll to position [19, 0]
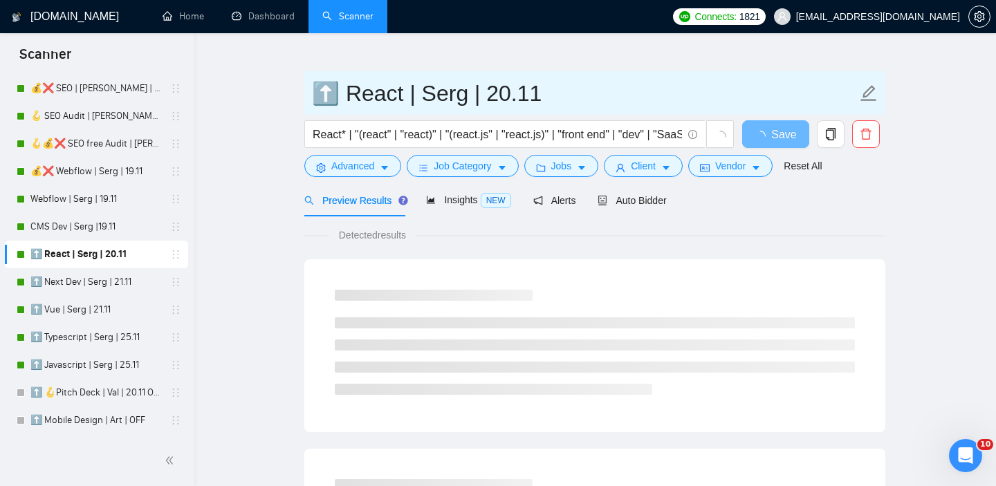
click at [339, 95] on input "⬆️ React | Serg | 20.11" at bounding box center [584, 93] width 545 height 35
type input "React | Serg | 20.11"
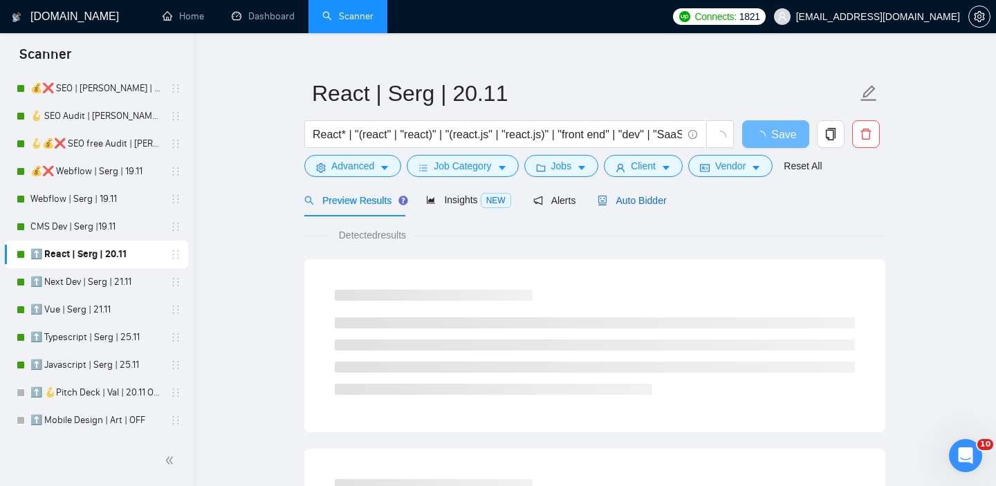
click at [641, 198] on span "Auto Bidder" at bounding box center [631, 200] width 68 height 11
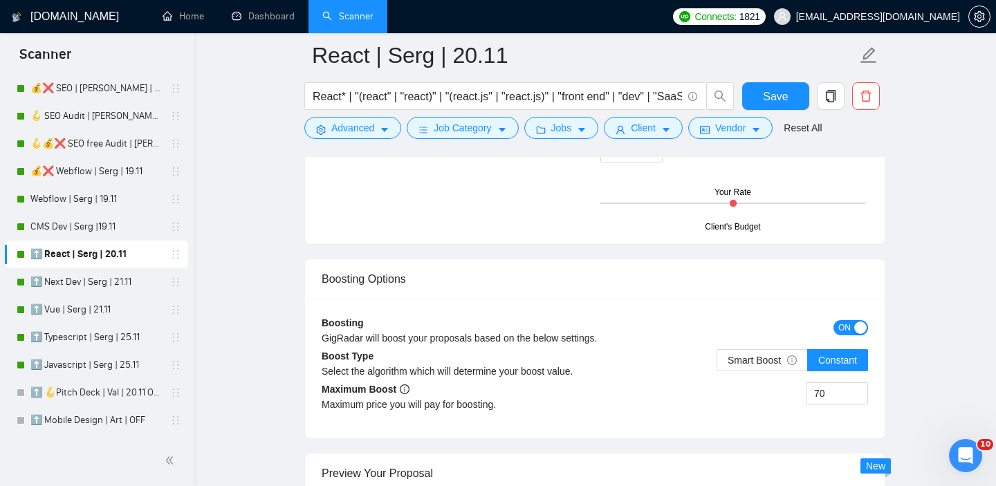
scroll to position [2280, 0]
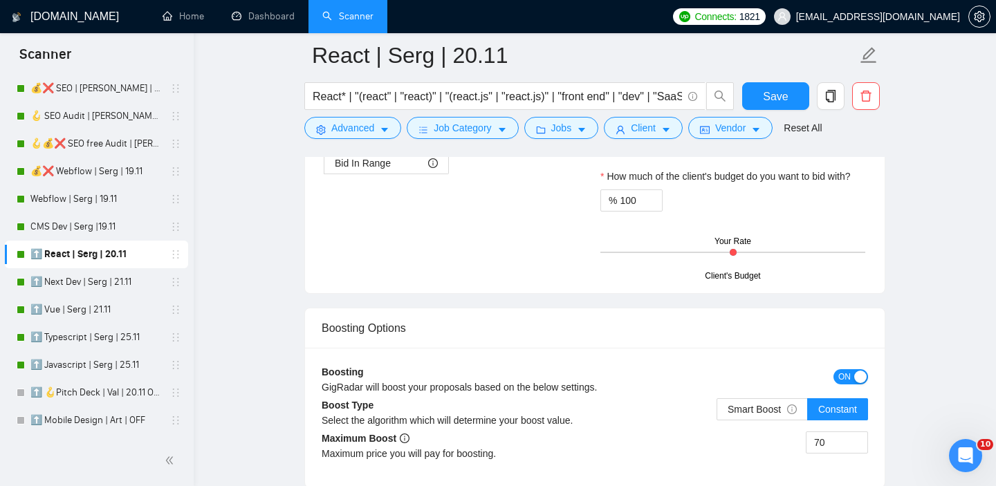
click at [858, 383] on div "button" at bounding box center [860, 377] width 12 height 12
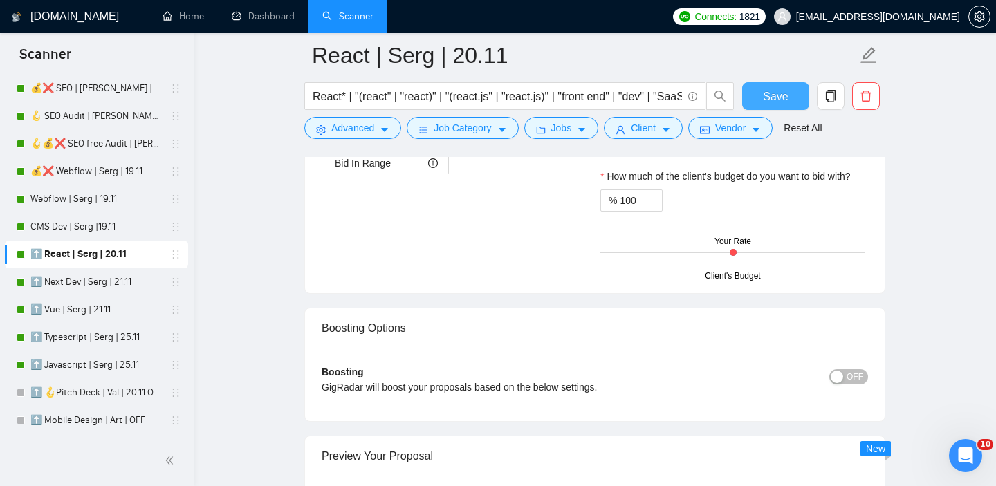
click at [785, 95] on span "Save" at bounding box center [775, 96] width 25 height 17
drag, startPoint x: 79, startPoint y: 281, endPoint x: 91, endPoint y: 267, distance: 18.6
click at [79, 281] on link "⬆️ Next Dev | Serg | 21.11" at bounding box center [95, 282] width 131 height 28
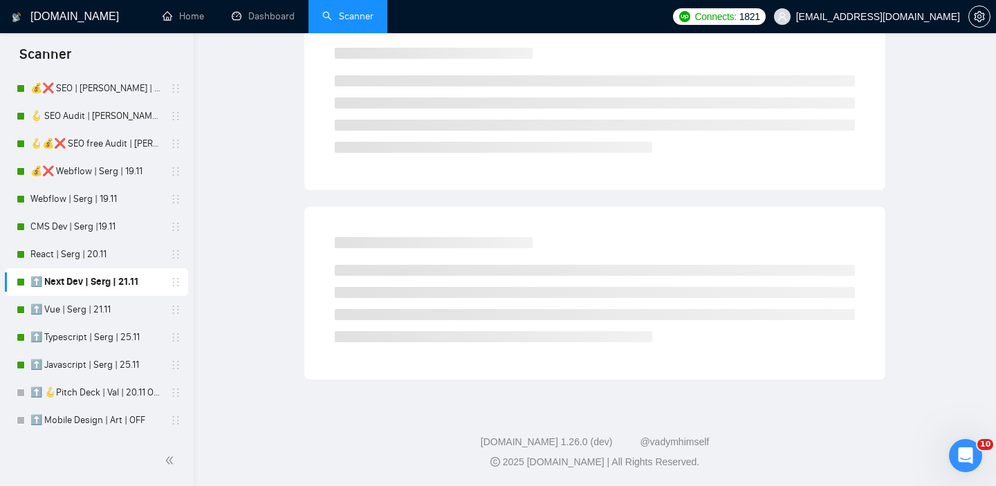
scroll to position [19, 0]
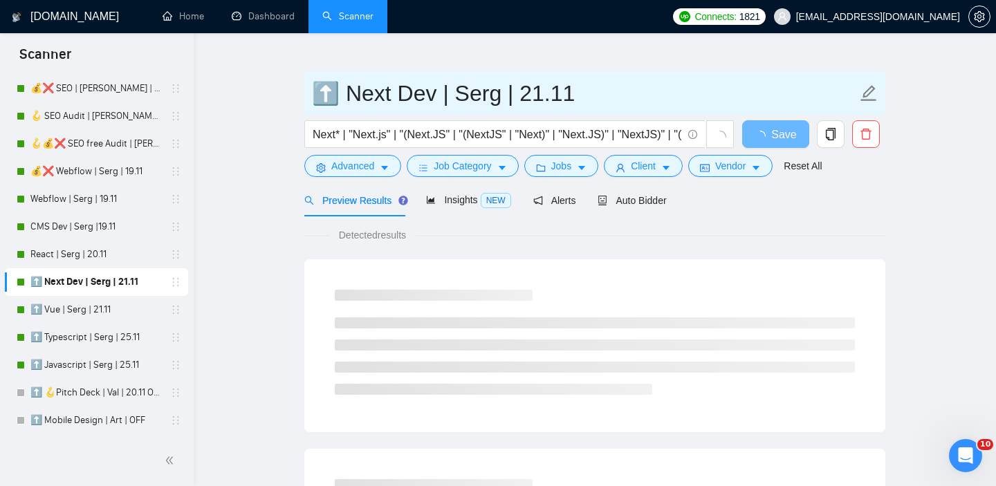
click at [344, 91] on input "⬆️ Next Dev | Serg | 21.11" at bounding box center [584, 93] width 545 height 35
click at [341, 92] on input "⬆️ Next Dev | Serg | 21.11" at bounding box center [584, 93] width 545 height 35
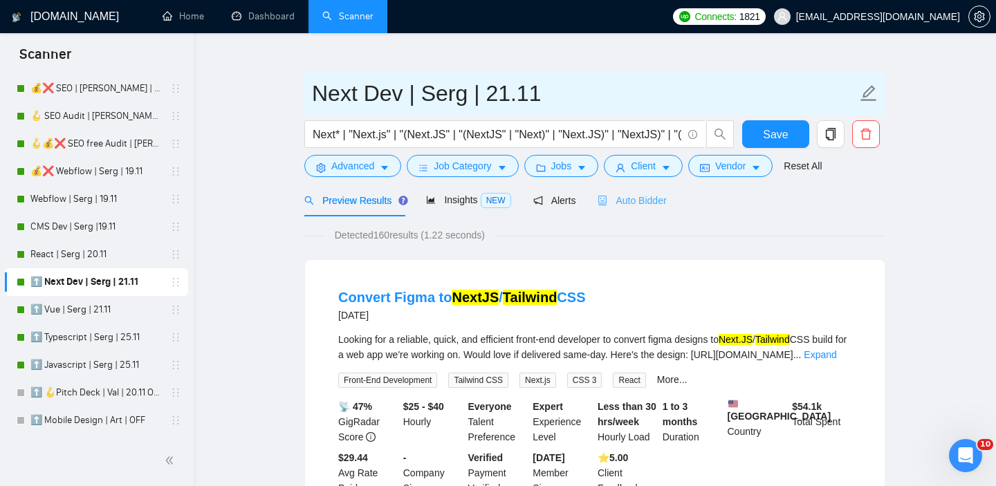
type input "Next Dev | Serg | 21.11"
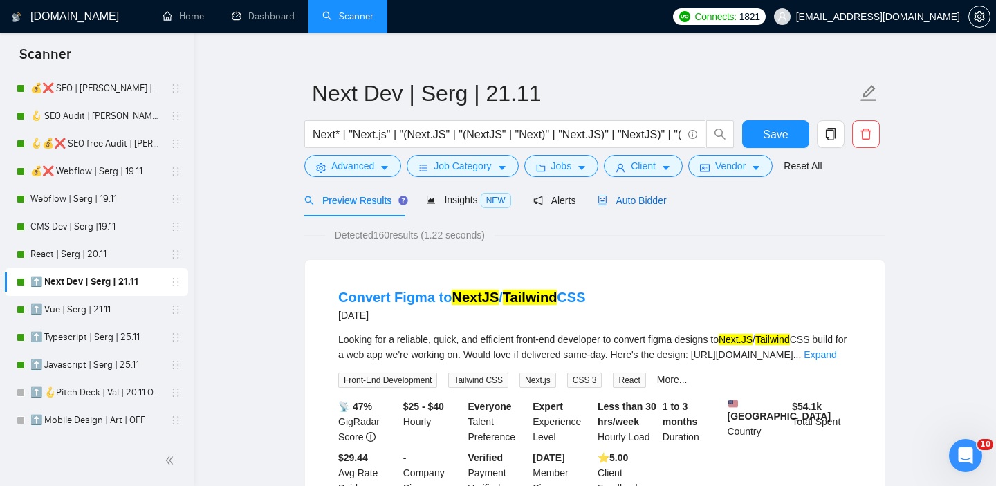
click at [649, 198] on span "Auto Bidder" at bounding box center [631, 200] width 68 height 11
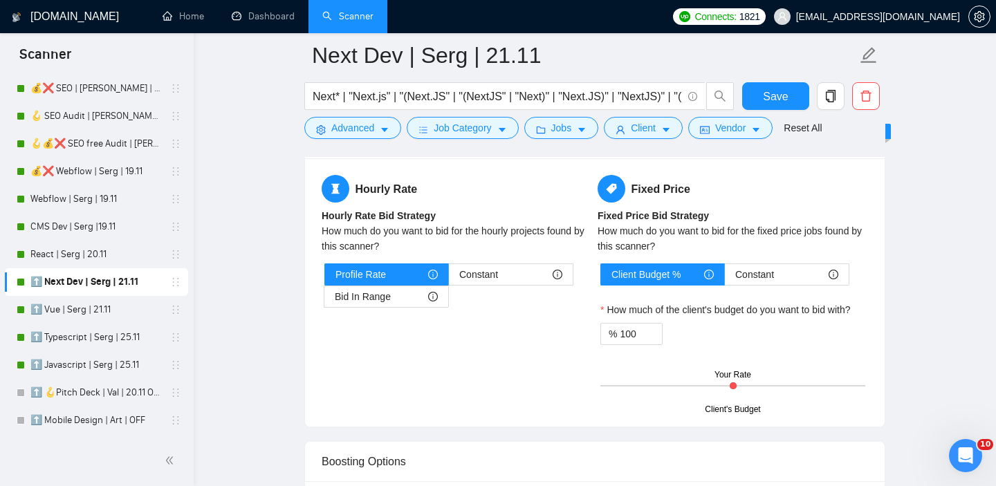
scroll to position [2244, 0]
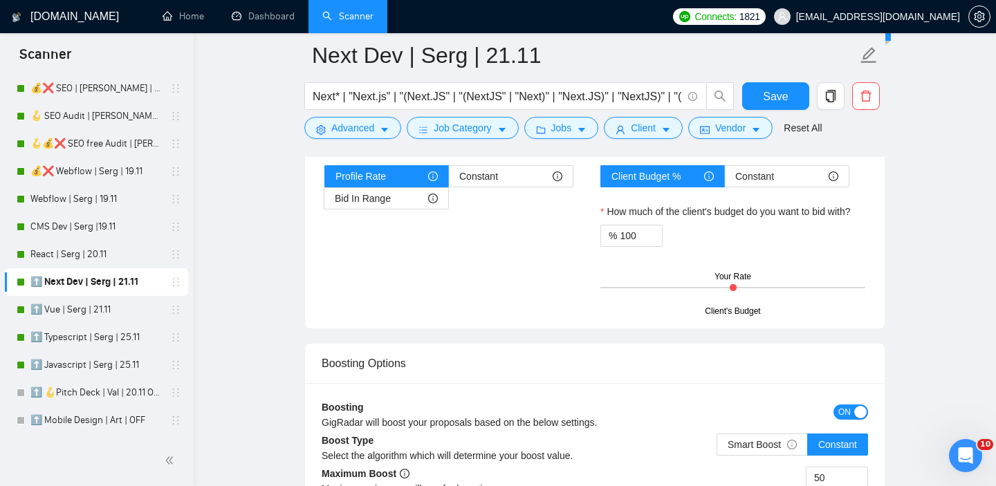
click at [851, 411] on button "ON" at bounding box center [850, 411] width 35 height 15
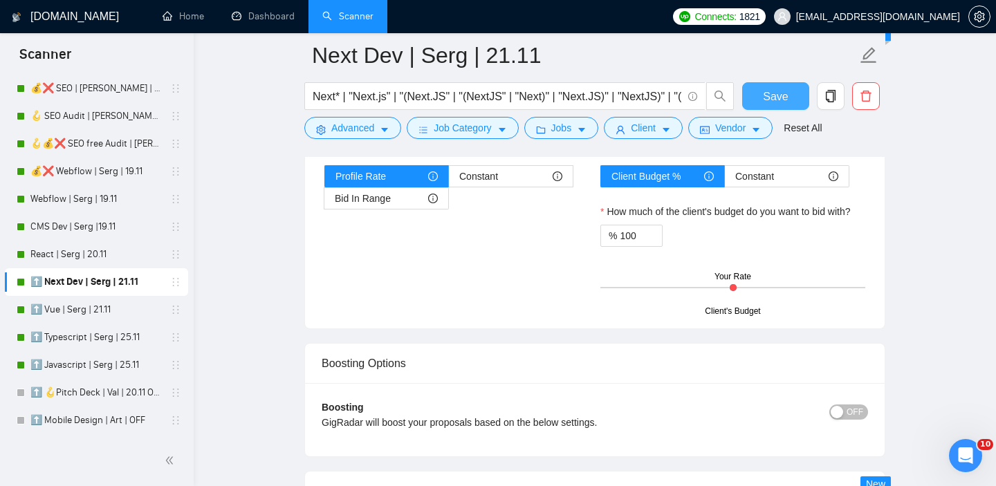
click at [767, 88] on span "Save" at bounding box center [775, 96] width 25 height 17
click at [79, 311] on link "⬆️ Vue | Serg | 21.11" at bounding box center [95, 310] width 131 height 28
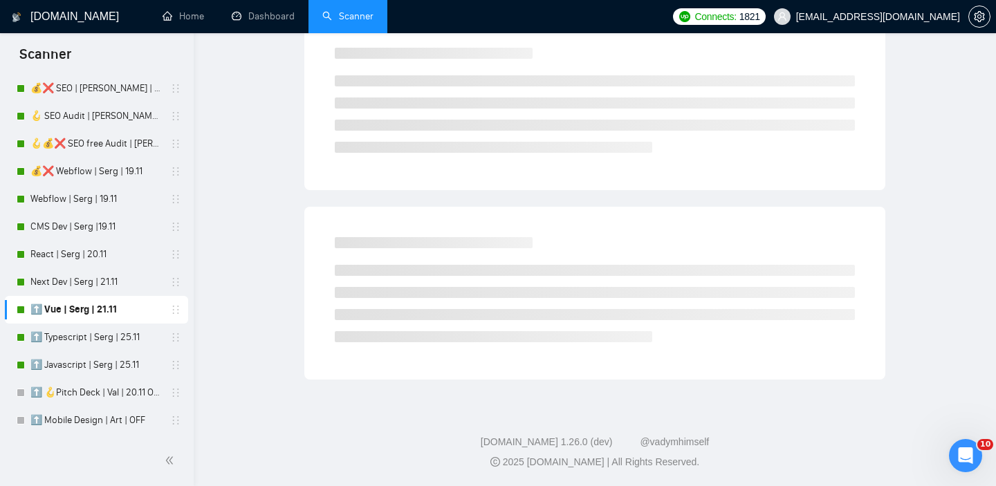
scroll to position [19, 0]
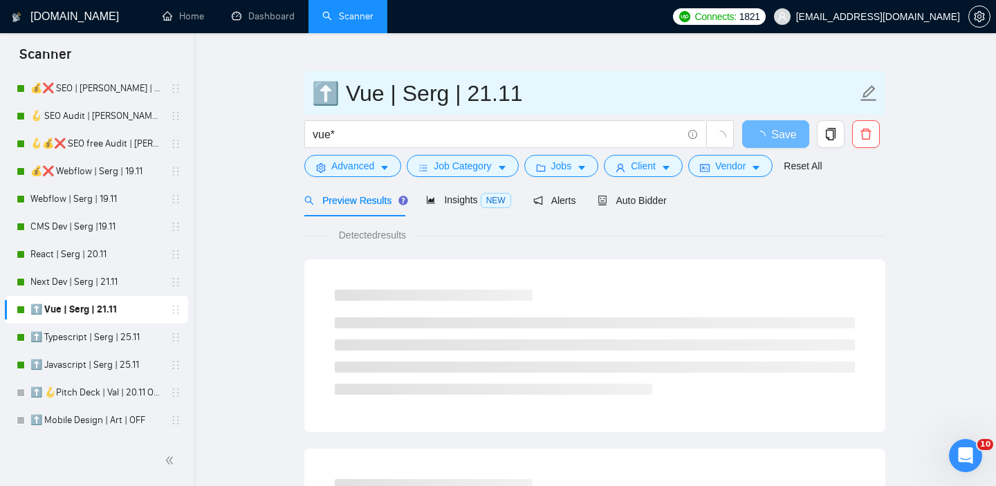
click at [333, 82] on input "⬆️ Vue | Serg | 21.11" at bounding box center [584, 93] width 545 height 35
type input "Vue | Serg | 21.11"
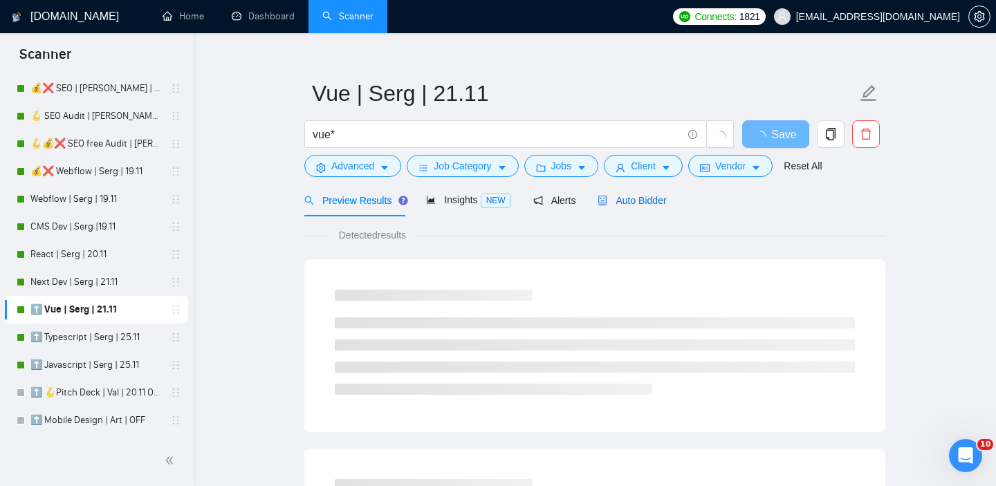
click at [632, 205] on span "Auto Bidder" at bounding box center [631, 200] width 68 height 11
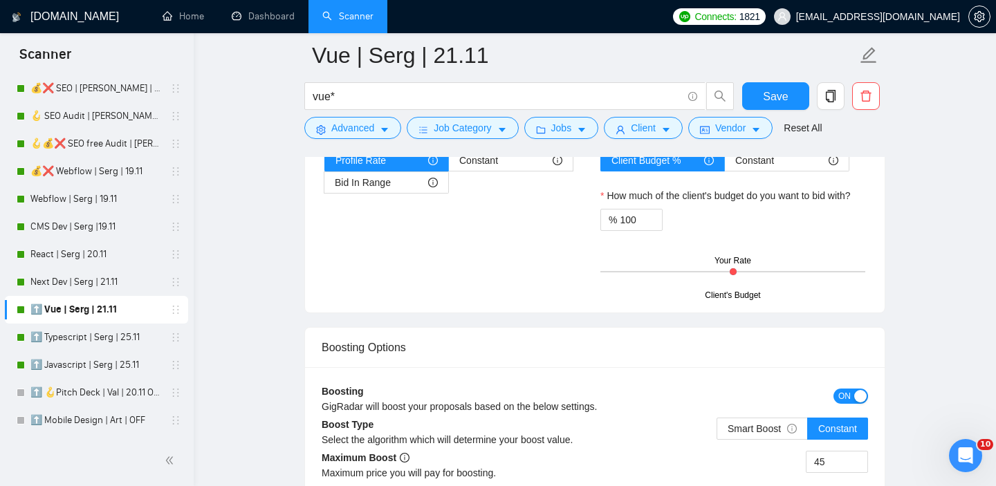
scroll to position [2302, 0]
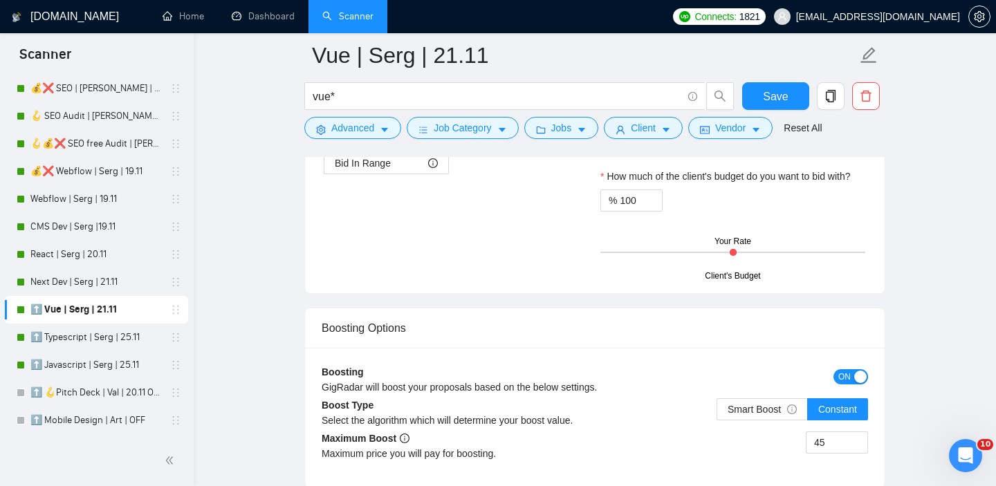
click at [855, 377] on div "button" at bounding box center [860, 377] width 12 height 12
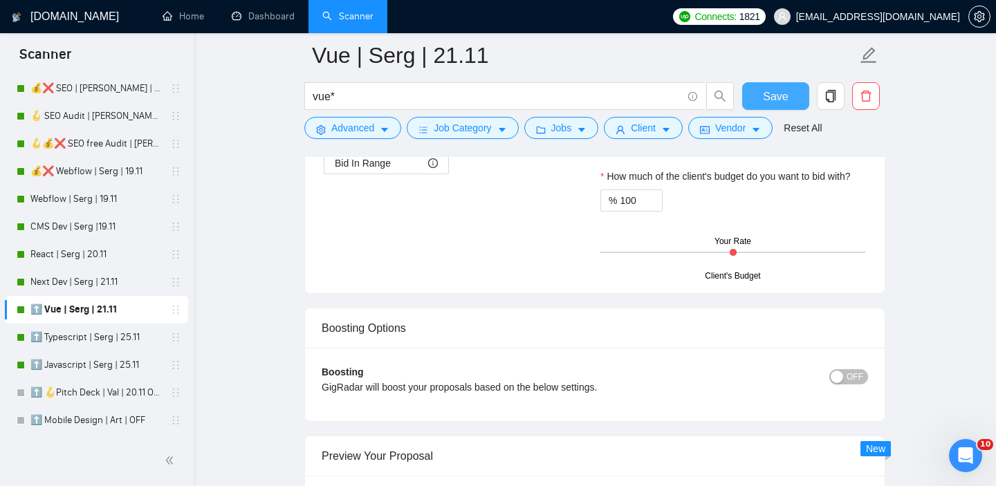
click at [789, 102] on button "Save" at bounding box center [775, 96] width 67 height 28
click at [770, 105] on button "Save" at bounding box center [775, 96] width 67 height 28
click at [84, 338] on link "⬆️ Typescript | Serg | 25.11" at bounding box center [95, 338] width 131 height 28
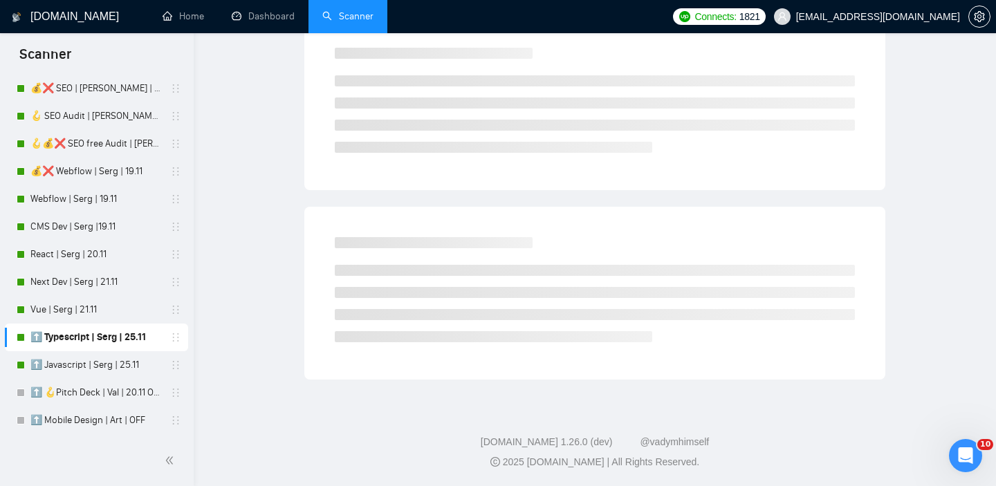
scroll to position [19, 0]
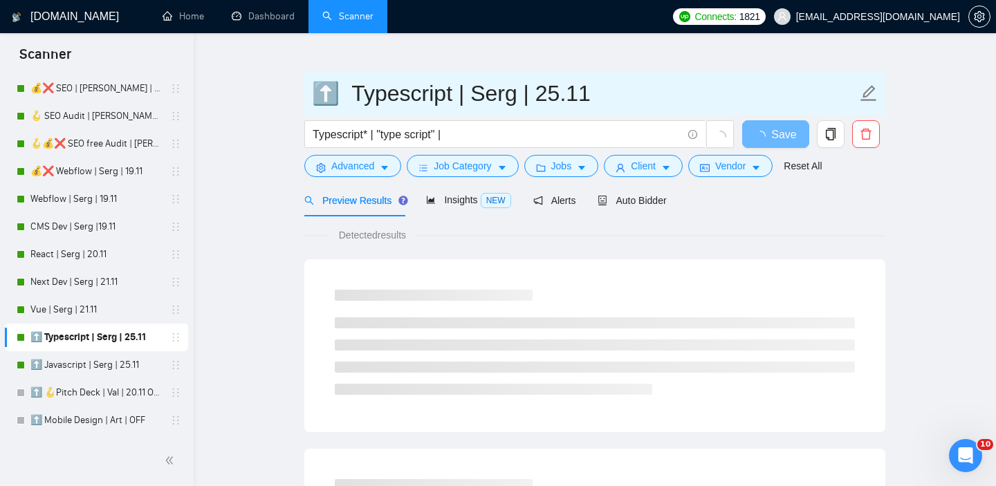
click at [333, 91] on input "⬆️ Typescript | Serg | 25.11" at bounding box center [584, 93] width 545 height 35
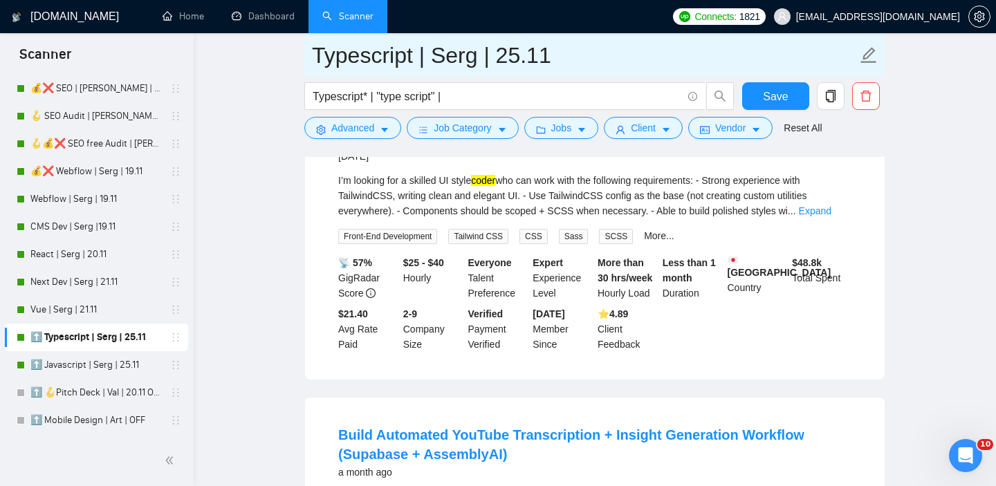
scroll to position [0, 0]
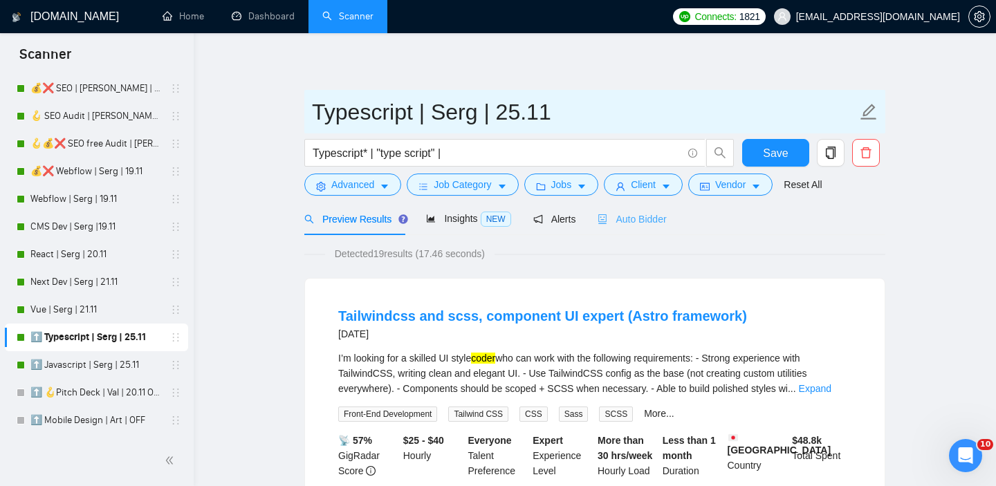
type input "Typescript | Serg | 25.11"
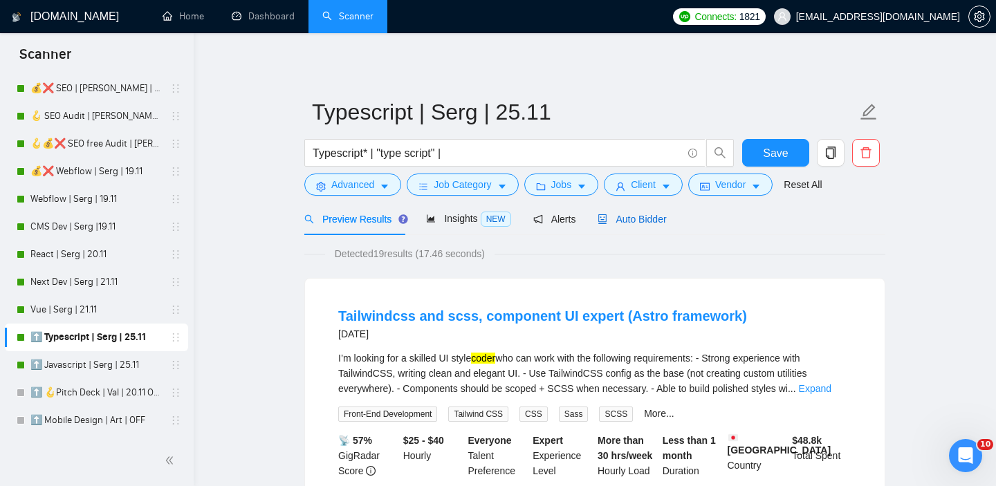
click at [640, 216] on span "Auto Bidder" at bounding box center [631, 219] width 68 height 11
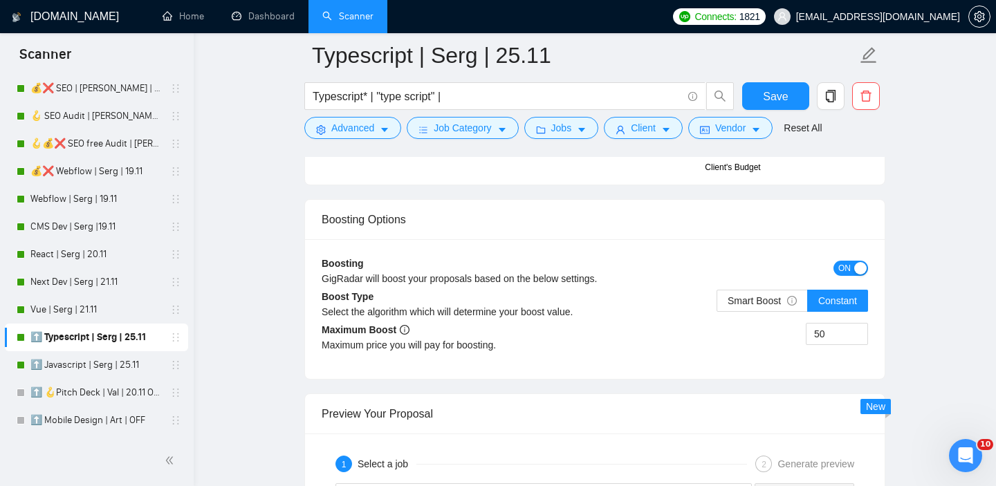
scroll to position [2367, 0]
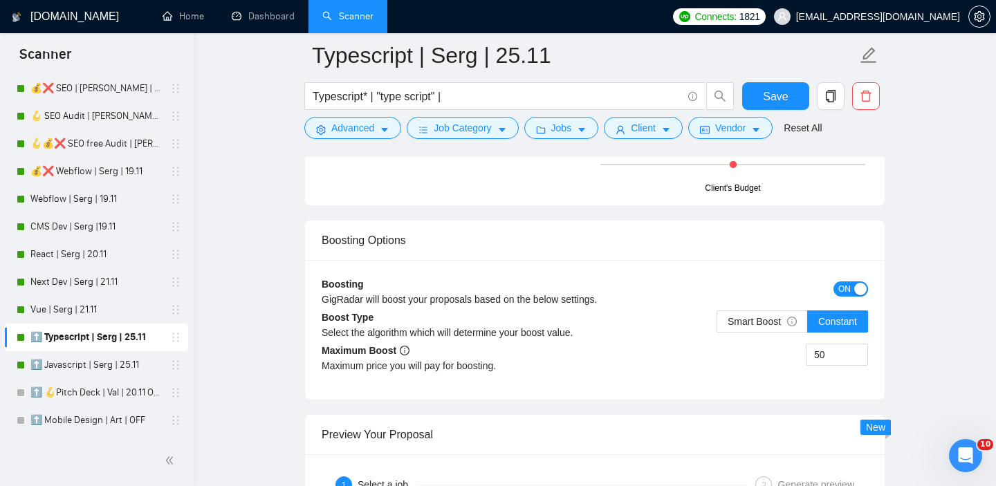
click at [841, 297] on span "ON" at bounding box center [844, 288] width 12 height 15
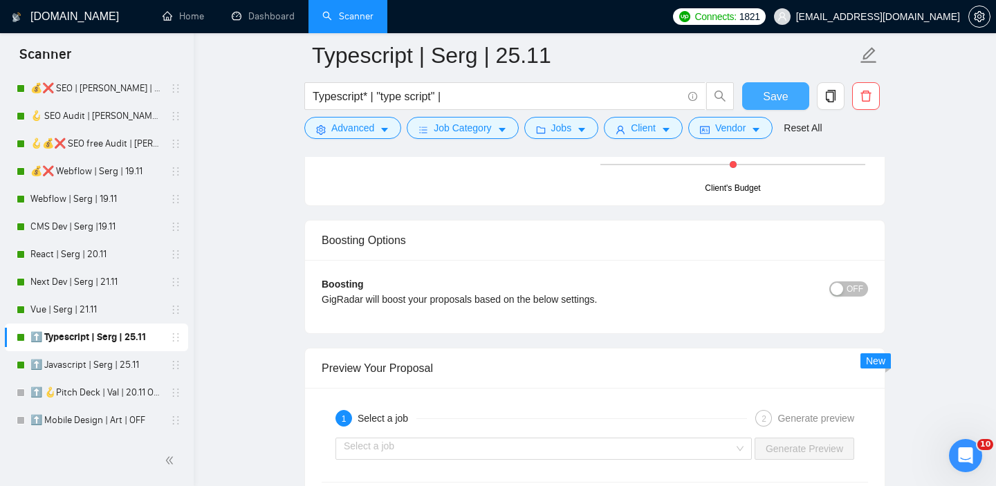
click at [777, 97] on span "Save" at bounding box center [775, 96] width 25 height 17
click at [769, 97] on span "Save" at bounding box center [775, 96] width 25 height 17
click at [74, 377] on link "⬆️ Javascript | Serg | 25.11" at bounding box center [95, 365] width 131 height 28
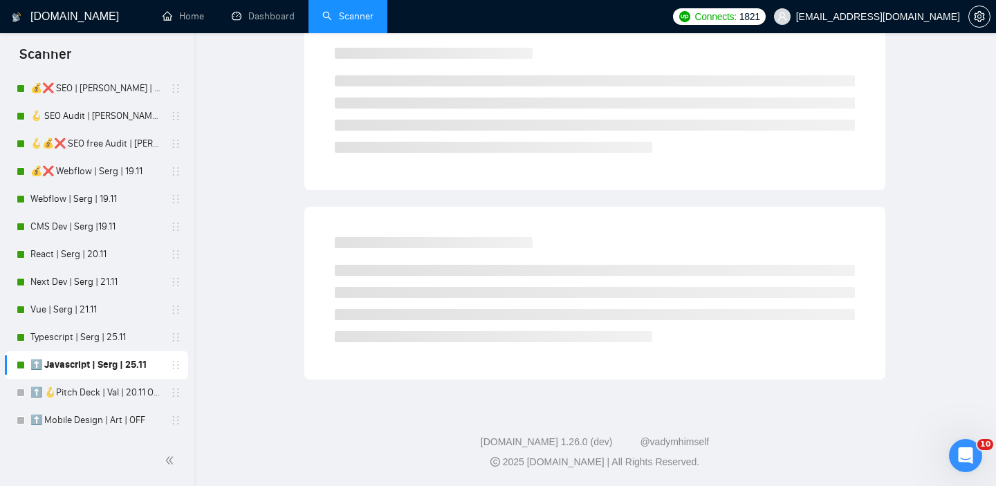
scroll to position [19, 0]
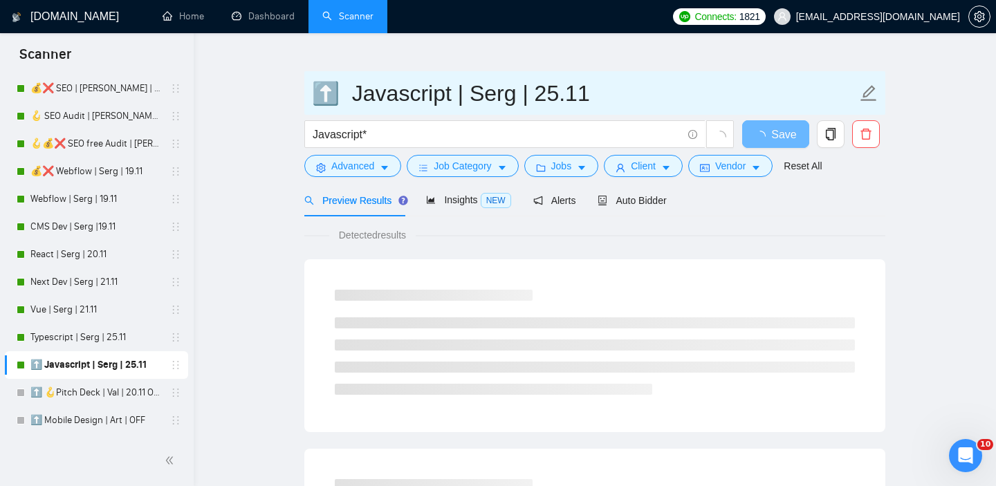
click at [331, 90] on input "⬆️ Javascript | Serg | 25.11" at bounding box center [584, 93] width 545 height 35
type input "Javascript | Serg | 25.11"
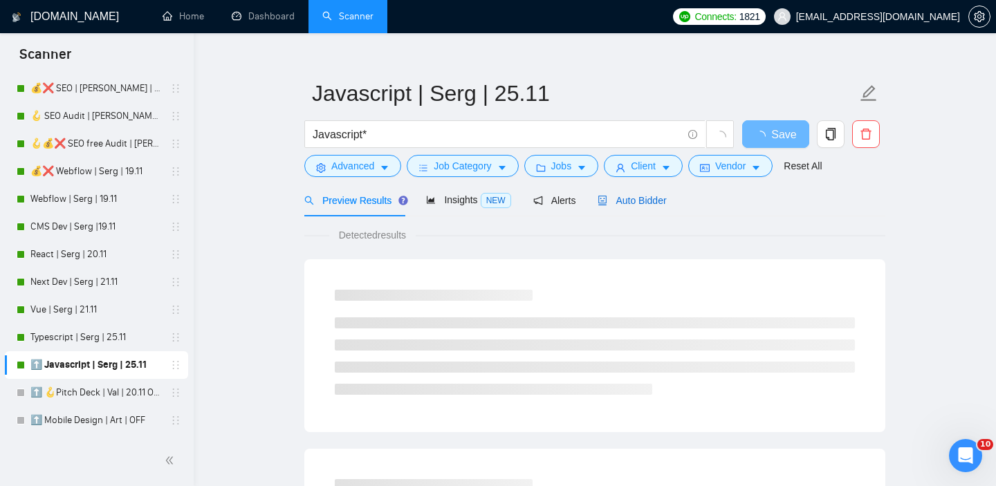
click at [619, 204] on span "Auto Bidder" at bounding box center [631, 200] width 68 height 11
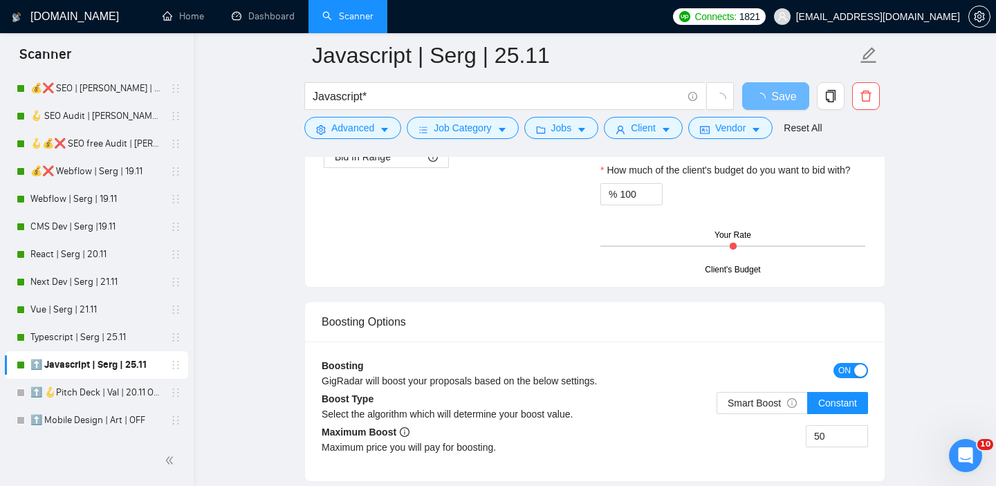
scroll to position [2312, 0]
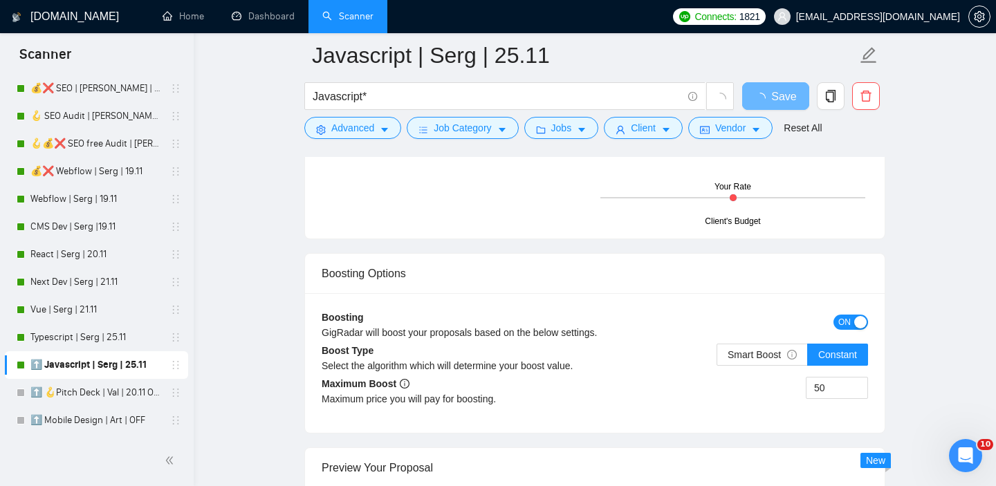
click at [848, 328] on span "ON" at bounding box center [844, 322] width 12 height 15
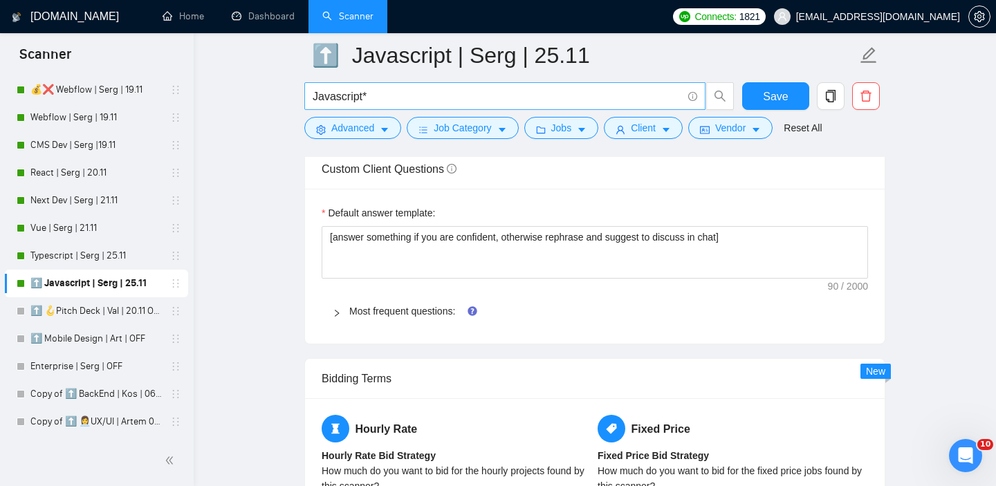
scroll to position [1648, 0]
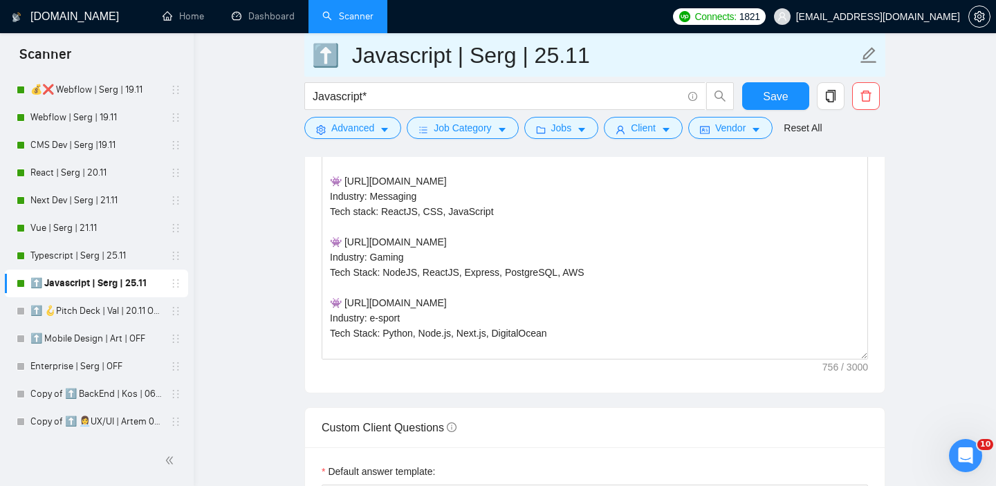
click at [336, 60] on input "⬆️ Javascript | Serg | 25.11" at bounding box center [584, 55] width 545 height 35
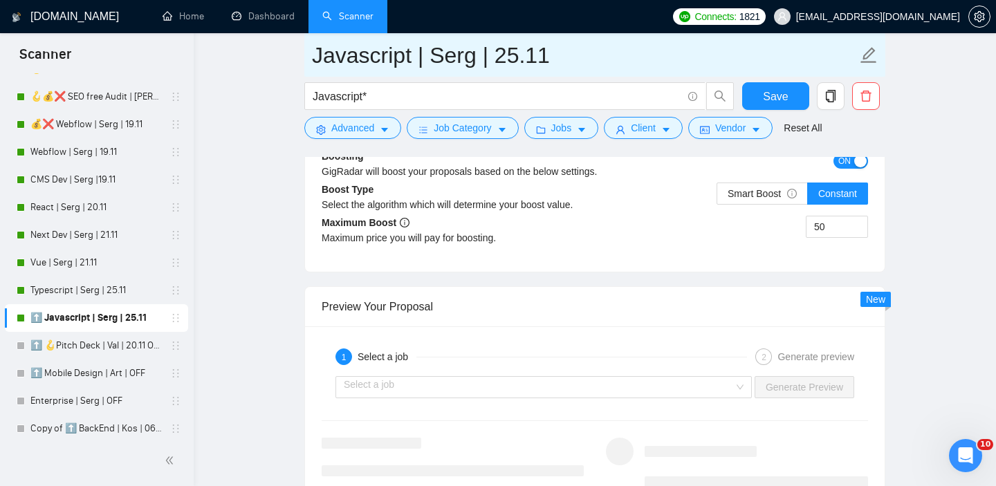
scroll to position [2437, 0]
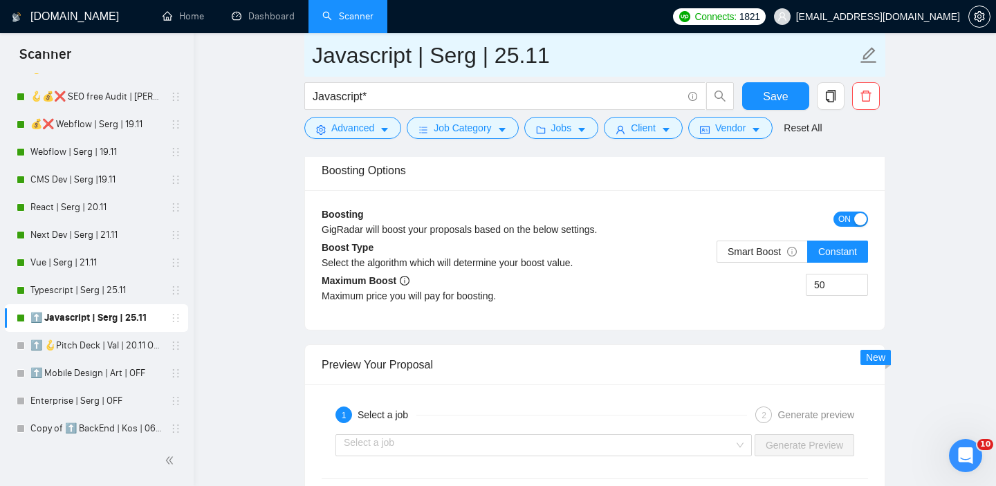
type input "Javascript | Serg | 25.11"
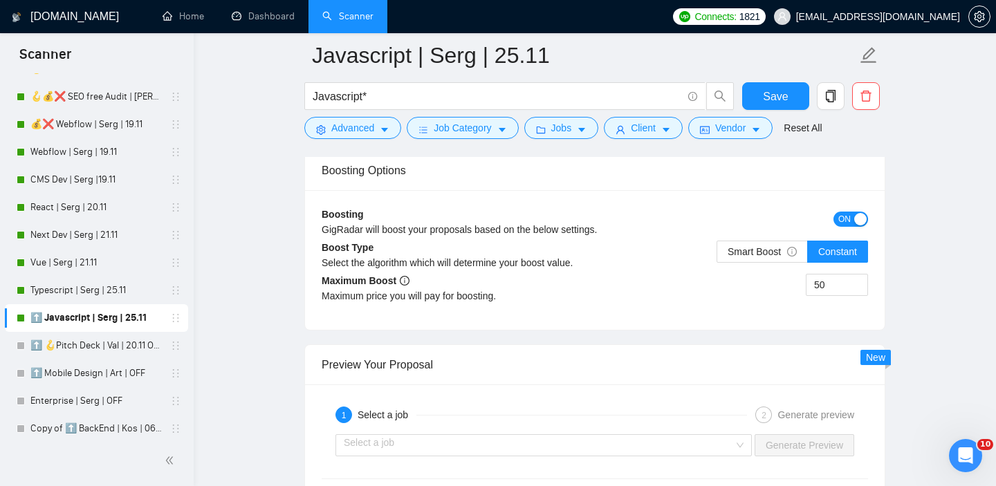
click at [841, 227] on span "ON" at bounding box center [844, 219] width 12 height 15
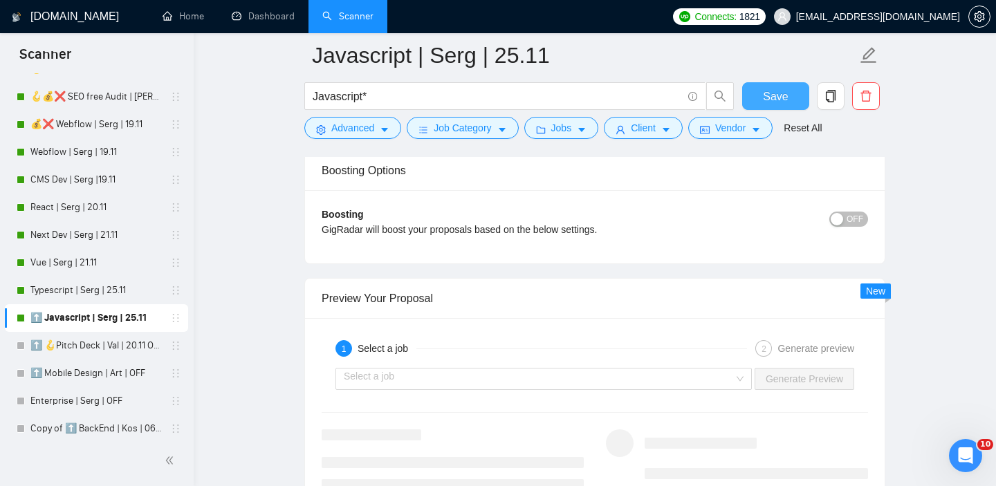
click at [783, 99] on span "Save" at bounding box center [775, 96] width 25 height 17
